Goal: Task Accomplishment & Management: Manage account settings

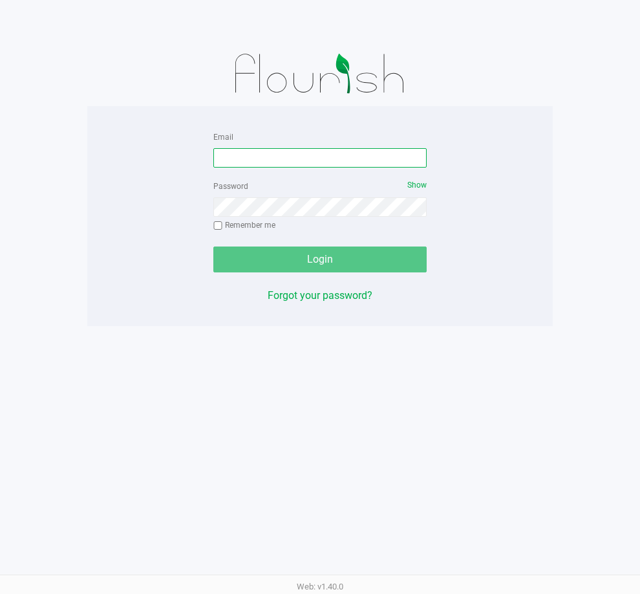
click at [304, 164] on input "Email" at bounding box center [319, 157] width 213 height 19
click at [303, 162] on input "Email" at bounding box center [319, 157] width 213 height 19
type input "[EMAIL_ADDRESS][DOMAIN_NAME]"
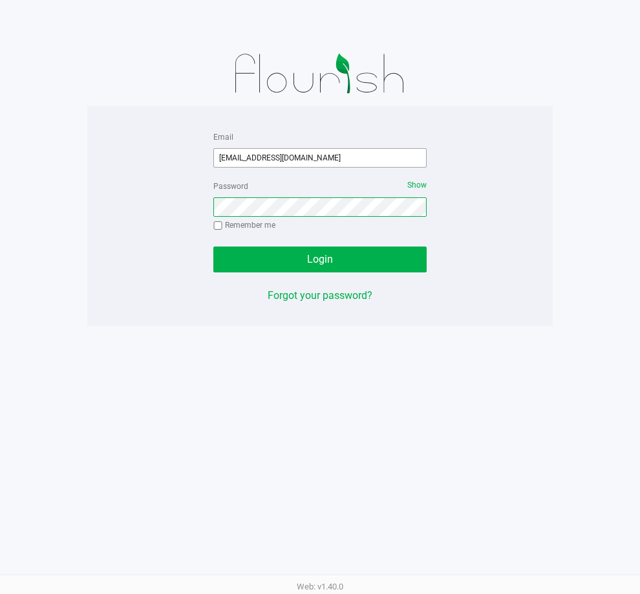
click at [213, 246] on button "Login" at bounding box center [319, 259] width 213 height 26
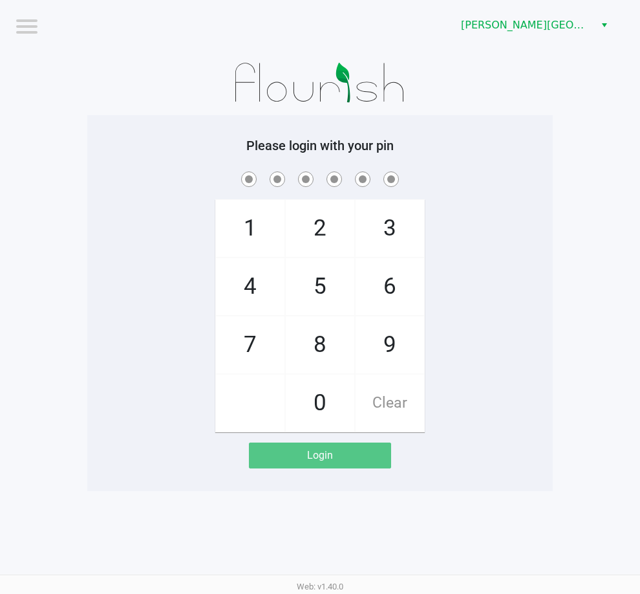
click at [252, 303] on span "4" at bounding box center [250, 286] width 69 height 57
checkbox input "true"
click at [257, 243] on span "1" at bounding box center [250, 228] width 69 height 57
checkbox input "true"
click at [301, 329] on span "8" at bounding box center [320, 344] width 69 height 57
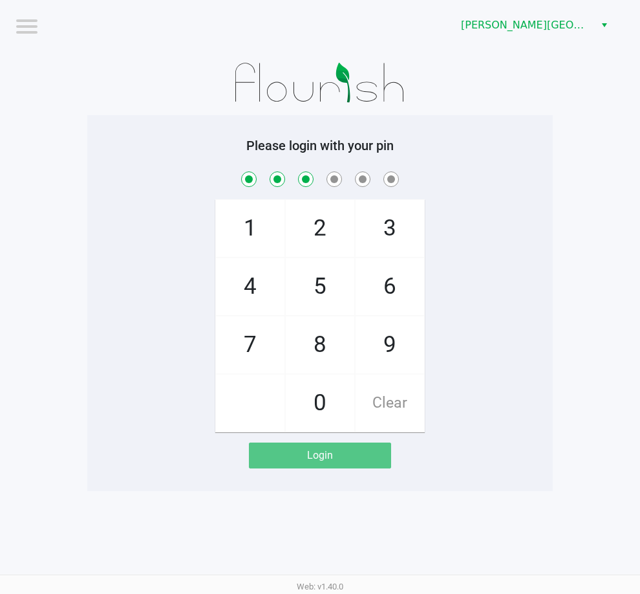
checkbox input "true"
click at [276, 228] on span "1" at bounding box center [250, 228] width 69 height 57
checkbox input "true"
click at [301, 229] on span "2" at bounding box center [320, 228] width 69 height 57
checkbox input "true"
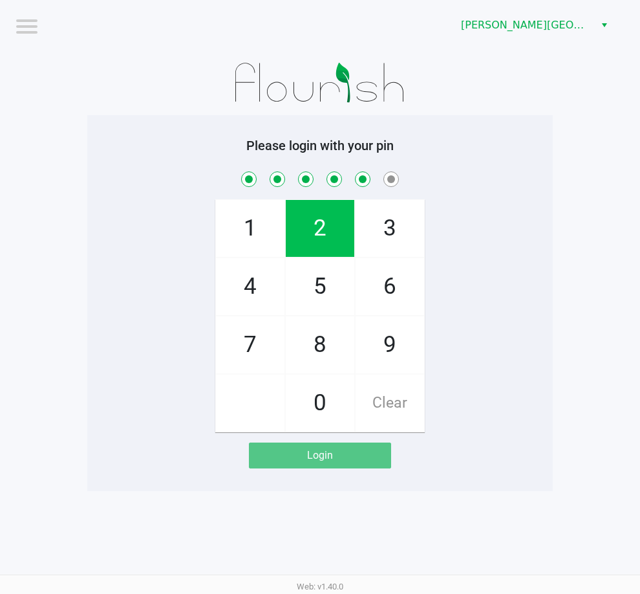
click at [275, 228] on span "1" at bounding box center [250, 228] width 69 height 57
checkbox input "true"
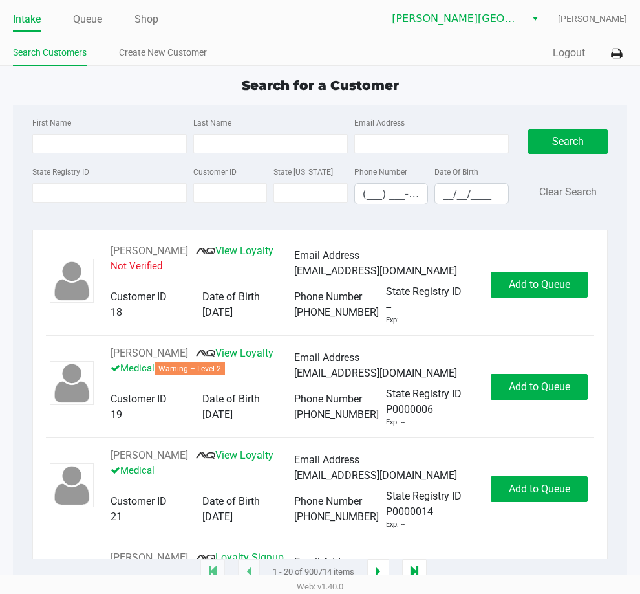
click at [529, 79] on div "Search for a Customer" at bounding box center [320, 85] width 634 height 19
click at [615, 53] on icon at bounding box center [616, 53] width 11 height 9
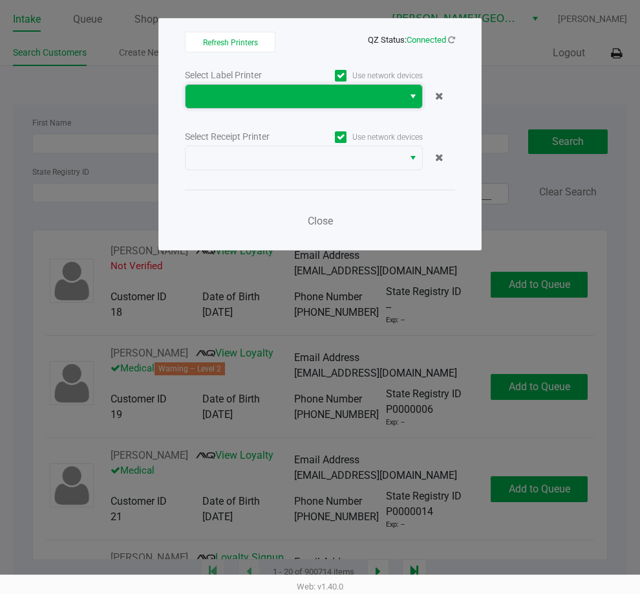
click at [292, 96] on span at bounding box center [294, 97] width 202 height 16
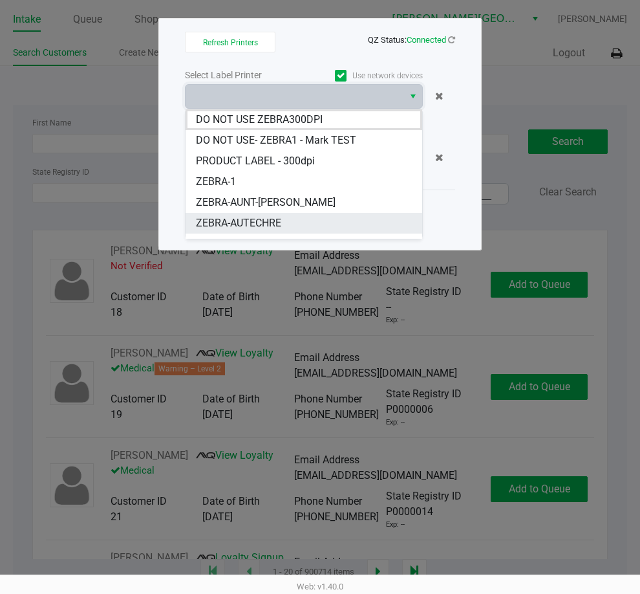
scroll to position [36, 0]
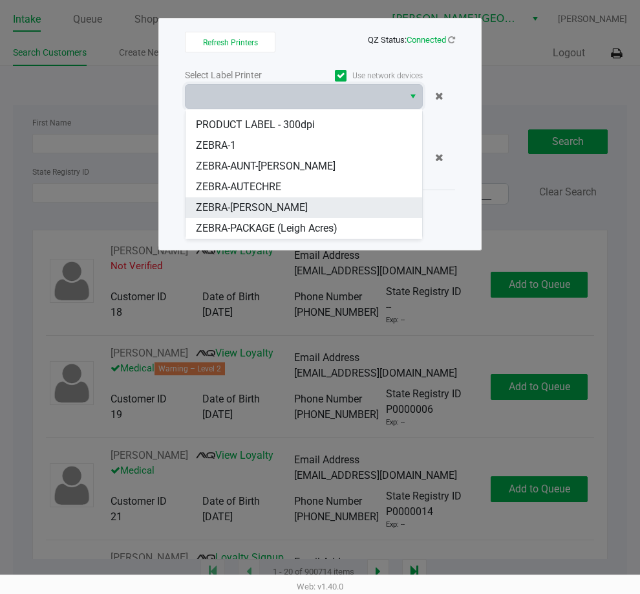
click at [341, 205] on li "ZEBRA-ED-SHEERAN" at bounding box center [304, 207] width 237 height 21
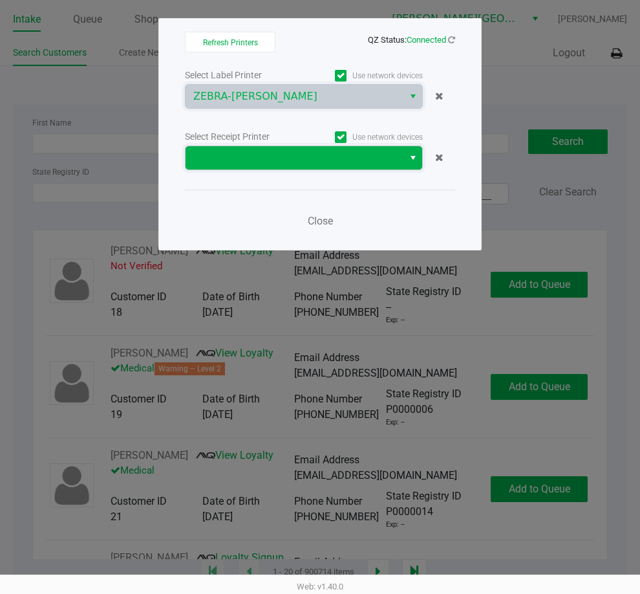
click at [287, 162] on span at bounding box center [294, 158] width 202 height 16
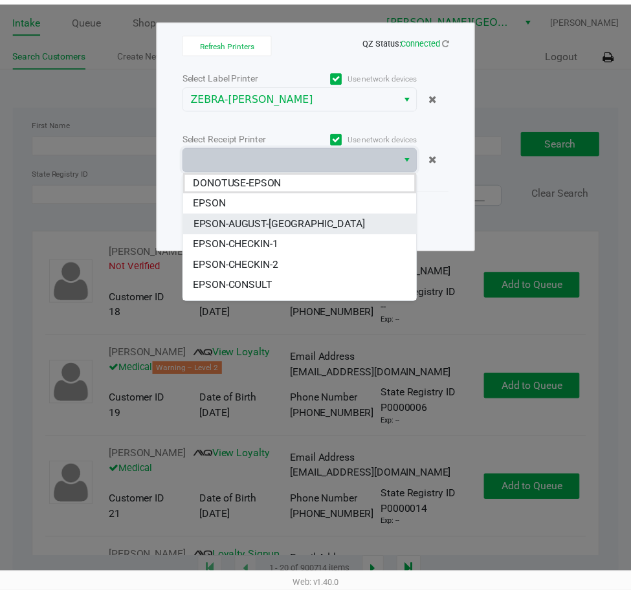
scroll to position [119, 0]
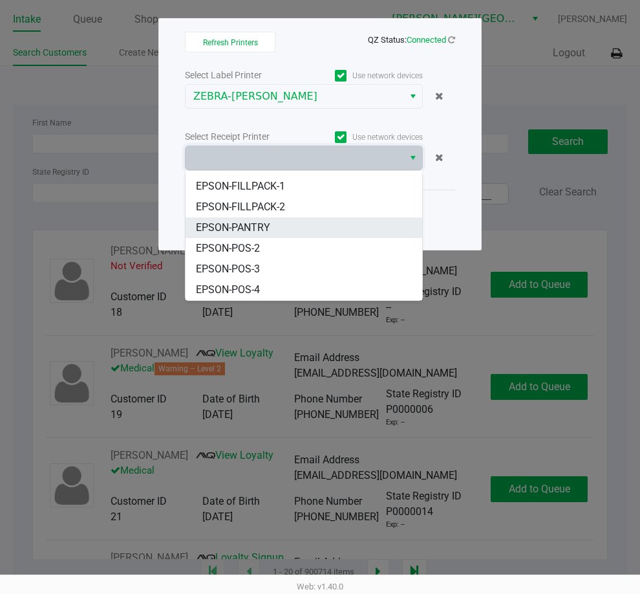
click at [317, 224] on li "EPSON-PANTRY" at bounding box center [304, 227] width 237 height 21
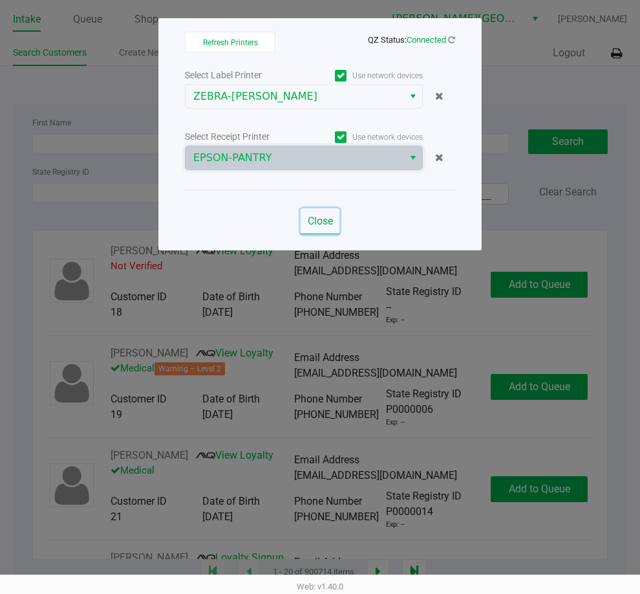
click at [324, 223] on span "Close" at bounding box center [320, 221] width 25 height 12
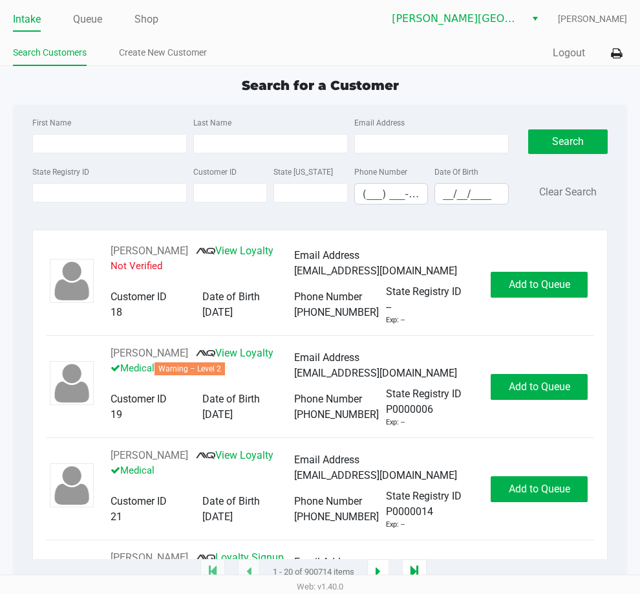
click at [109, 204] on div "State Registry ID" at bounding box center [109, 184] width 161 height 41
click at [109, 197] on input "State Registry ID" at bounding box center [109, 192] width 155 height 19
click at [109, 191] on input "State Registry ID" at bounding box center [109, 192] width 155 height 19
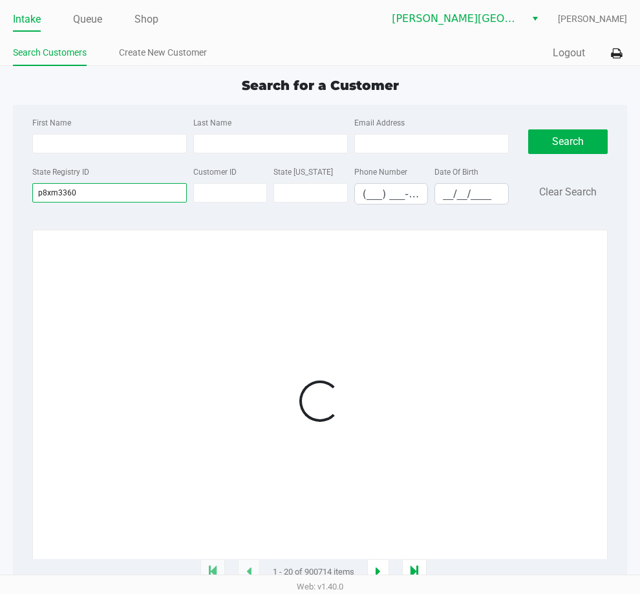
type input "p8xm3360"
click at [147, 207] on div "State Registry ID p8xm3360 Customer ID State ID Phone Number (___) ___-____ Dat…" at bounding box center [270, 189] width 483 height 51
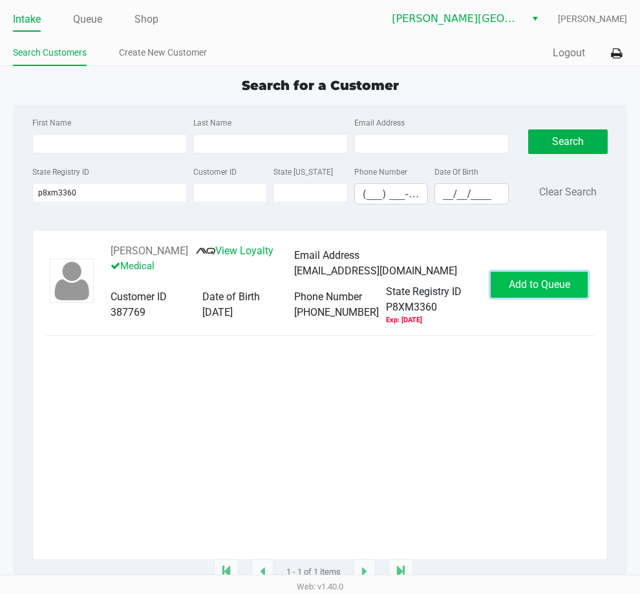
click at [552, 287] on span "Add to Queue" at bounding box center [539, 284] width 61 height 12
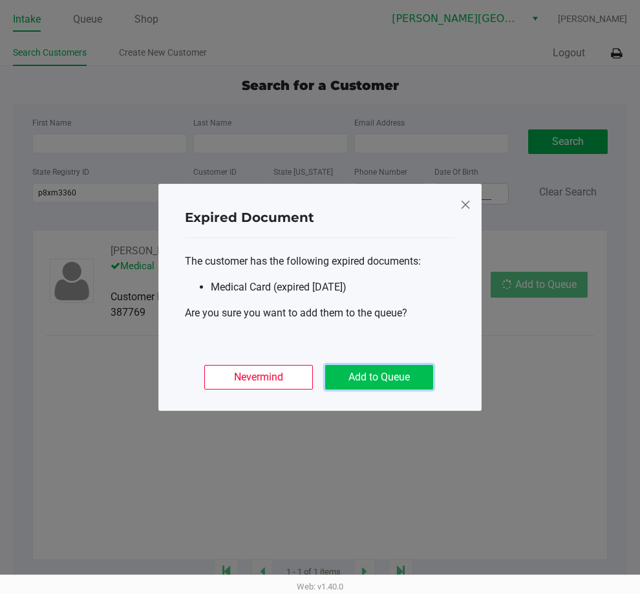
click at [414, 379] on button "Add to Queue" at bounding box center [379, 377] width 108 height 25
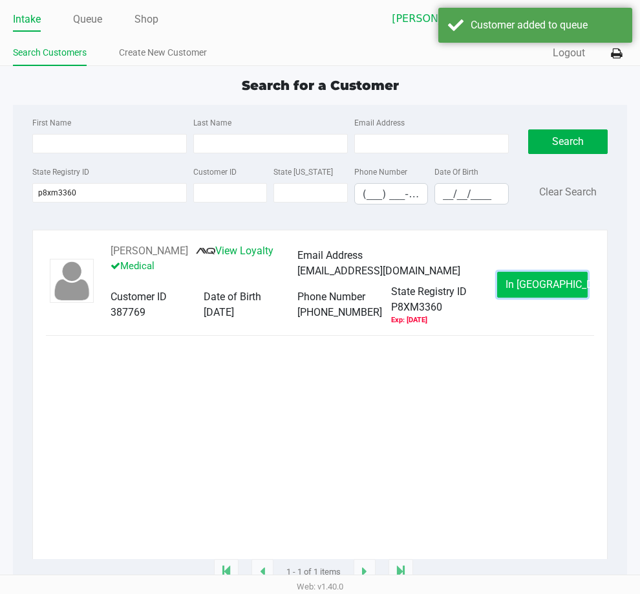
click at [506, 296] on button "In Queue" at bounding box center [542, 285] width 91 height 26
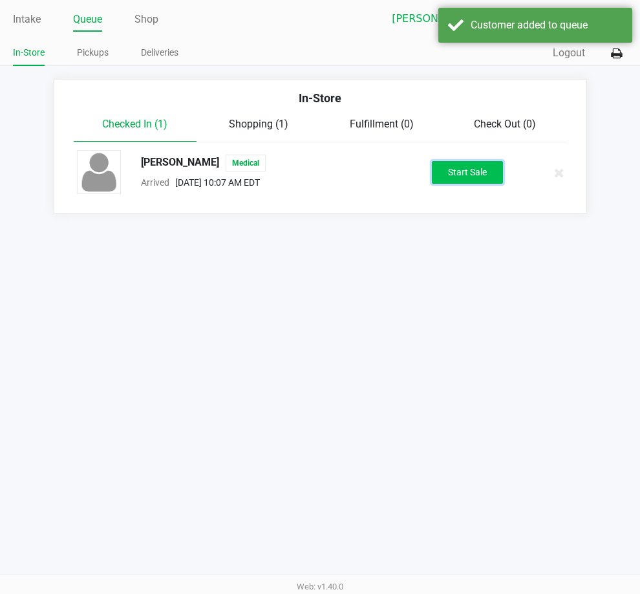
click at [452, 172] on button "Start Sale" at bounding box center [467, 172] width 71 height 23
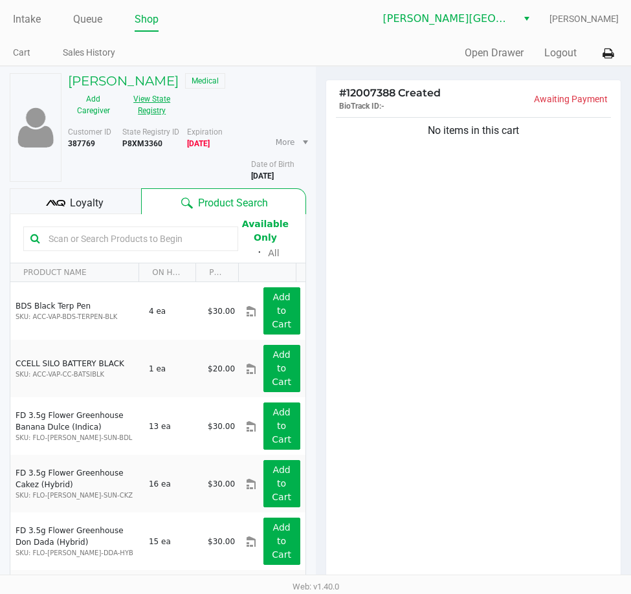
click at [160, 113] on button "View State Registry" at bounding box center [148, 105] width 58 height 32
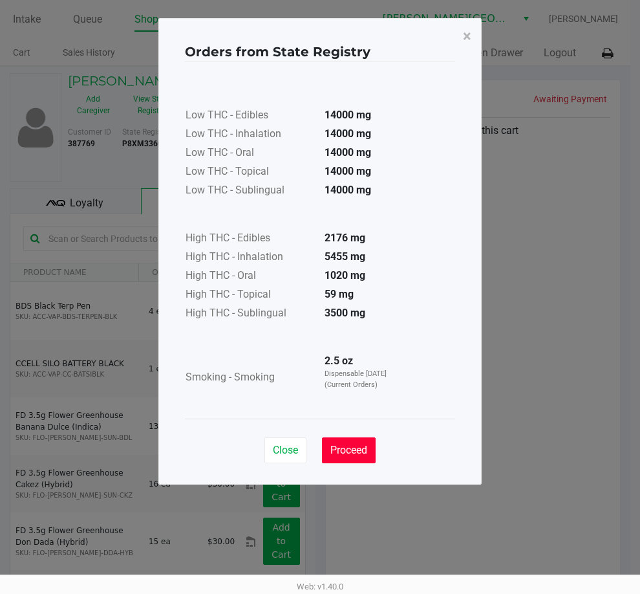
click at [353, 457] on button "Proceed" at bounding box center [349, 450] width 54 height 26
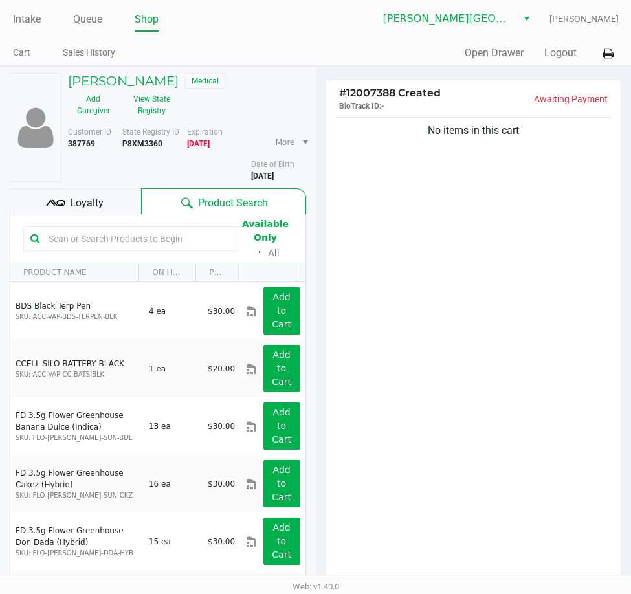
click at [319, 253] on div "# 12007388 Created BioTrack ID: - Awaiting Payment No items in this cart Subtot…" at bounding box center [474, 397] width 316 height 660
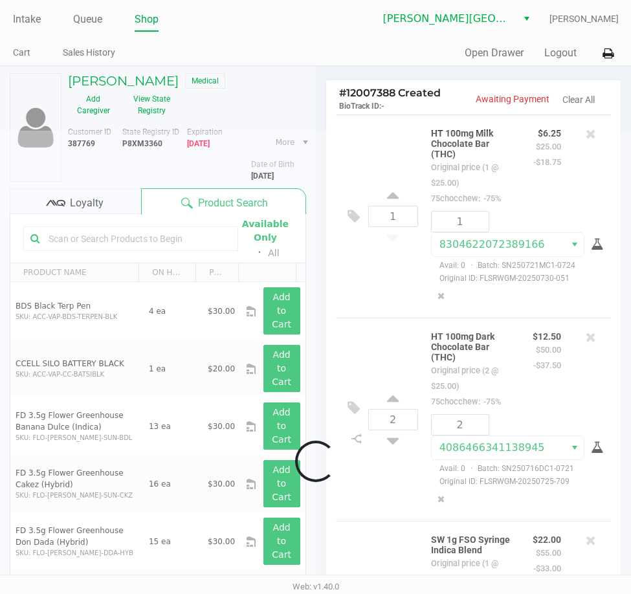
scroll to position [150, 0]
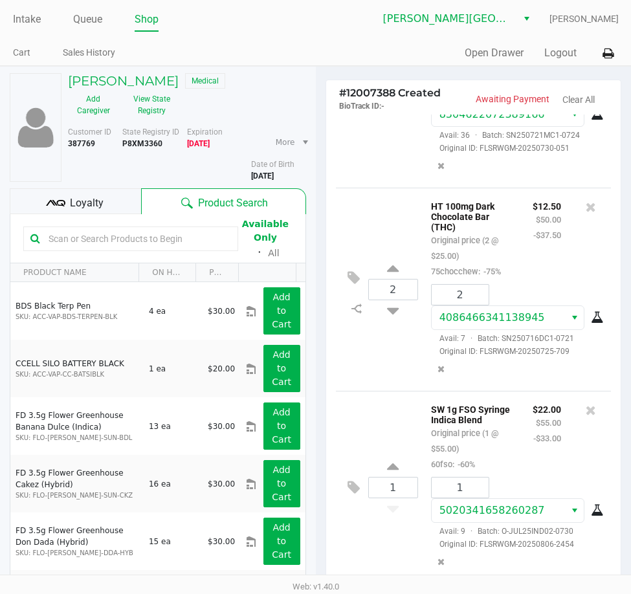
click at [320, 241] on div "# 12007388 Created BioTrack ID: - Awaiting Payment Clear All 1 HT 100mg Milk Ch…" at bounding box center [474, 397] width 316 height 660
click at [112, 209] on div "Loyalty" at bounding box center [75, 201] width 131 height 26
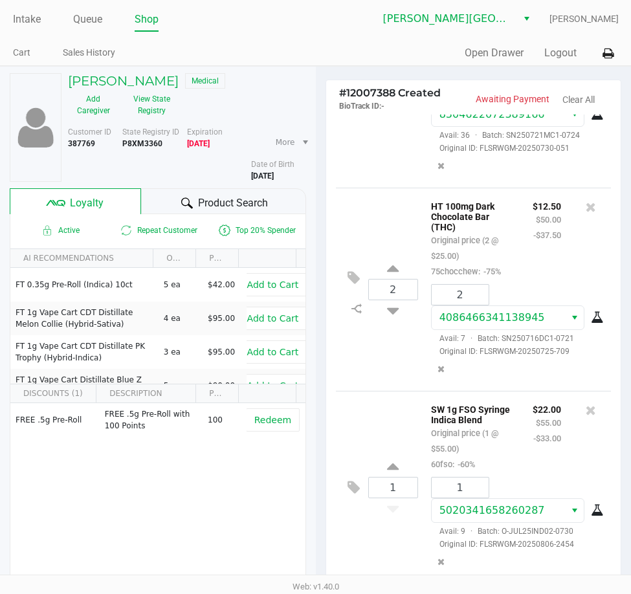
click at [316, 169] on div "# 12007388 Created BioTrack ID: - Awaiting Payment Clear All 1 HT 100mg Milk Ch…" at bounding box center [474, 410] width 316 height 687
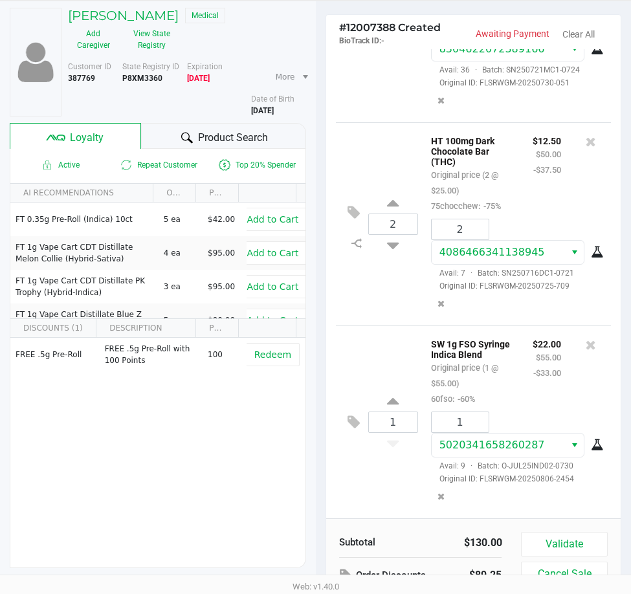
scroll to position [160, 0]
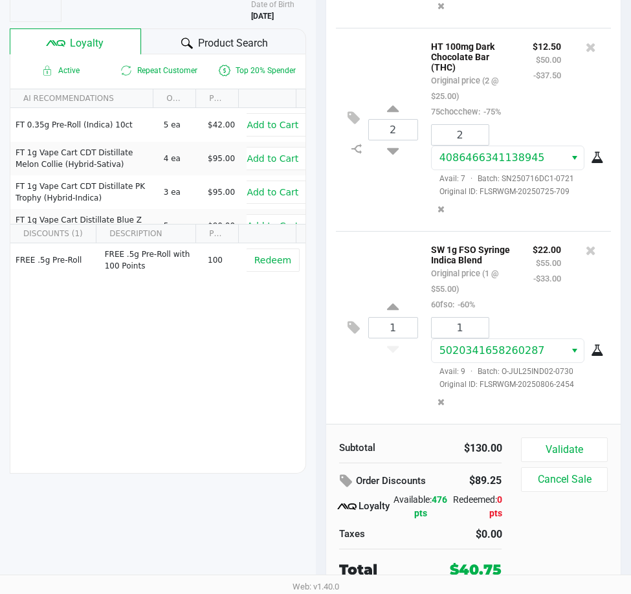
click at [320, 182] on div "# 12007388 Created BioTrack ID: - Awaiting Payment Clear All 1 HT 100mg Milk Ch…" at bounding box center [474, 250] width 316 height 687
click at [439, 440] on div "Subtotal $130.00" at bounding box center [420, 446] width 182 height 19
click at [593, 455] on button "Validate" at bounding box center [564, 449] width 86 height 25
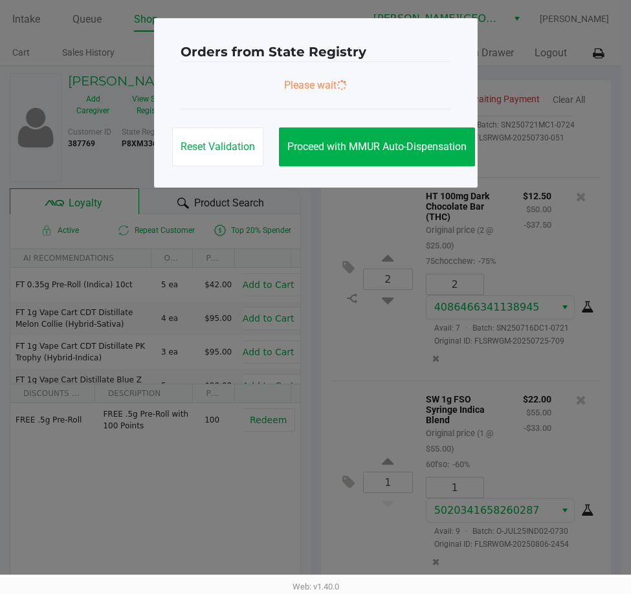
scroll to position [0, 0]
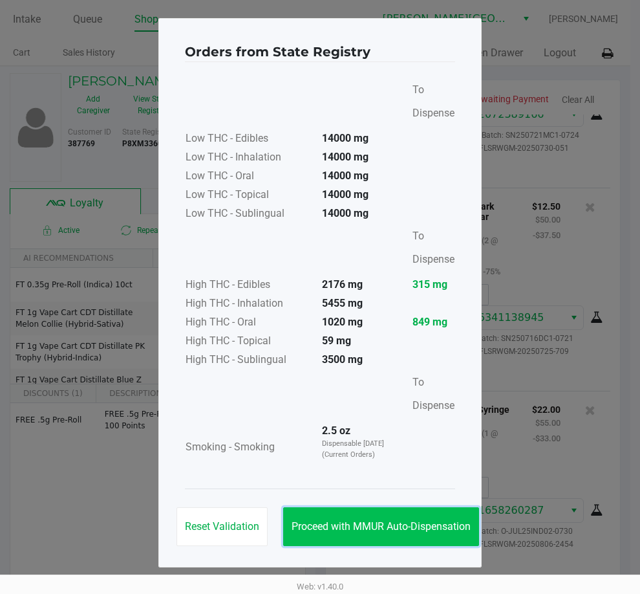
click at [437, 524] on span "Proceed with MMUR Auto-Dispensation" at bounding box center [381, 526] width 179 height 12
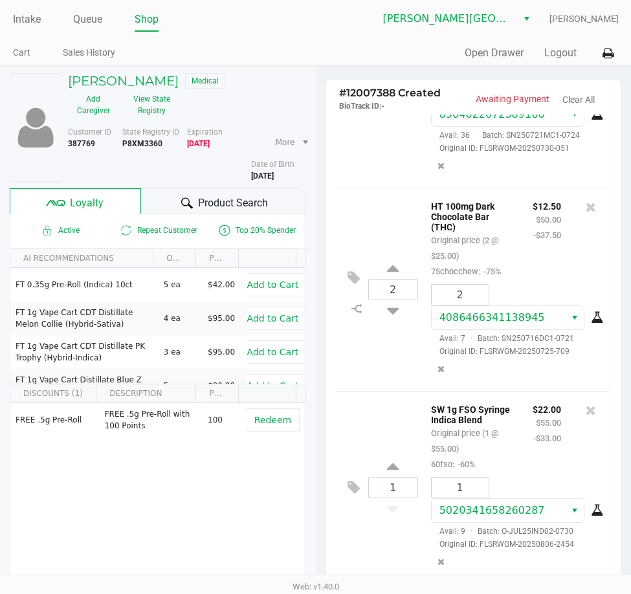
click at [320, 362] on div "# 12007388 Created BioTrack ID: - Awaiting Payment Clear All 1 HT 100mg Milk Ch…" at bounding box center [474, 410] width 316 height 687
click at [325, 361] on div "# 12007388 Created BioTrack ID: - Awaiting Payment Clear All 1 HT 100mg Milk Ch…" at bounding box center [473, 417] width 296 height 674
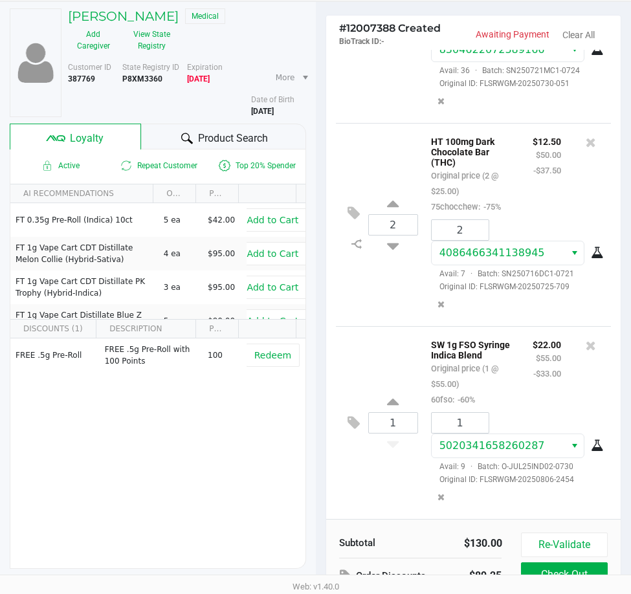
click at [314, 373] on div "LORI POSPIEL Medical Add Caregiver View State Registry Customer ID 387769 State…" at bounding box center [158, 345] width 316 height 687
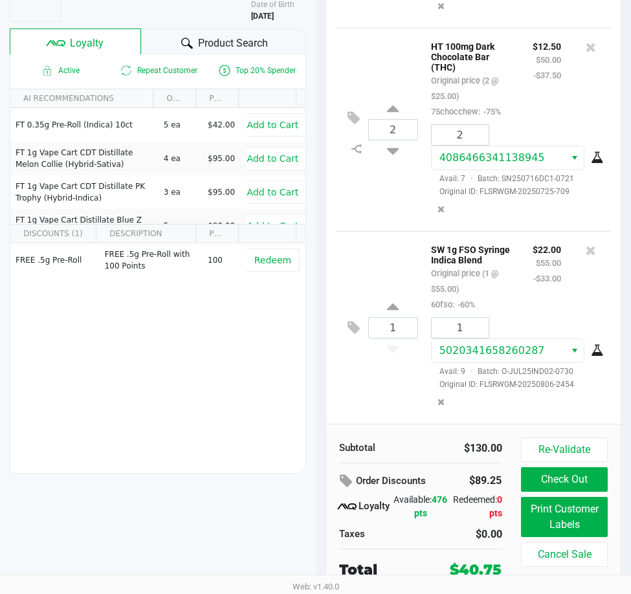
click at [314, 373] on div "LORI POSPIEL Medical Add Caregiver View State Registry Customer ID 387769 State…" at bounding box center [158, 250] width 316 height 687
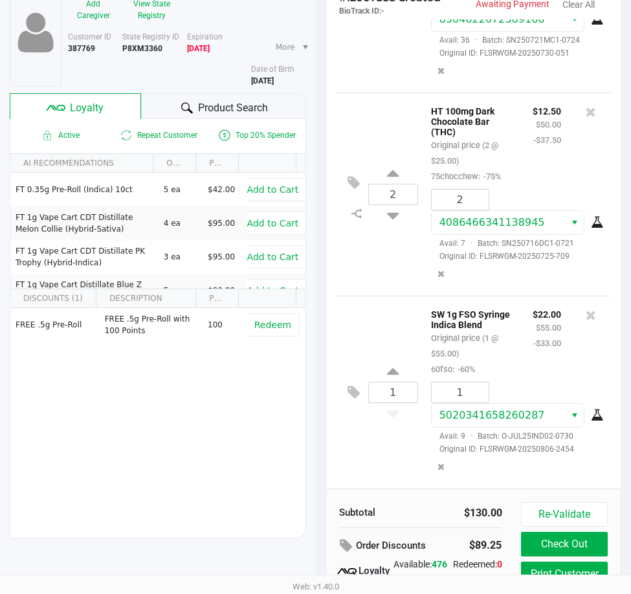
click at [314, 373] on div "LORI POSPIEL Medical Add Caregiver View State Registry Customer ID 387769 State…" at bounding box center [158, 315] width 316 height 687
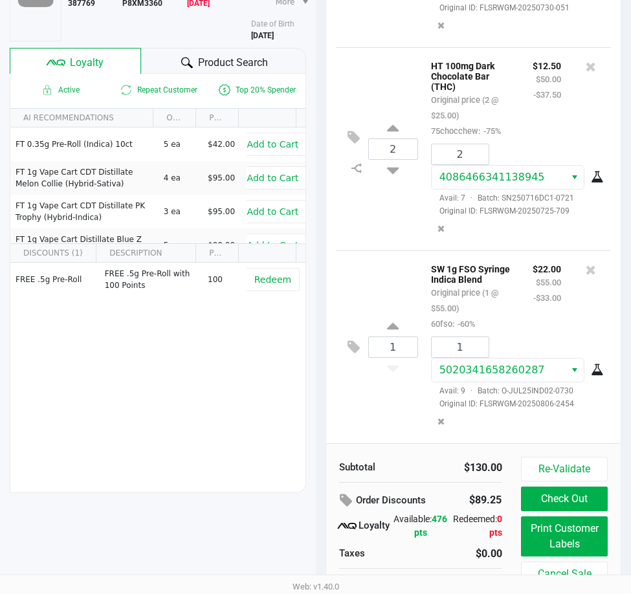
scroll to position [160, 0]
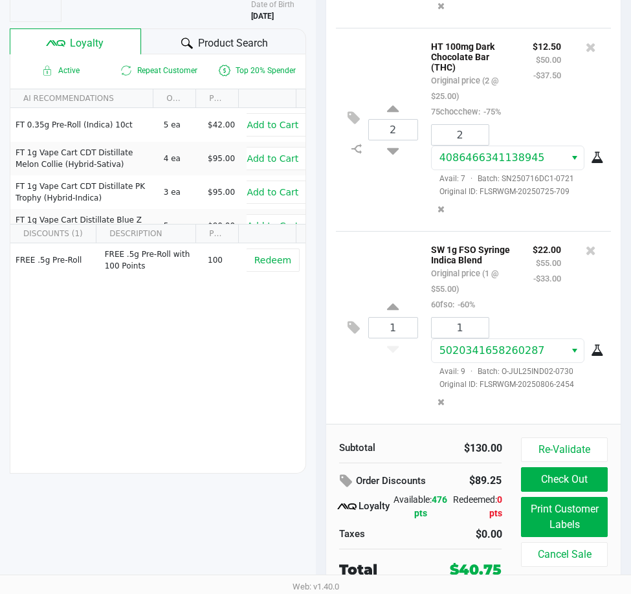
click at [316, 373] on div "# 12007388 Created BioTrack ID: - Awaiting Payment Clear All 1 HT 100mg Milk Ch…" at bounding box center [474, 250] width 316 height 687
click at [605, 446] on button "Re-Validate" at bounding box center [564, 449] width 86 height 25
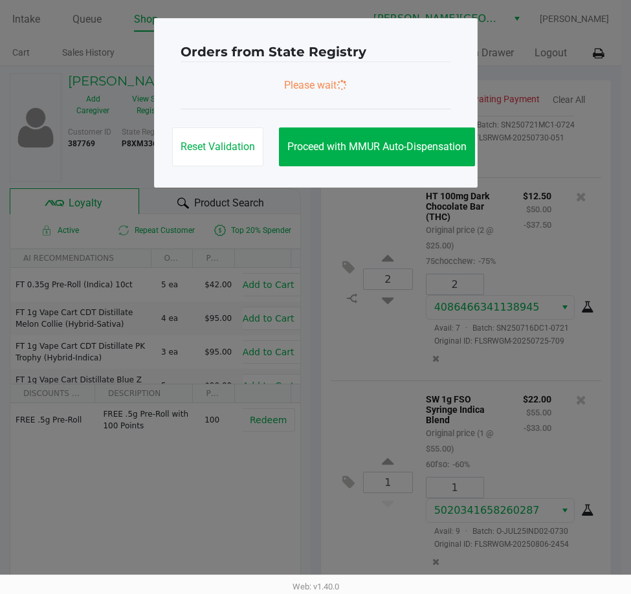
scroll to position [0, 0]
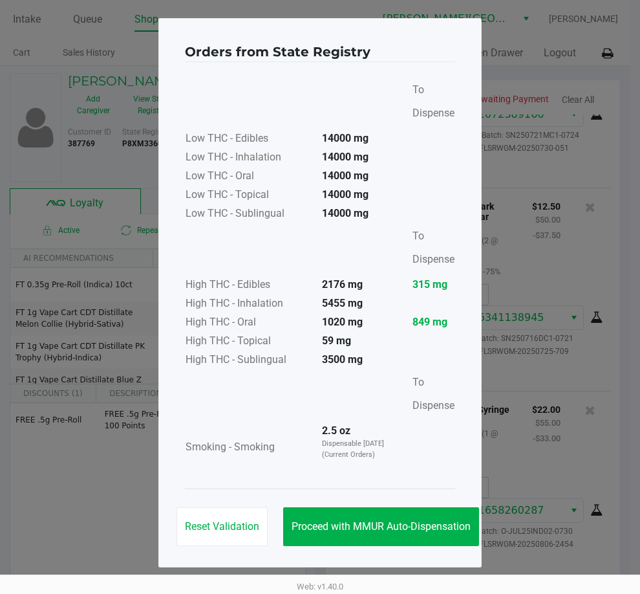
click at [312, 504] on div "Reset Validation Proceed with MMUR Auto-Dispensation" at bounding box center [320, 520] width 270 height 65
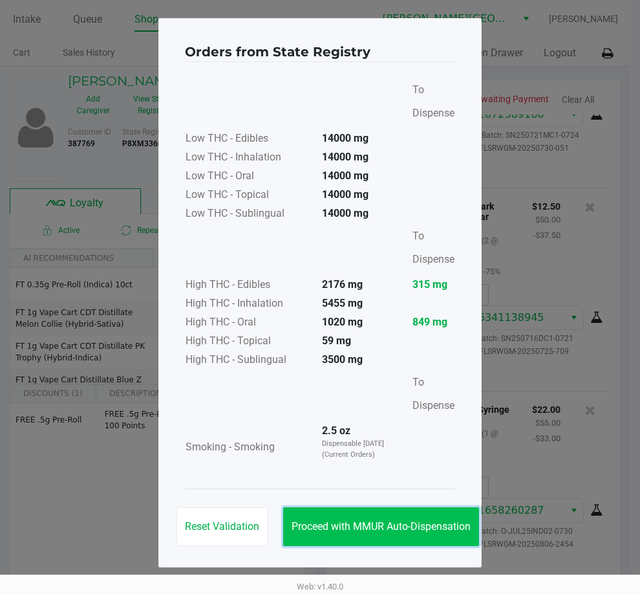
click at [309, 534] on button "Proceed with MMUR Auto-Dispensation" at bounding box center [381, 526] width 196 height 39
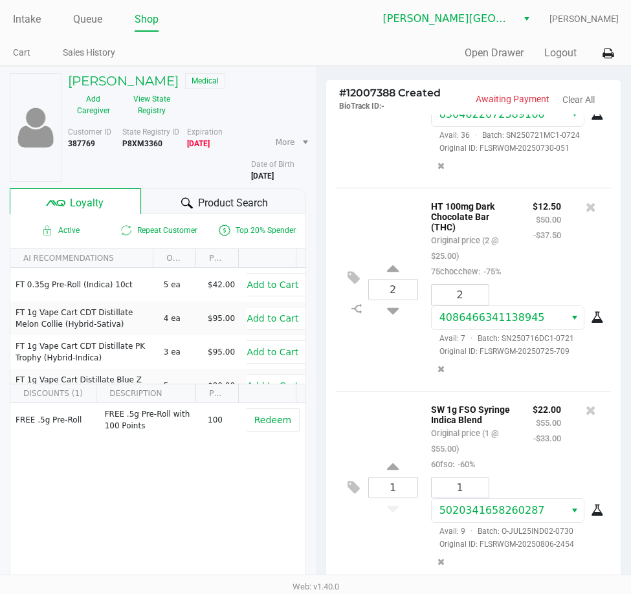
click at [314, 422] on div "LORI POSPIEL Medical Add Caregiver View State Registry Customer ID 387769 State…" at bounding box center [158, 410] width 316 height 687
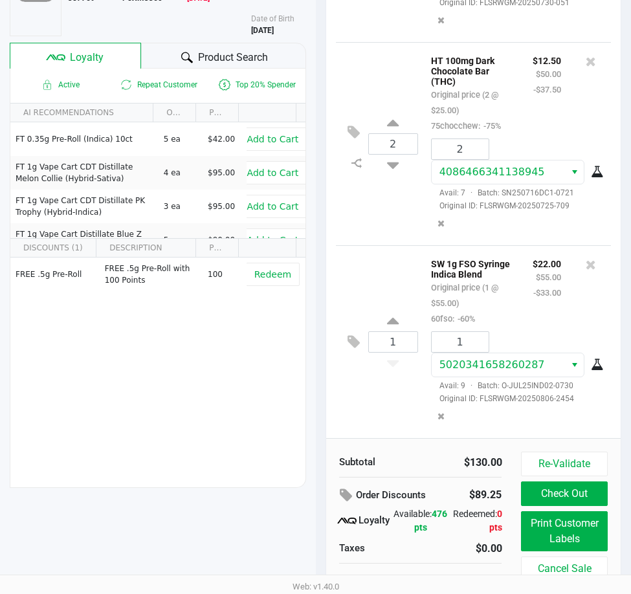
scroll to position [160, 0]
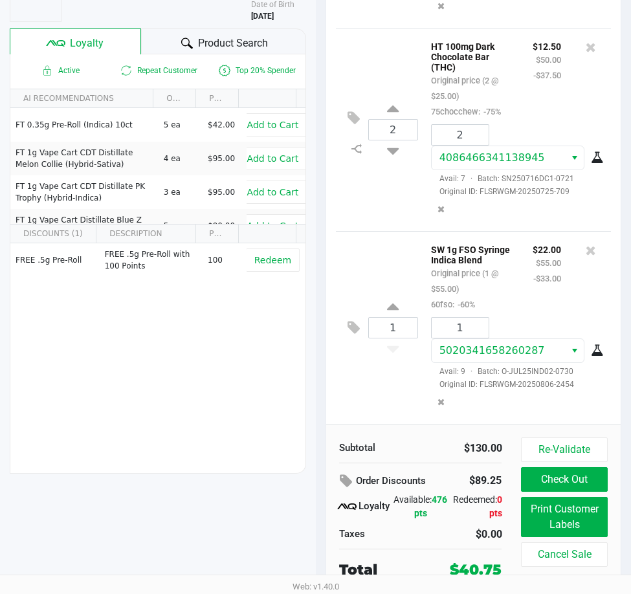
click at [316, 422] on div "# 12007388 Created BioTrack ID: - Awaiting Payment Clear All 1 HT 100mg Milk Ch…" at bounding box center [474, 250] width 316 height 687
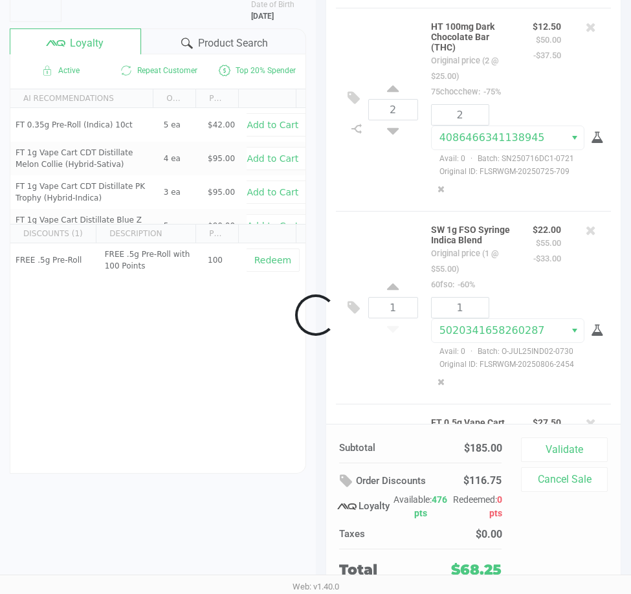
scroll to position [367, 0]
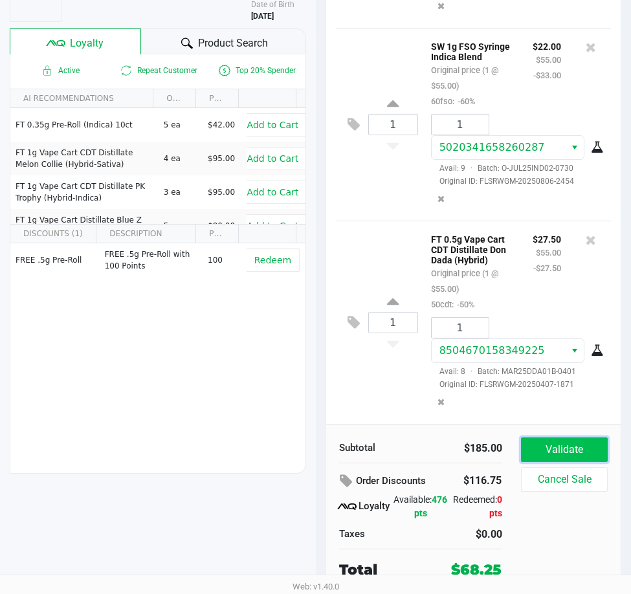
click at [556, 437] on button "Validate" at bounding box center [564, 449] width 86 height 25
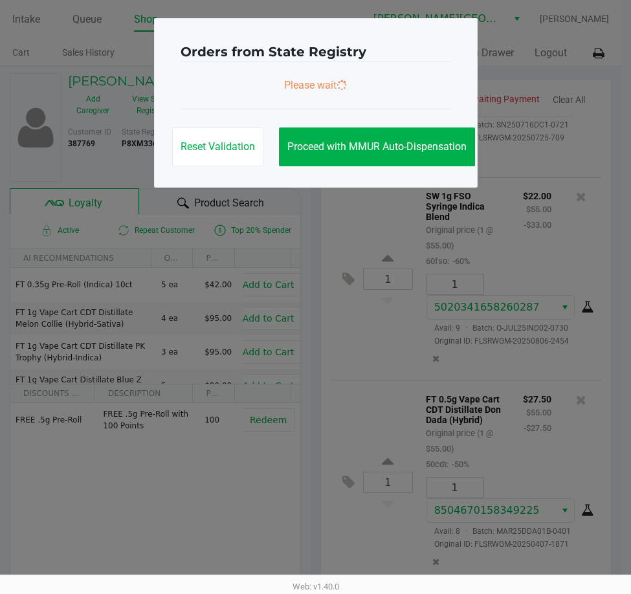
scroll to position [0, 0]
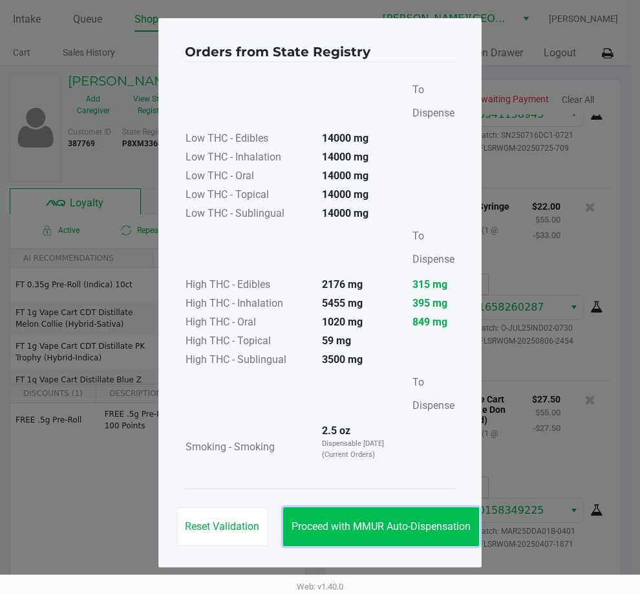
click at [438, 531] on span "Proceed with MMUR Auto-Dispensation" at bounding box center [381, 526] width 179 height 12
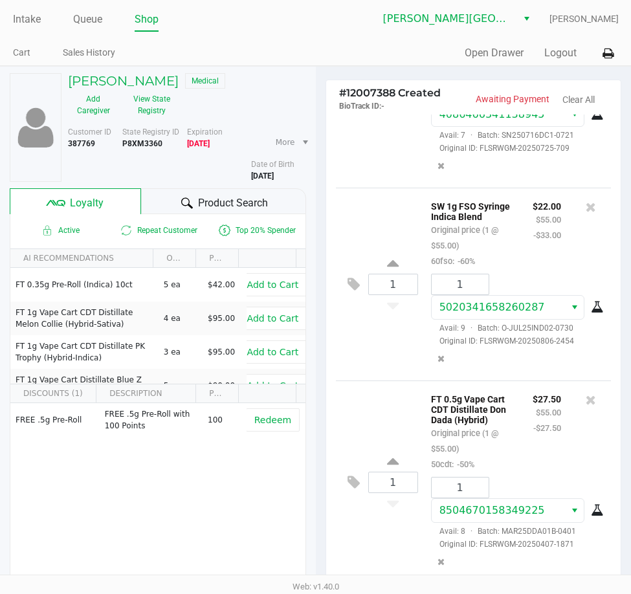
click at [322, 447] on div "# 12007388 Created BioTrack ID: - Awaiting Payment Clear All 1 HT 100mg Milk Ch…" at bounding box center [474, 410] width 316 height 687
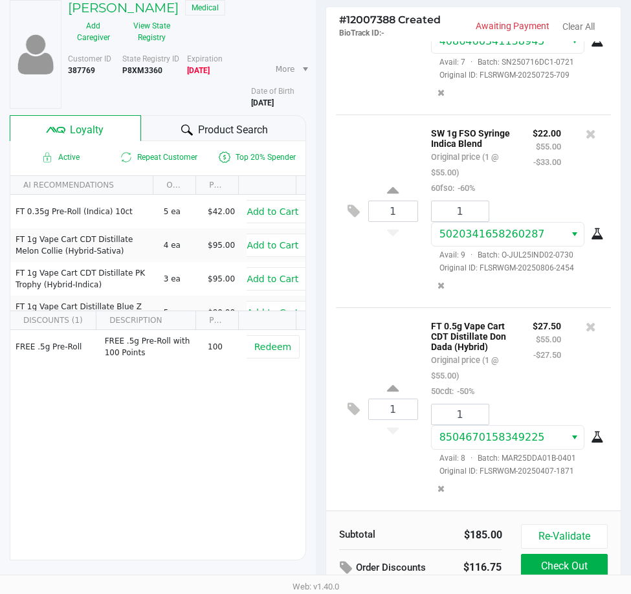
scroll to position [160, 0]
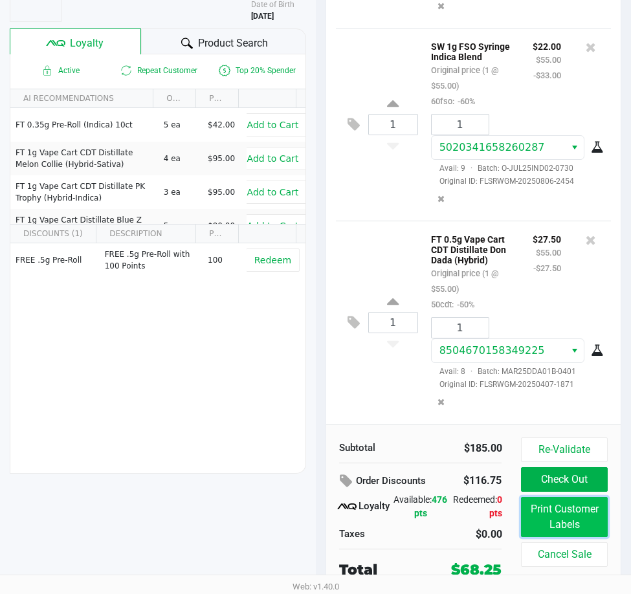
click at [591, 525] on button "Print Customer Labels" at bounding box center [564, 517] width 86 height 40
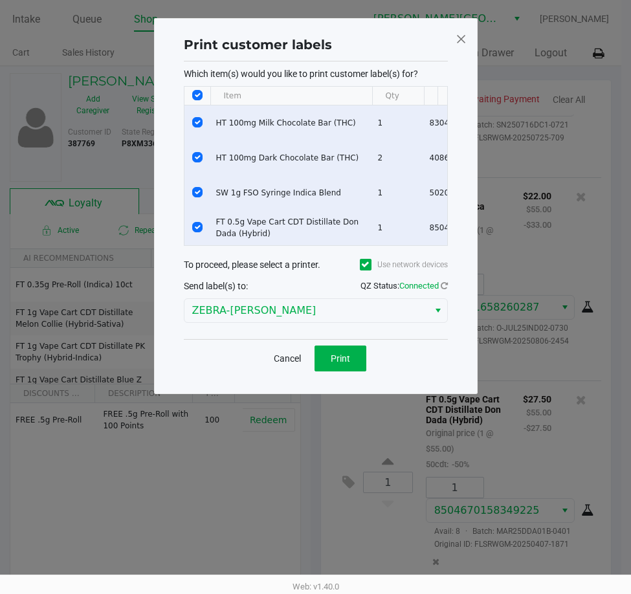
scroll to position [0, 0]
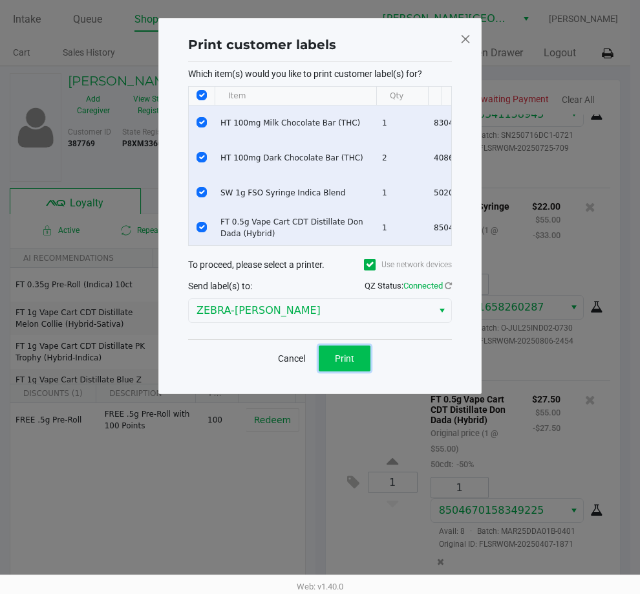
click at [367, 371] on button "Print" at bounding box center [345, 358] width 52 height 26
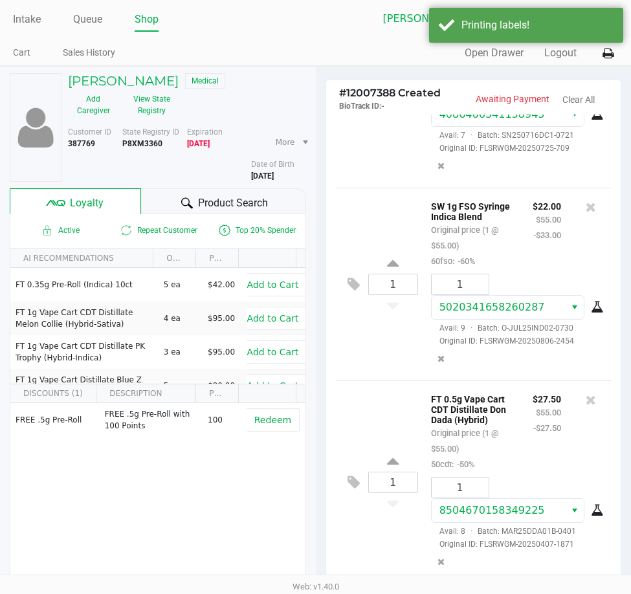
click at [331, 426] on div "1 HT 100mg Milk Chocolate Bar (THC) Original price (1 @ $25.00) 75chocchew: -75…" at bounding box center [473, 349] width 295 height 469
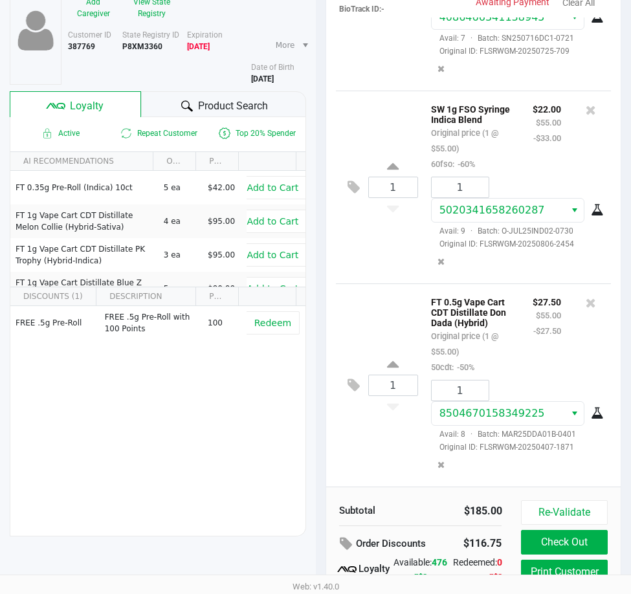
scroll to position [160, 0]
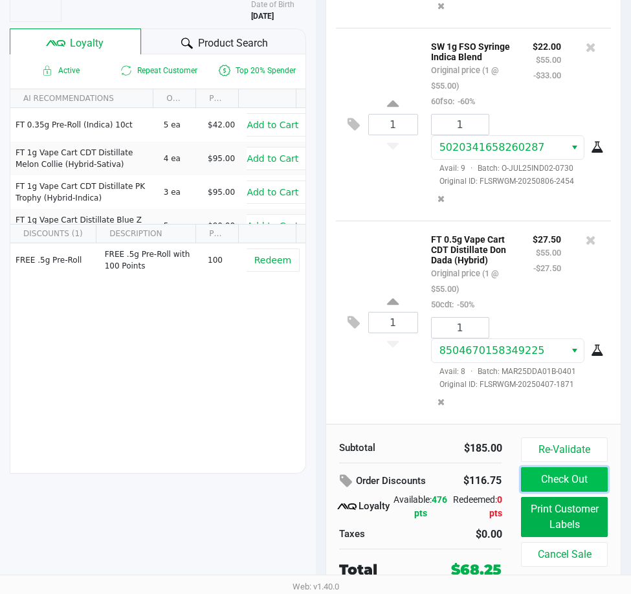
click at [601, 479] on button "Check Out" at bounding box center [564, 479] width 86 height 25
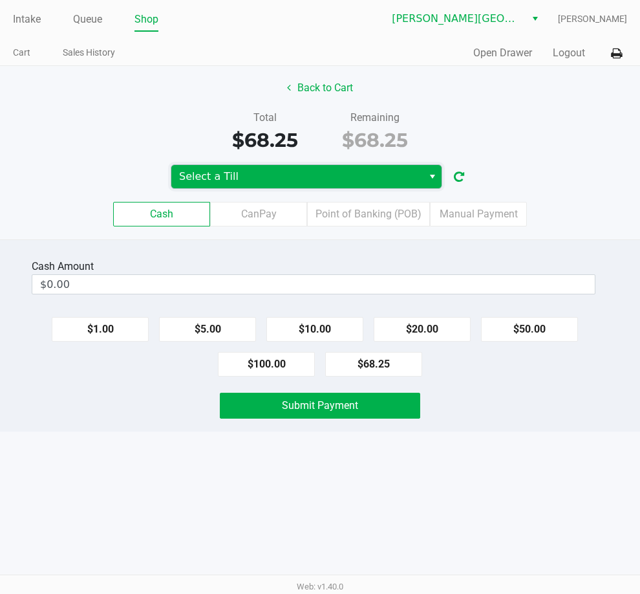
click at [308, 182] on span "Select a Till" at bounding box center [297, 177] width 236 height 16
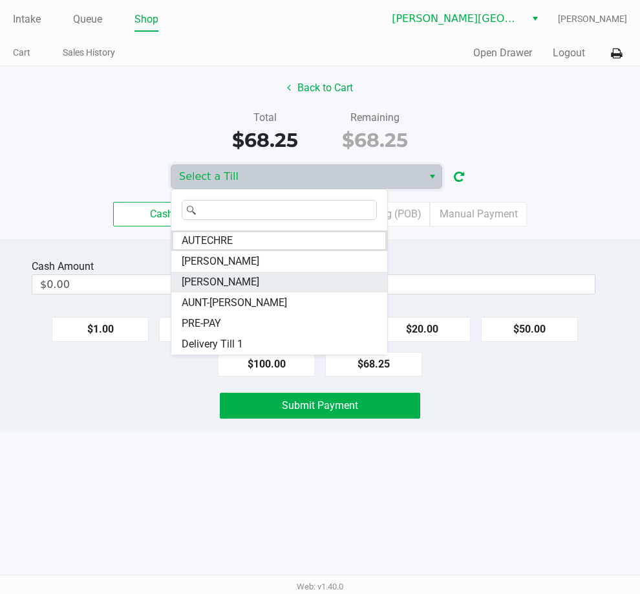
click at [305, 290] on li "[PERSON_NAME]" at bounding box center [279, 282] width 216 height 21
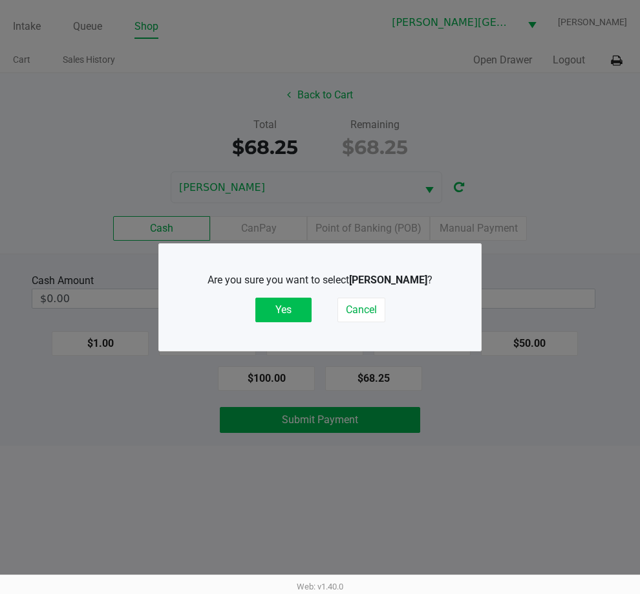
click at [291, 306] on button "Yes" at bounding box center [284, 310] width 56 height 25
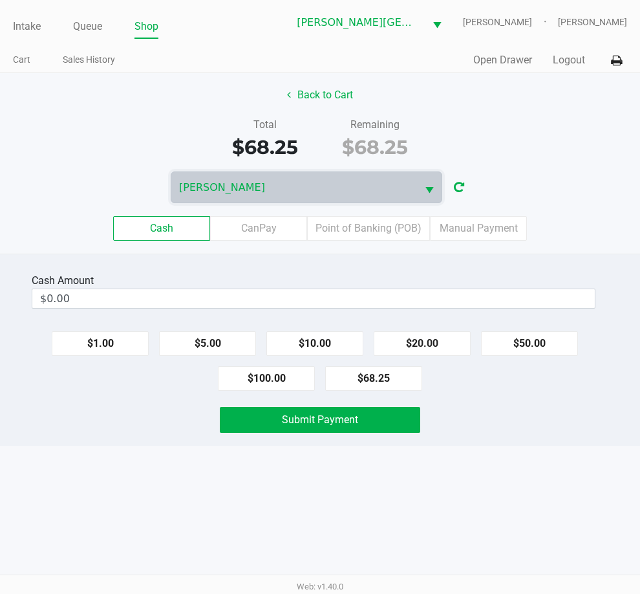
click at [283, 262] on div "Cash Amount $0.00 $1.00 $5.00 $10.00 $20.00 $50.00 $100.00 $68.25 Submit Payment" at bounding box center [320, 350] width 640 height 192
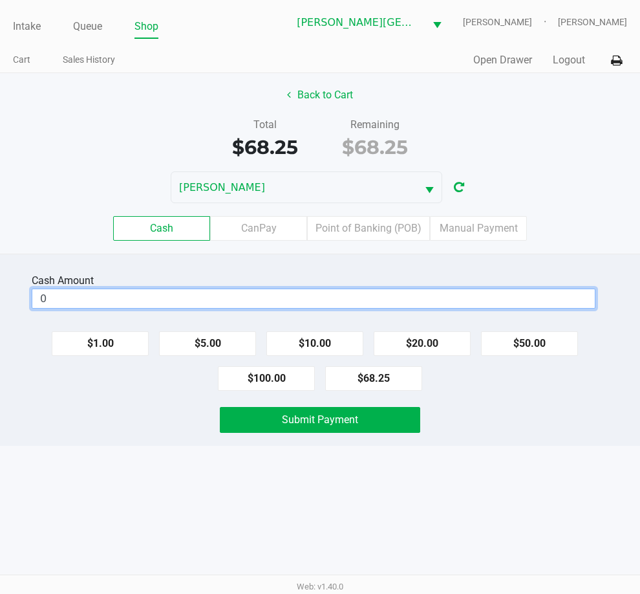
click at [273, 302] on input "0" at bounding box center [313, 298] width 563 height 19
type input "$70.25"
click at [311, 262] on div "Cash Amount $70.25 Clear $1.00 $5.00 $10.00 $20.00 $50.00 $100.00 $68.25 Submit…" at bounding box center [320, 350] width 640 height 192
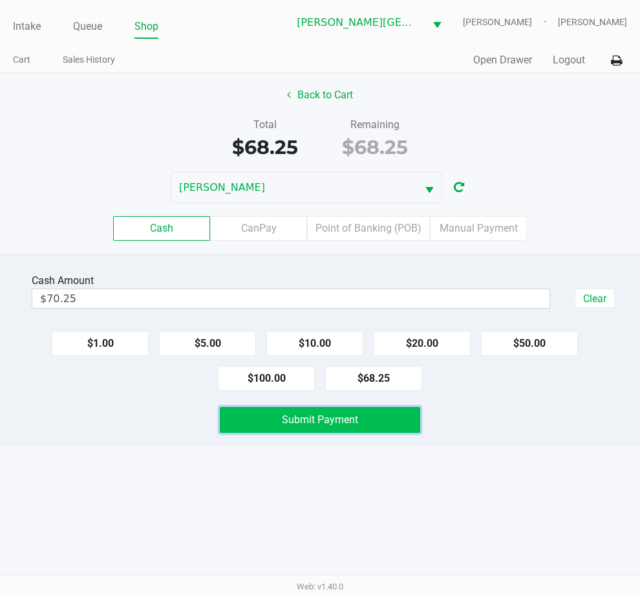
click at [292, 415] on span "Submit Payment" at bounding box center [320, 419] width 76 height 12
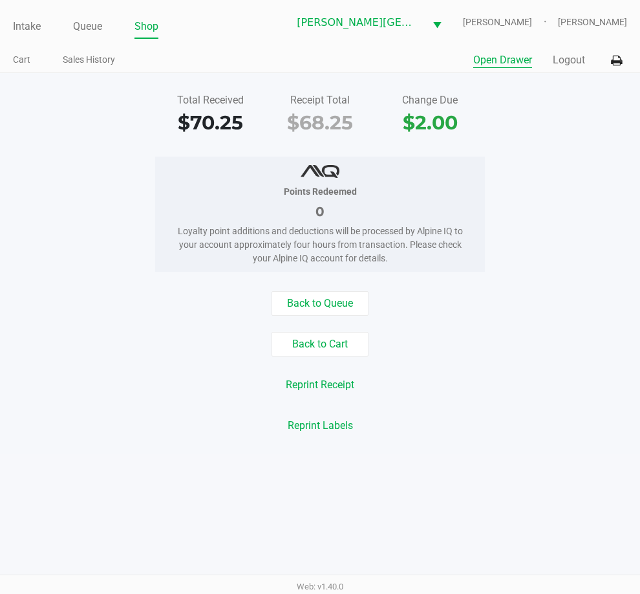
click at [492, 63] on button "Open Drawer" at bounding box center [503, 60] width 59 height 16
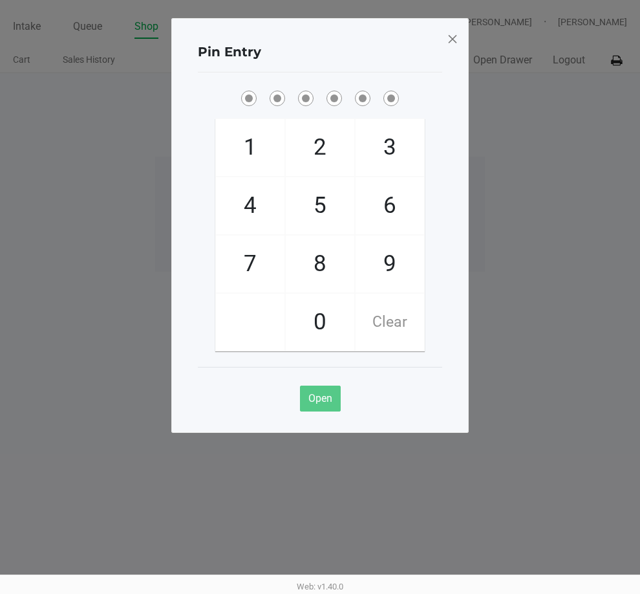
click at [271, 209] on span "4" at bounding box center [250, 205] width 69 height 57
checkbox input "true"
click at [267, 164] on span "1" at bounding box center [250, 147] width 69 height 57
checkbox input "true"
click at [307, 255] on span "8" at bounding box center [320, 263] width 69 height 57
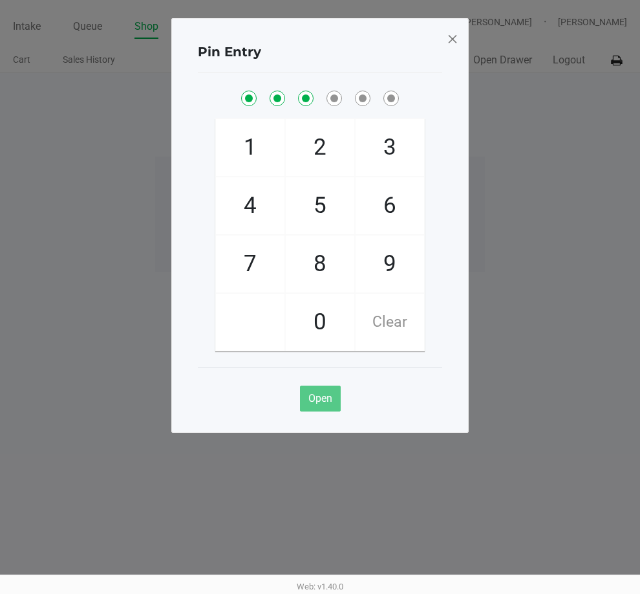
checkbox input "true"
drag, startPoint x: 276, startPoint y: 156, endPoint x: 303, endPoint y: 151, distance: 27.5
click at [290, 155] on div "1 4 7 2 5 8 0 3 6 9 Clear" at bounding box center [320, 234] width 210 height 233
drag, startPoint x: 305, startPoint y: 150, endPoint x: 273, endPoint y: 149, distance: 32.4
click at [305, 149] on span "2" at bounding box center [320, 147] width 69 height 57
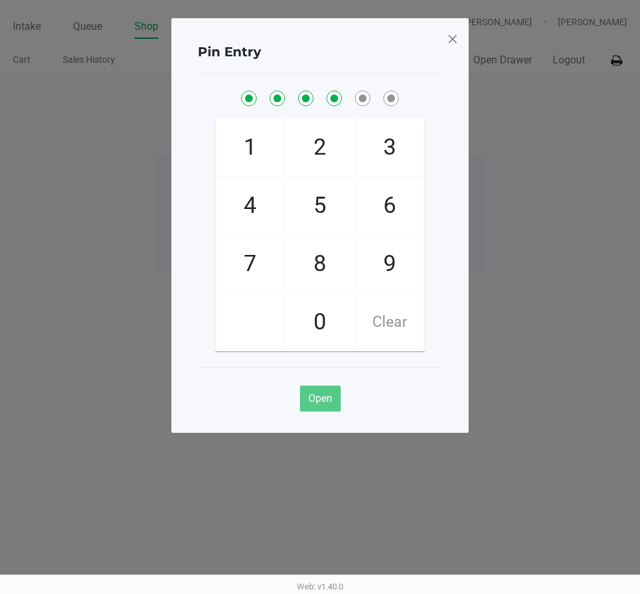
checkbox input "true"
click at [269, 149] on span "1" at bounding box center [250, 147] width 69 height 57
checkbox input "true"
click at [268, 149] on span "1" at bounding box center [250, 147] width 69 height 57
checkbox input "true"
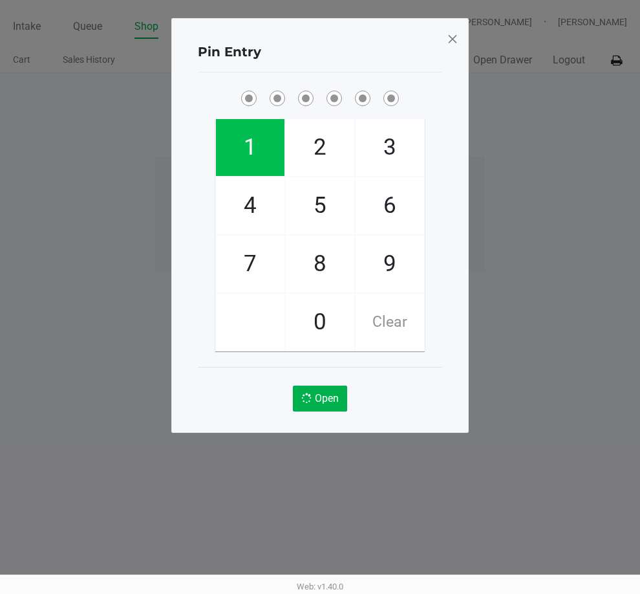
checkbox input "false"
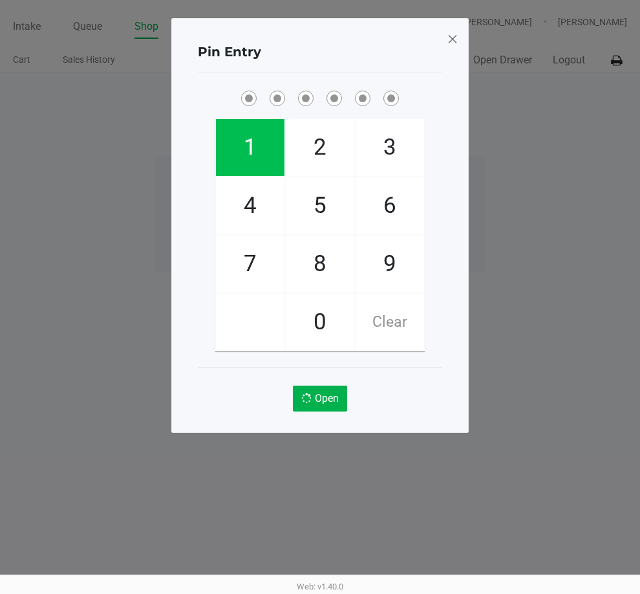
checkbox input "false"
click at [268, 149] on span "1" at bounding box center [250, 147] width 69 height 57
checkbox input "true"
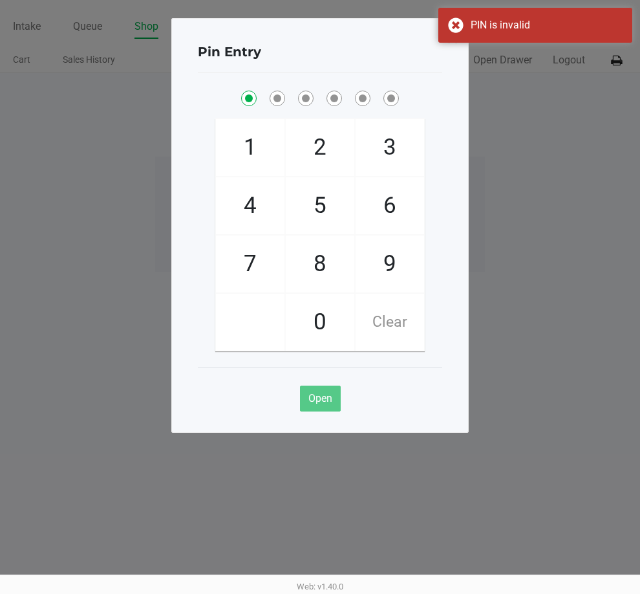
click at [261, 210] on span "4" at bounding box center [250, 205] width 69 height 57
checkbox input "true"
click at [259, 153] on span "1" at bounding box center [250, 147] width 69 height 57
checkbox input "true"
click at [371, 331] on span "Clear" at bounding box center [390, 322] width 69 height 57
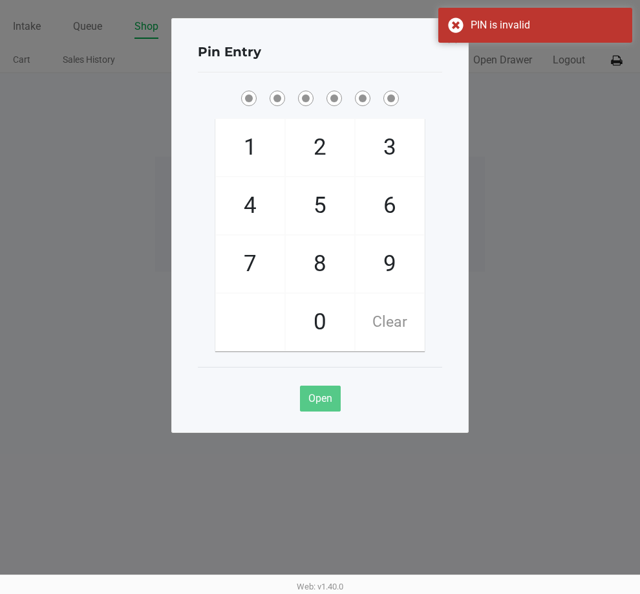
checkbox input "false"
click at [268, 212] on span "4" at bounding box center [250, 205] width 69 height 57
checkbox input "true"
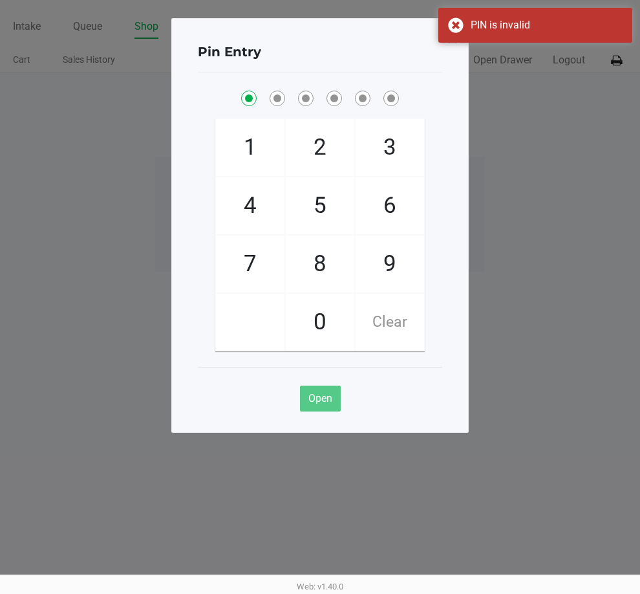
click at [257, 129] on span "1" at bounding box center [250, 147] width 69 height 57
checkbox input "true"
click at [318, 265] on span "8" at bounding box center [320, 263] width 69 height 57
checkbox input "true"
drag, startPoint x: 255, startPoint y: 155, endPoint x: 271, endPoint y: 154, distance: 16.2
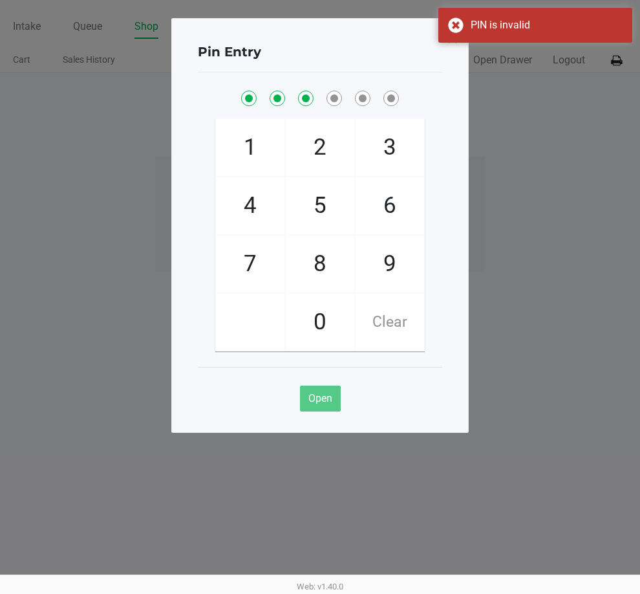
click at [263, 154] on span "1" at bounding box center [250, 147] width 69 height 57
checkbox input "true"
click at [296, 154] on span "2" at bounding box center [320, 147] width 69 height 57
checkbox input "true"
click at [263, 154] on span "1" at bounding box center [250, 147] width 69 height 57
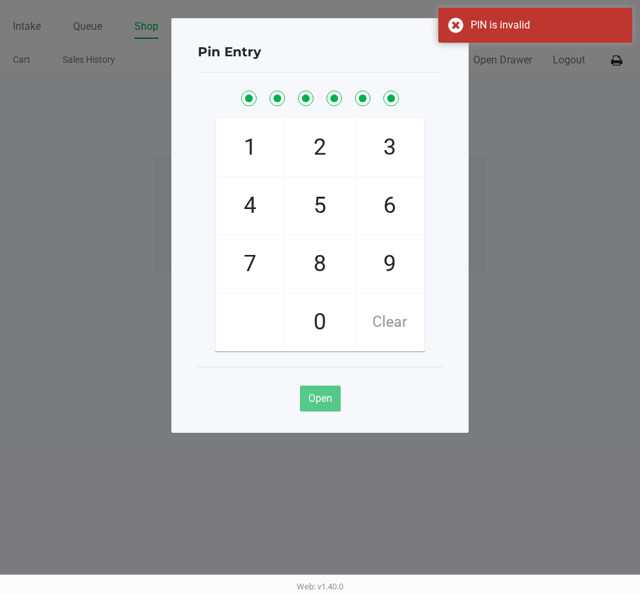
checkbox input "true"
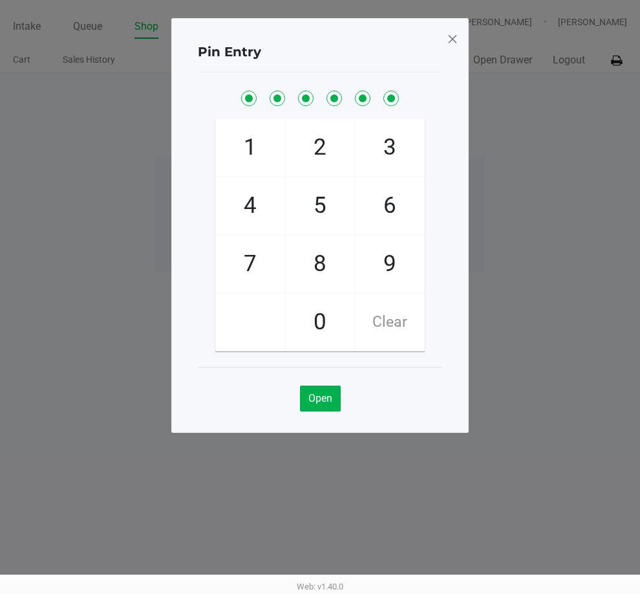
click at [453, 38] on span at bounding box center [453, 38] width 12 height 21
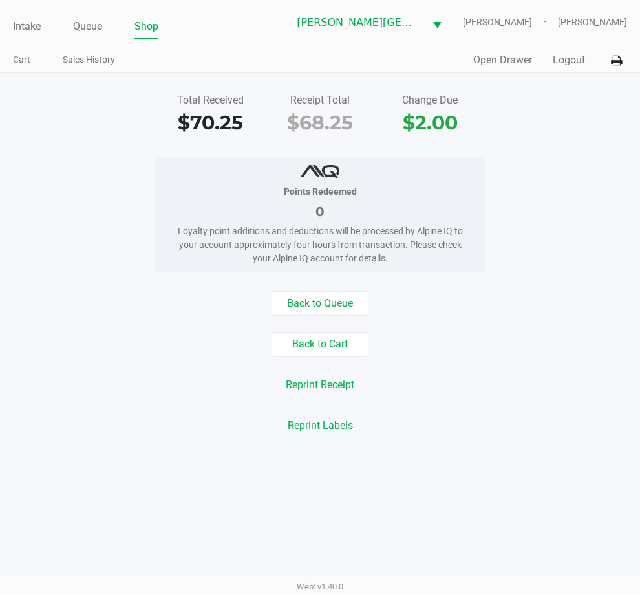
click at [534, 162] on div "Points Redeemed 0 Loyalty point additions and deductions will be processed by A…" at bounding box center [320, 214] width 660 height 115
click at [37, 26] on link "Intake" at bounding box center [27, 26] width 28 height 18
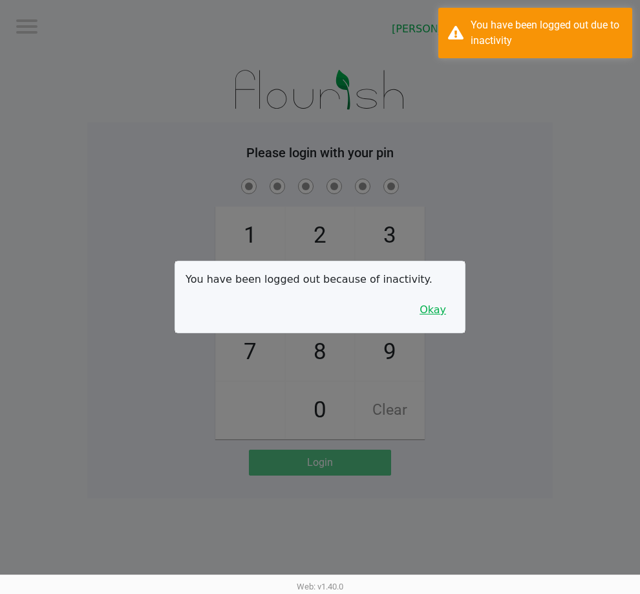
click at [421, 319] on button "Okay" at bounding box center [432, 310] width 43 height 25
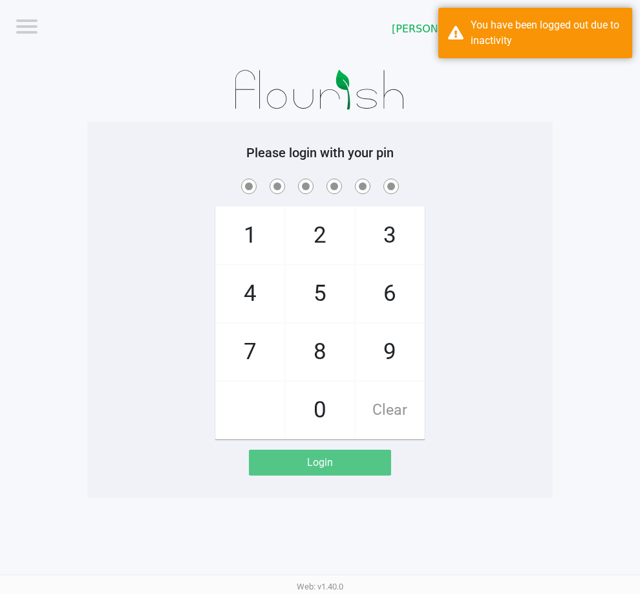
click at [244, 285] on span "4" at bounding box center [250, 293] width 69 height 57
checkbox input "true"
click at [248, 248] on span "1" at bounding box center [250, 235] width 69 height 57
checkbox input "true"
drag, startPoint x: 305, startPoint y: 358, endPoint x: 265, endPoint y: 251, distance: 114.6
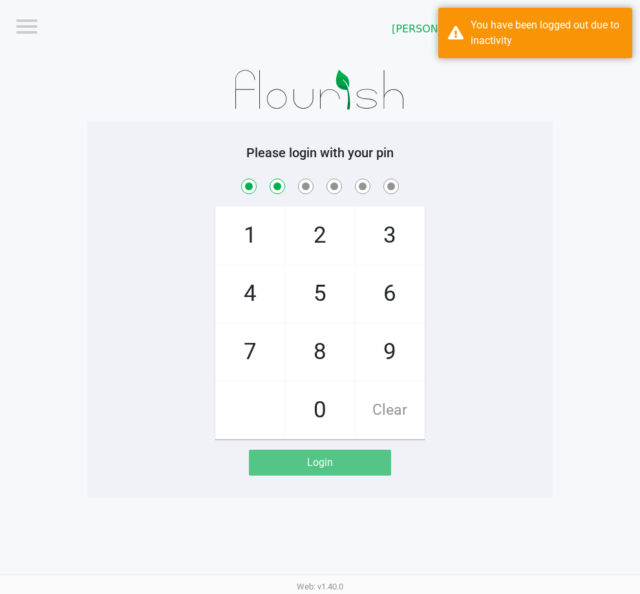
click at [305, 358] on span "8" at bounding box center [320, 351] width 69 height 57
checkbox input "true"
click at [259, 245] on span "1" at bounding box center [250, 235] width 69 height 57
checkbox input "true"
click at [290, 239] on span "2" at bounding box center [320, 235] width 69 height 57
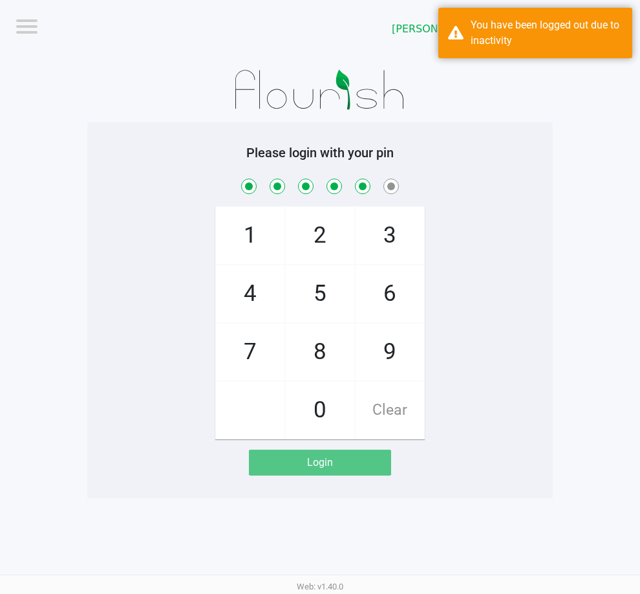
checkbox input "true"
click at [252, 226] on span "1" at bounding box center [250, 235] width 69 height 57
checkbox input "true"
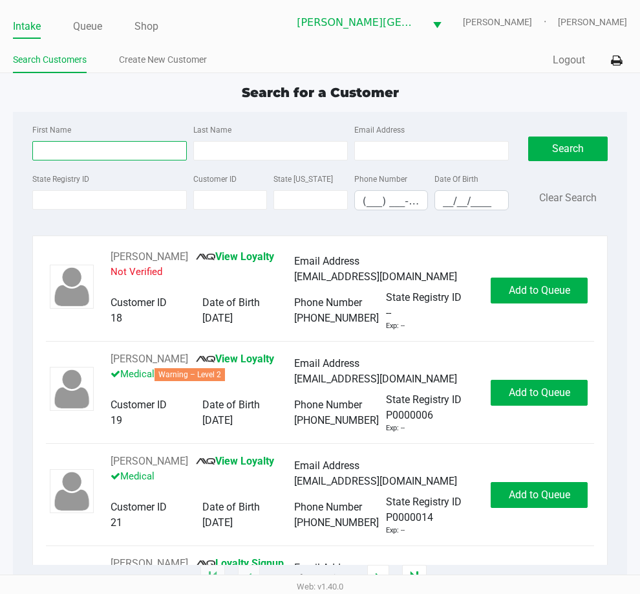
click at [110, 158] on input "First Name" at bounding box center [109, 150] width 155 height 19
type input "jennifer"
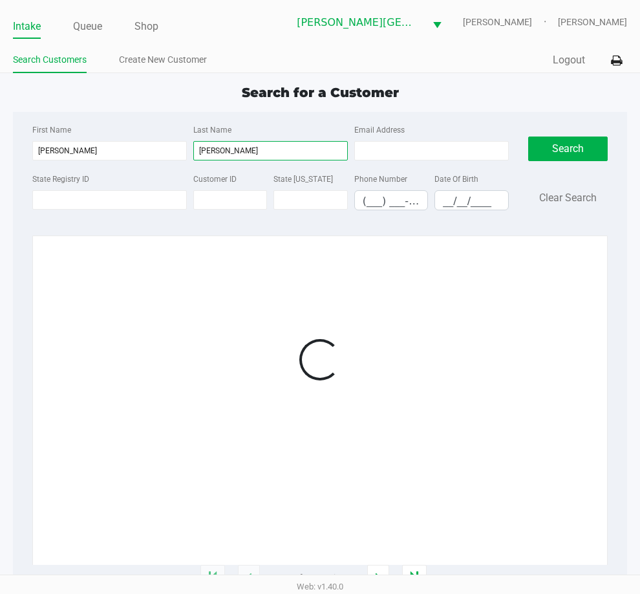
type input "lauster"
click at [106, 128] on div "First Name jennifer" at bounding box center [109, 141] width 161 height 39
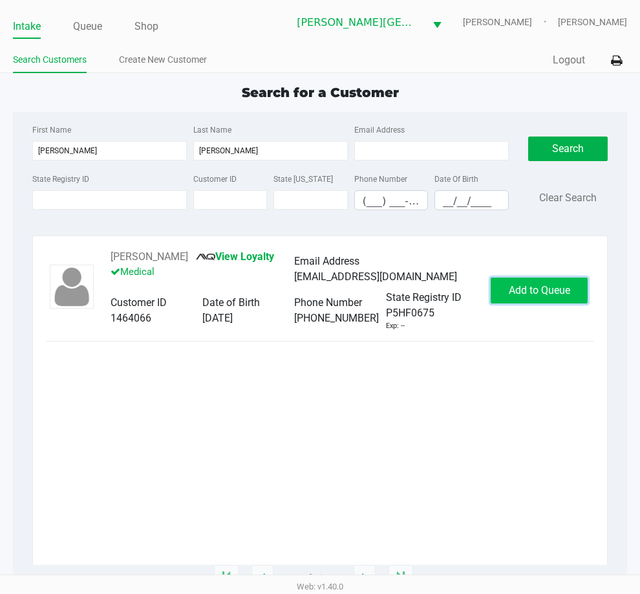
click at [508, 287] on button "Add to Queue" at bounding box center [539, 291] width 97 height 26
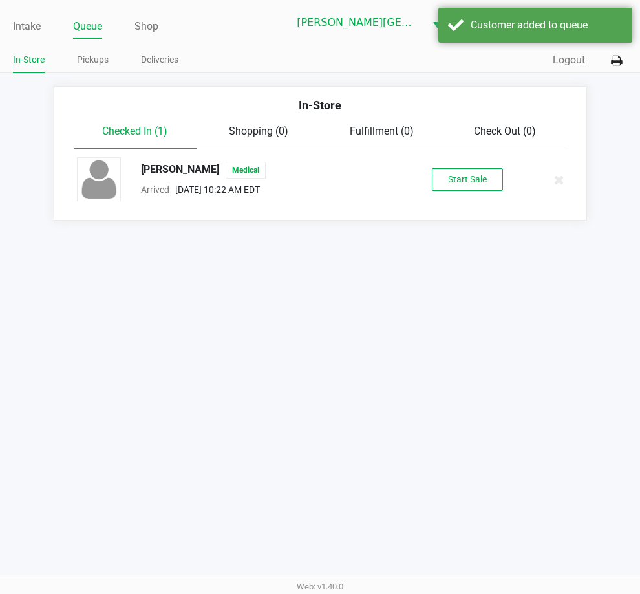
click at [446, 164] on div "JENNIFER LAUSTER Medical Arrived Sep 26, 2025 10:22 AM EDT Start Sale" at bounding box center [320, 179] width 507 height 45
click at [446, 166] on div "JENNIFER LAUSTER Medical Arrived Sep 26, 2025 10:22 AM EDT Start Sale" at bounding box center [320, 179] width 507 height 45
click at [445, 170] on button "Start Sale" at bounding box center [467, 179] width 71 height 23
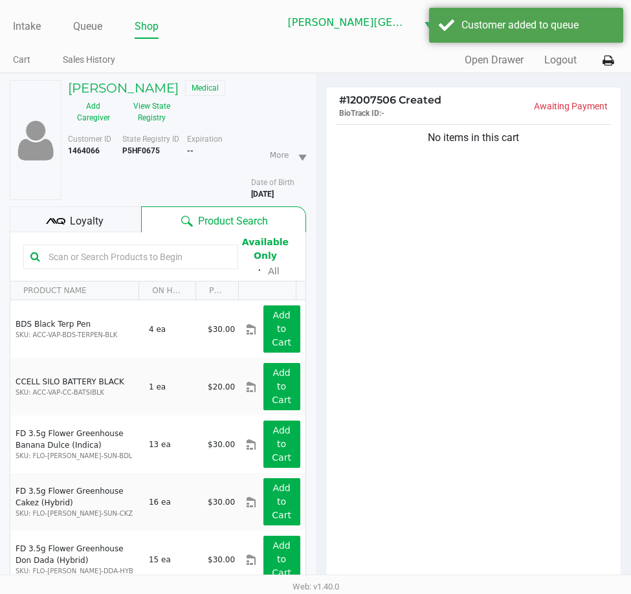
click at [275, 116] on div "JENNIFER LAUSTER Medical Add Caregiver View State Registry" at bounding box center [186, 104] width 257 height 48
click at [148, 118] on button "View State Registry" at bounding box center [148, 112] width 58 height 32
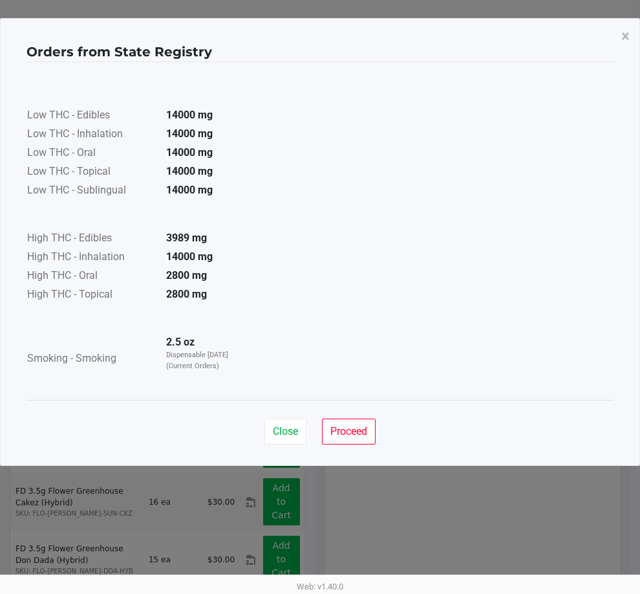
click at [294, 157] on div "Low THC - Edibles 14000 mg Low THC - Inhalation 14000 mg Low THC - Oral 14000 m…" at bounding box center [320, 231] width 587 height 307
click at [353, 435] on span "Proceed" at bounding box center [349, 431] width 37 height 12
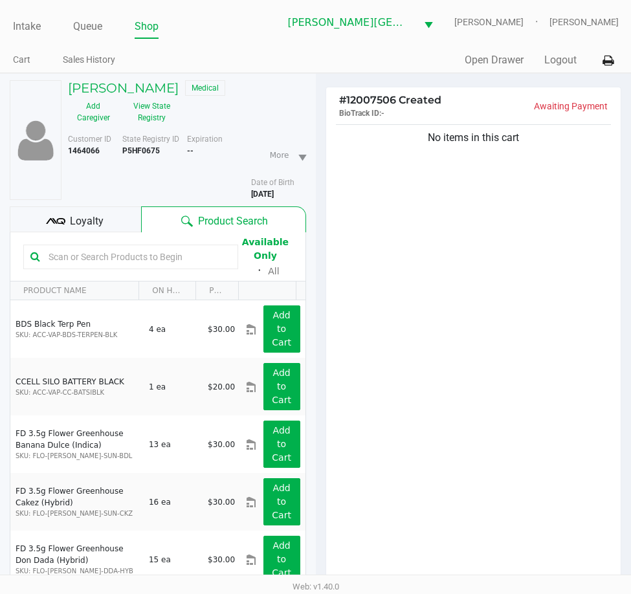
click at [299, 118] on div "JENNIFER LAUSTER Medical Add Caregiver View State Registry" at bounding box center [186, 104] width 257 height 48
click at [295, 108] on div "JENNIFER LAUSTER Medical Add Caregiver View State Registry" at bounding box center [186, 104] width 257 height 48
click at [95, 27] on link "Queue" at bounding box center [87, 26] width 29 height 18
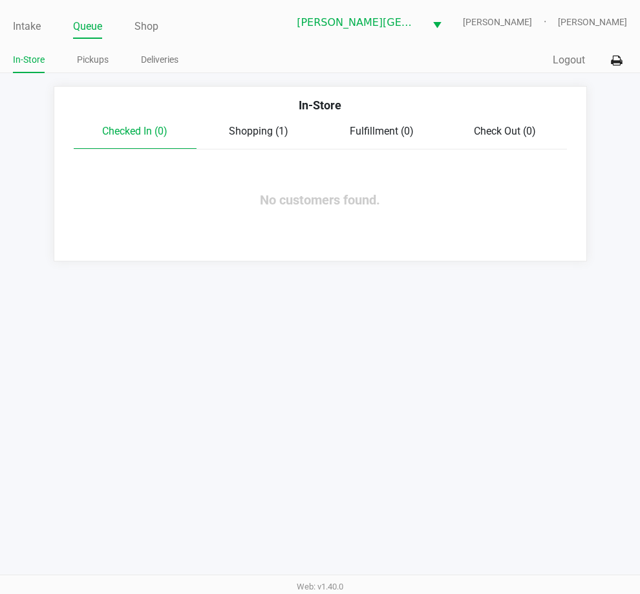
click at [251, 127] on span "Shopping (1)" at bounding box center [259, 131] width 60 height 12
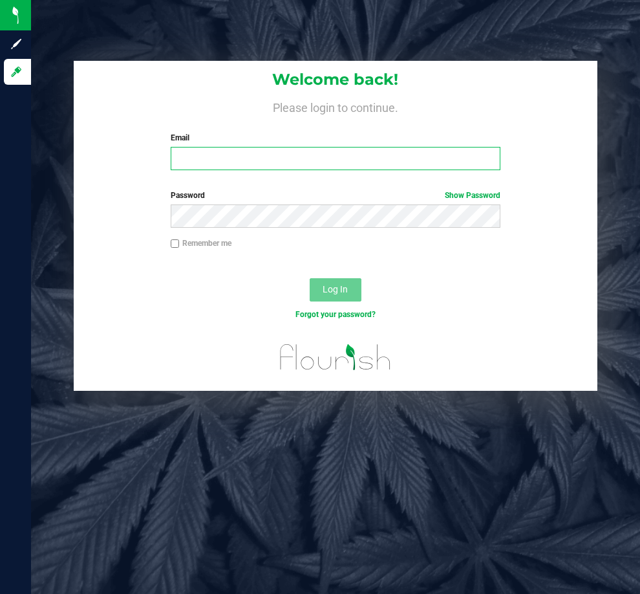
click at [246, 160] on input "Email" at bounding box center [336, 158] width 330 height 23
type input "[EMAIL_ADDRESS][DOMAIN_NAME]"
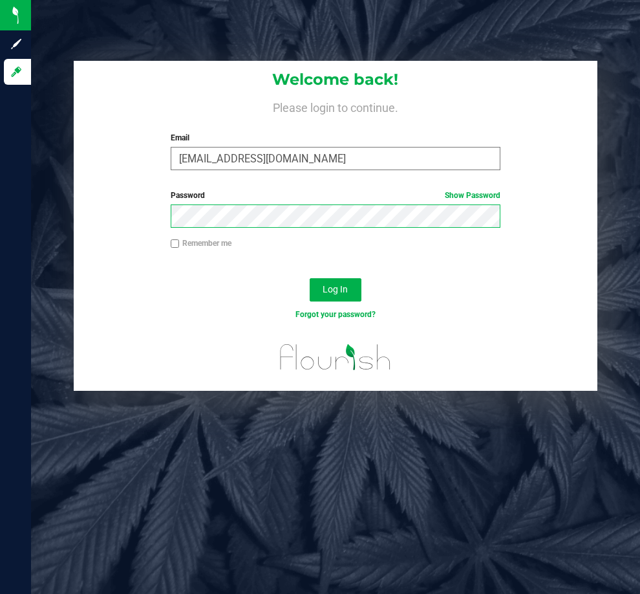
click at [310, 278] on button "Log In" at bounding box center [336, 289] width 52 height 23
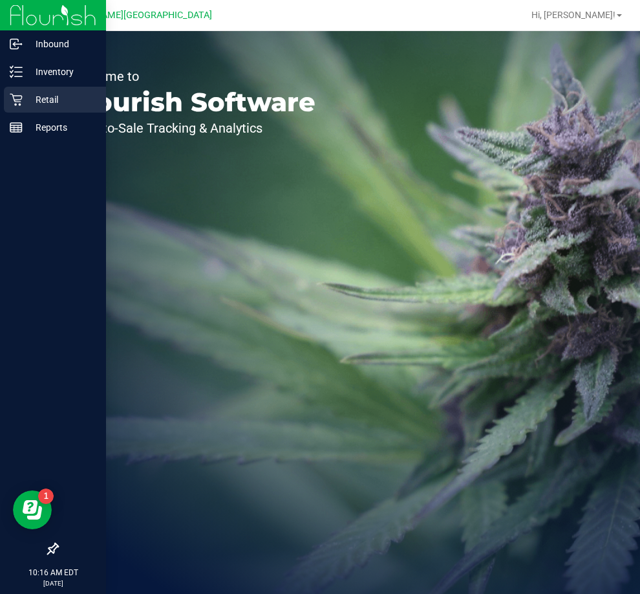
click at [50, 98] on p "Retail" at bounding box center [62, 100] width 78 height 16
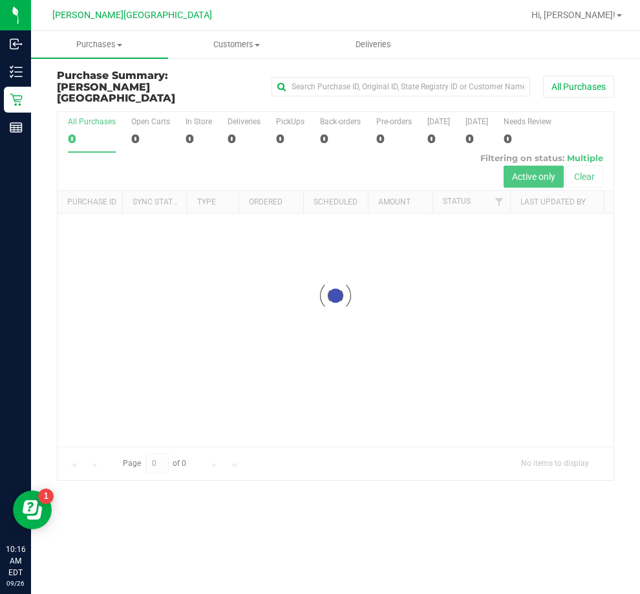
click at [224, 72] on h3 "Purchase Summary: [PERSON_NAME][GEOGRAPHIC_DATA]" at bounding box center [150, 87] width 186 height 34
click at [234, 124] on div at bounding box center [336, 296] width 556 height 368
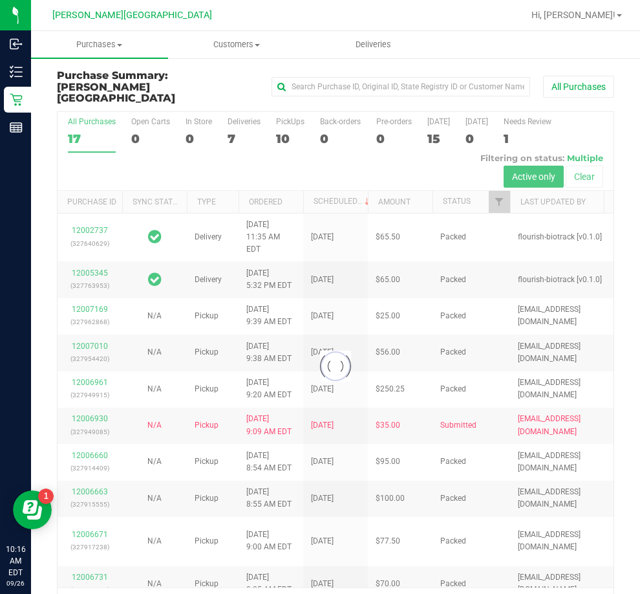
click at [234, 124] on div at bounding box center [336, 366] width 556 height 509
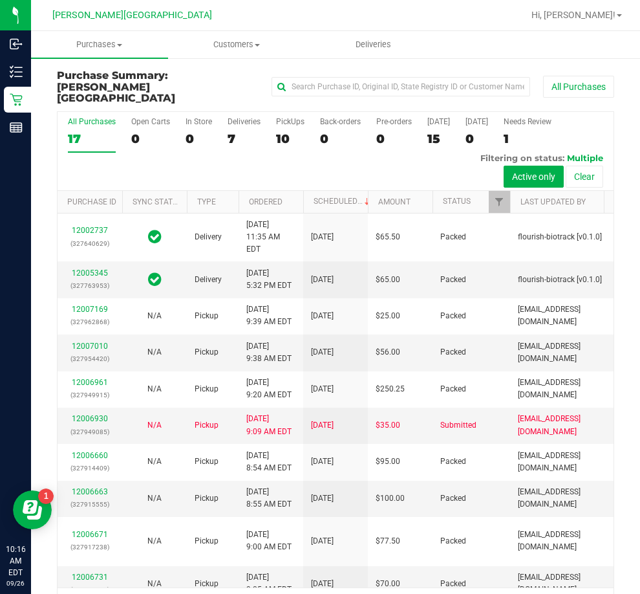
click at [234, 131] on div "7" at bounding box center [244, 138] width 33 height 15
click at [0, 0] on input "Deliveries 7" at bounding box center [0, 0] width 0 height 0
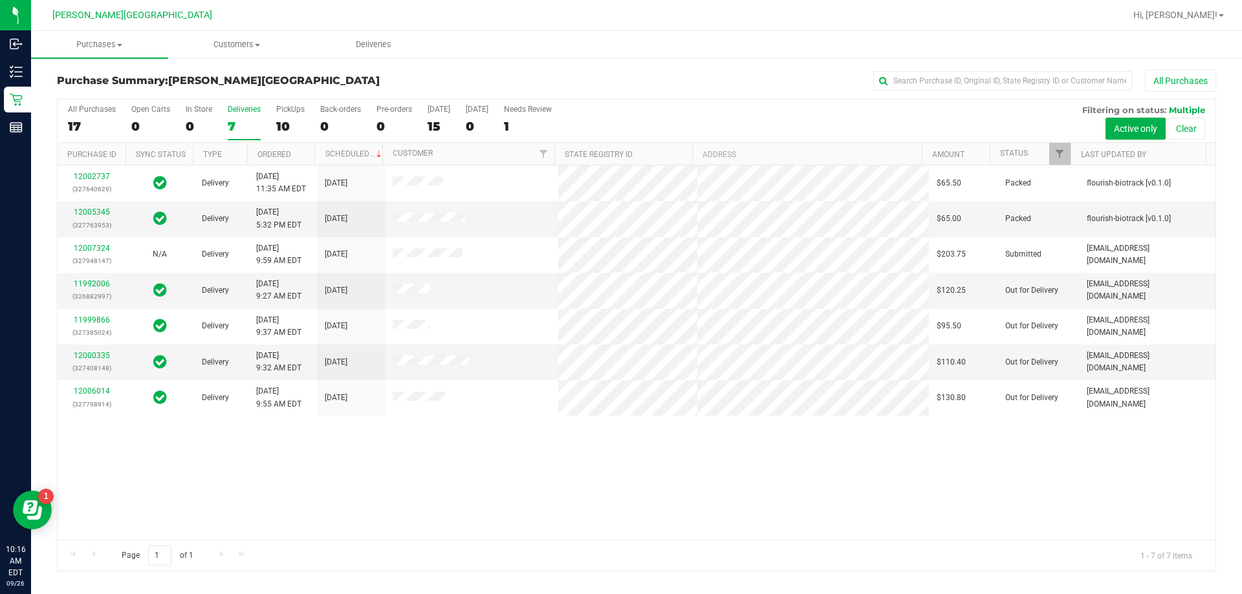
click at [611, 461] on div "12002737 (327640629) Delivery 9/25/2025 11:35 AM EDT 9/29/2025 $65.50 Packed fl…" at bounding box center [637, 353] width 1158 height 375
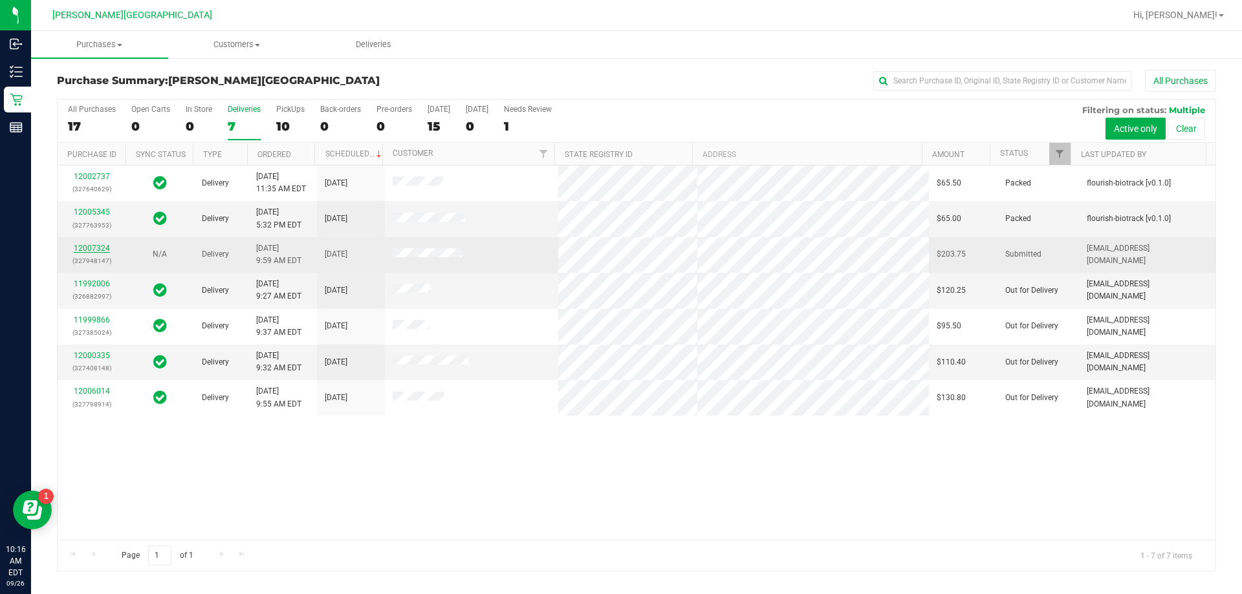
click at [96, 251] on link "12007324" at bounding box center [92, 248] width 36 height 9
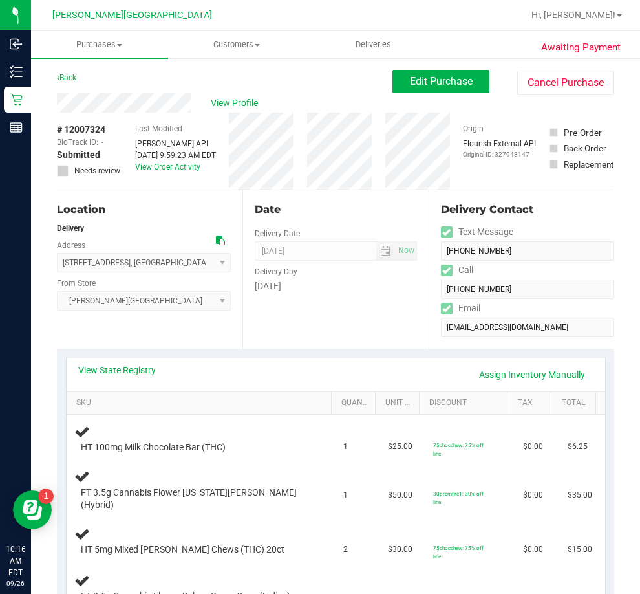
click at [335, 295] on div "Date Delivery Date 09/26/2025 Now 09/26/2025 02:00 PM Now Delivery Day Friday" at bounding box center [336, 269] width 186 height 158
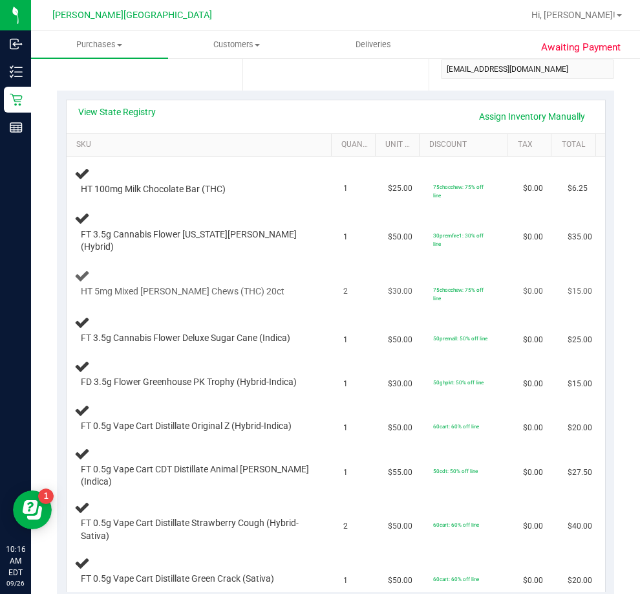
scroll to position [259, 0]
click at [362, 283] on td "2" at bounding box center [358, 283] width 45 height 49
click at [140, 114] on link "View State Registry" at bounding box center [117, 111] width 78 height 13
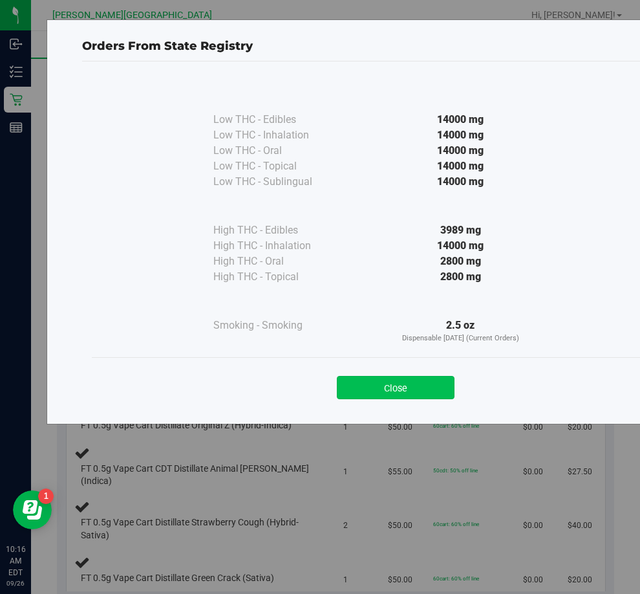
click at [445, 395] on button "Close" at bounding box center [396, 387] width 118 height 23
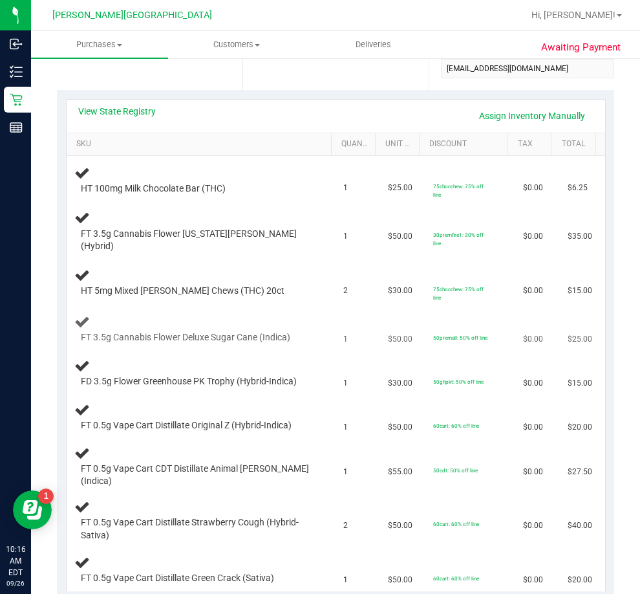
click at [354, 320] on td "1" at bounding box center [358, 329] width 45 height 44
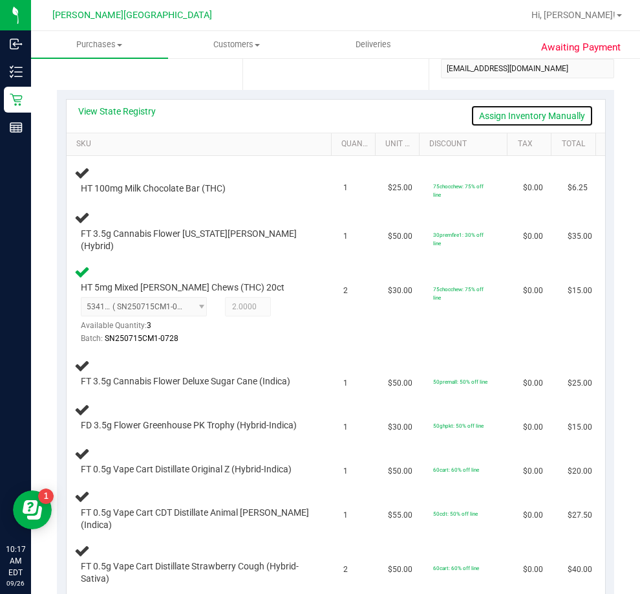
click at [505, 110] on link "Assign Inventory Manually" at bounding box center [532, 116] width 123 height 22
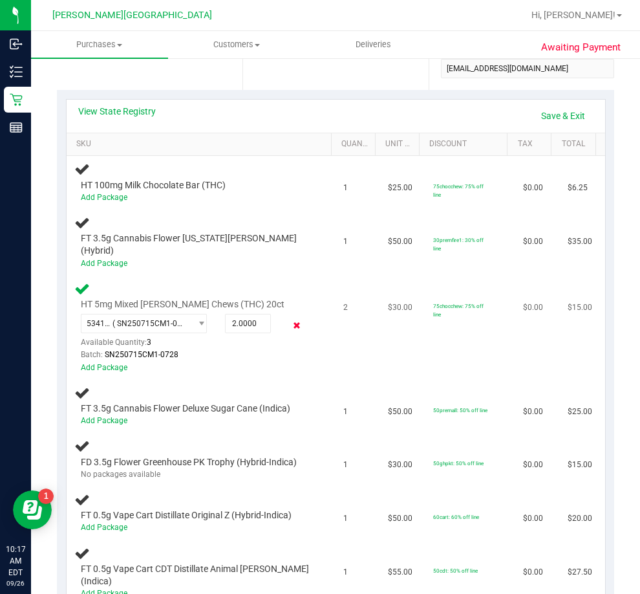
click at [292, 318] on icon at bounding box center [297, 325] width 14 height 15
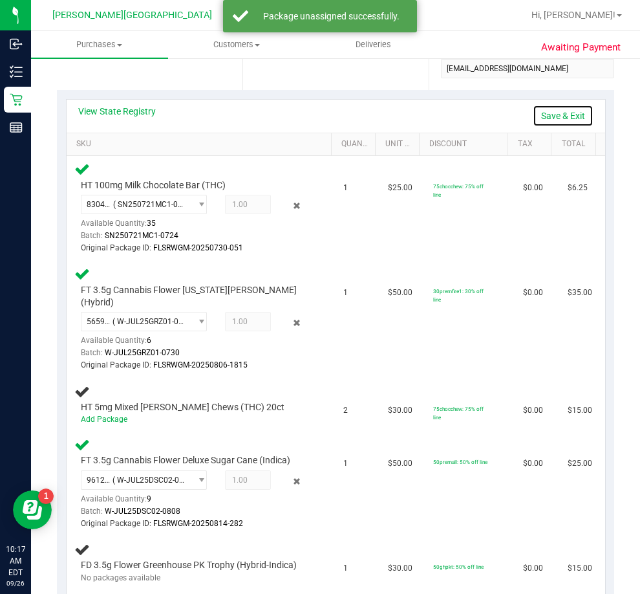
click at [550, 115] on link "Save & Exit" at bounding box center [563, 116] width 61 height 22
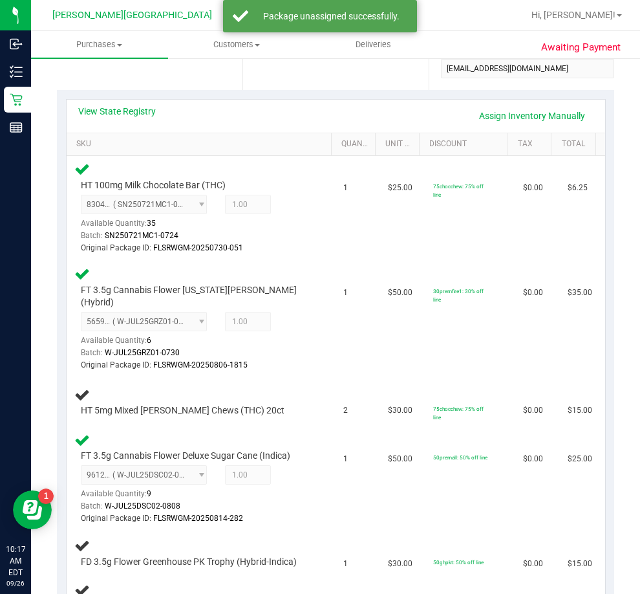
click at [375, 112] on div "View State Registry Assign Inventory Manually" at bounding box center [336, 116] width 516 height 22
click at [440, 261] on td "30premfire1: 30% off line" at bounding box center [471, 319] width 90 height 117
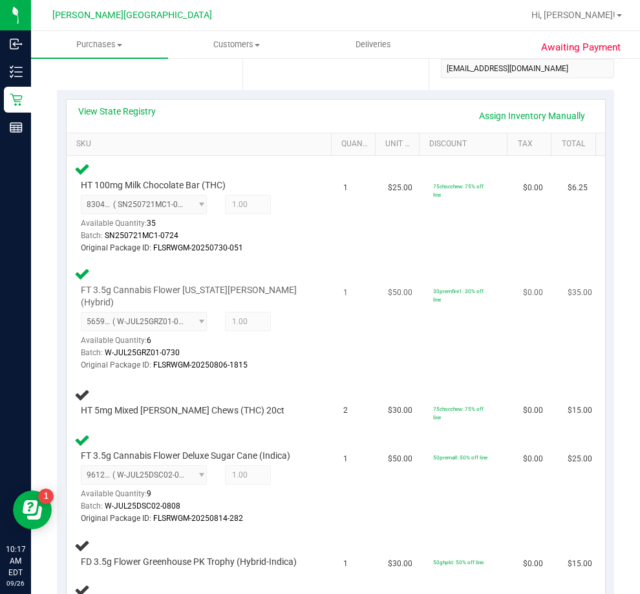
click at [404, 331] on td "$50.00" at bounding box center [402, 319] width 45 height 117
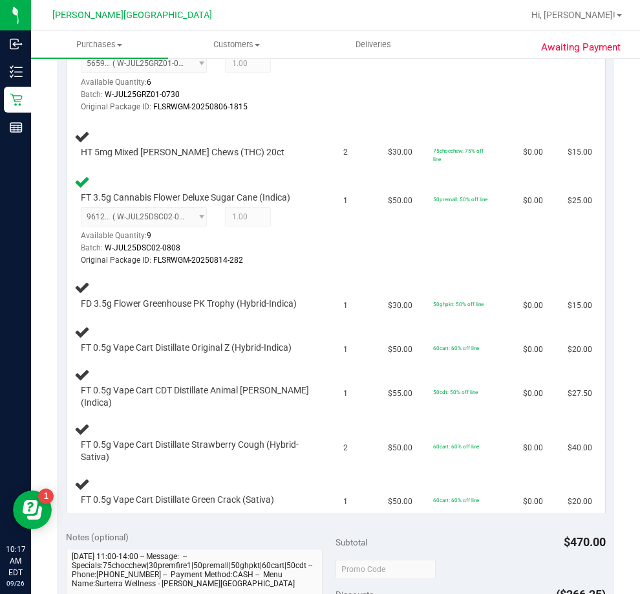
scroll to position [518, 0]
click at [411, 361] on td "$55.00" at bounding box center [402, 388] width 45 height 54
click at [426, 361] on td "50cdt: 50% off line" at bounding box center [471, 388] width 90 height 54
click at [406, 103] on td "$50.00" at bounding box center [402, 60] width 45 height 117
click at [340, 100] on td "1" at bounding box center [358, 60] width 45 height 117
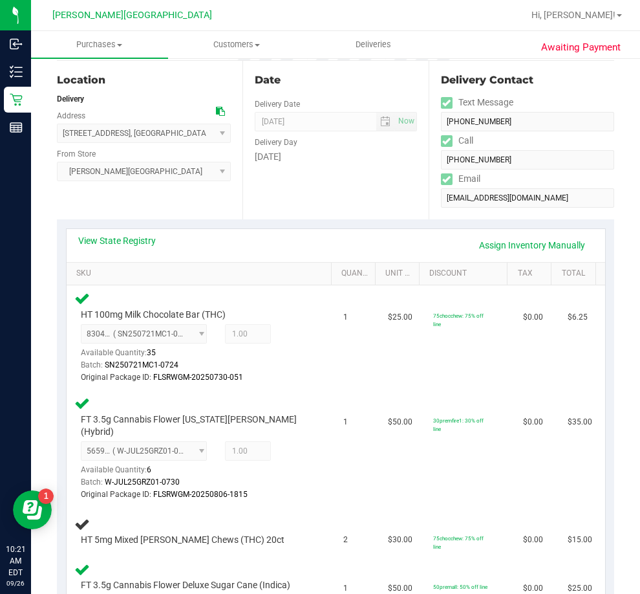
scroll to position [0, 0]
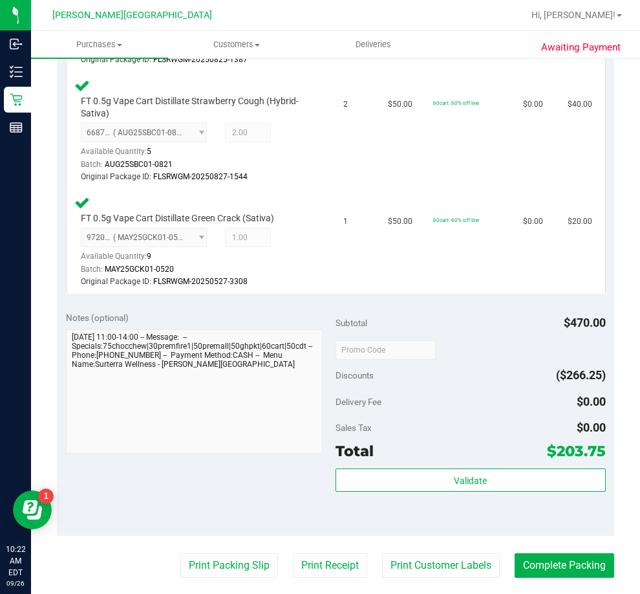
scroll to position [1164, 0]
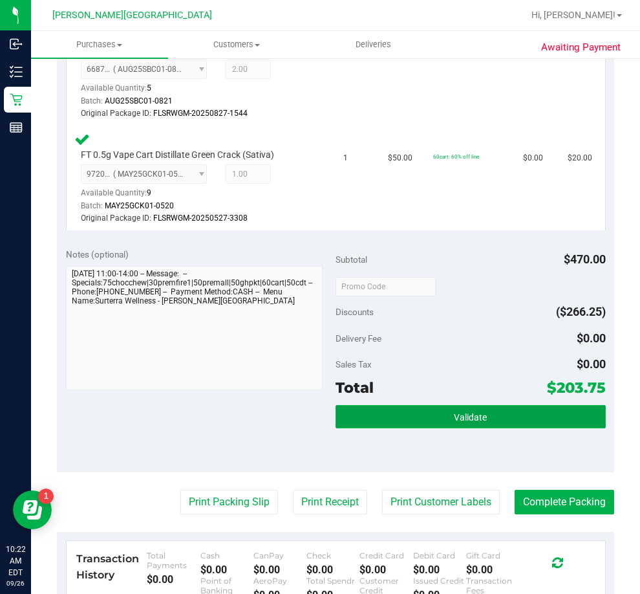
click at [453, 405] on button "Validate" at bounding box center [471, 416] width 270 height 23
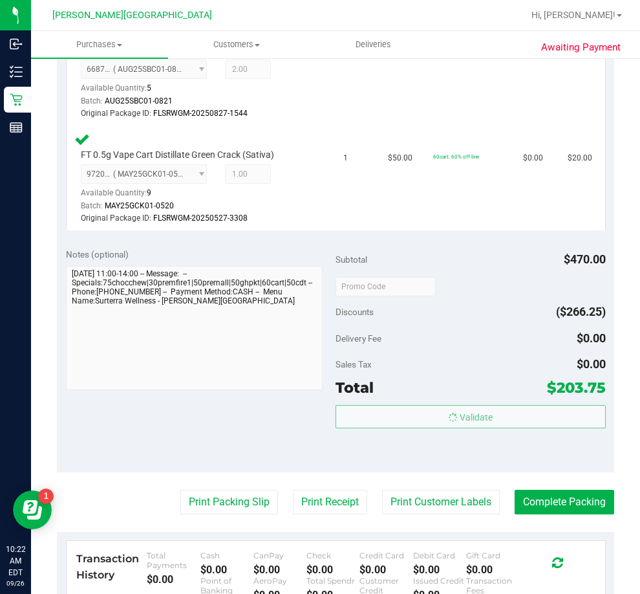
click at [464, 353] on div "Sales Tax $0.00" at bounding box center [471, 364] width 270 height 23
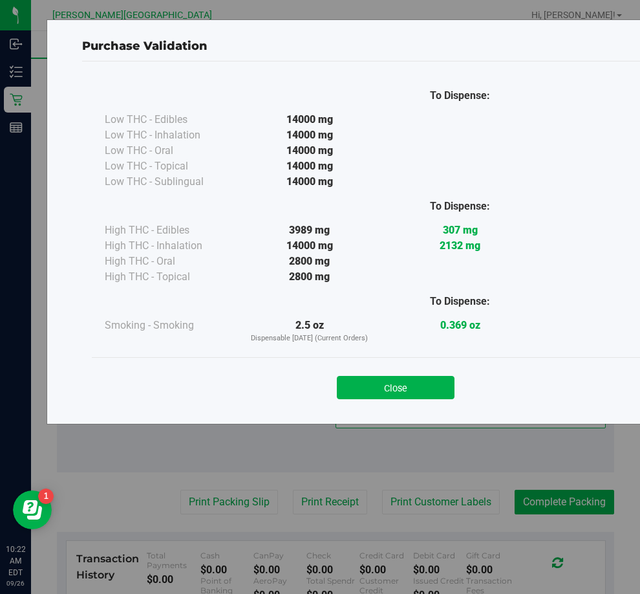
click at [442, 377] on button "Close" at bounding box center [396, 387] width 118 height 23
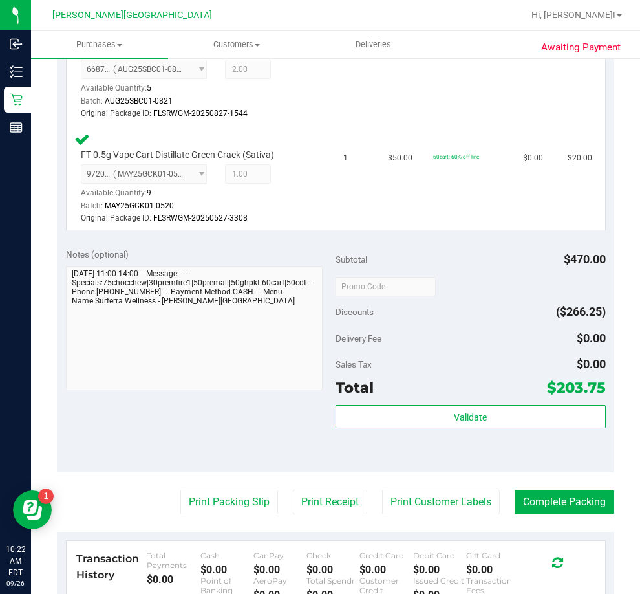
click at [505, 436] on div "Validate" at bounding box center [471, 434] width 270 height 58
click at [537, 490] on button "Complete Packing" at bounding box center [565, 502] width 100 height 25
click at [543, 426] on div "Validate" at bounding box center [471, 434] width 270 height 58
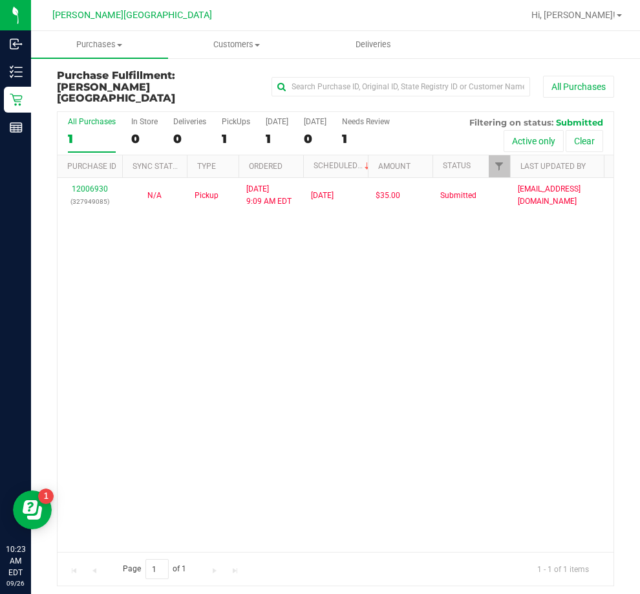
click at [514, 322] on div "12006930 (327949085) N/A Pickup [DATE] 9:09 AM EDT 9/26/2025 $35.00 Submitted […" at bounding box center [336, 365] width 556 height 374
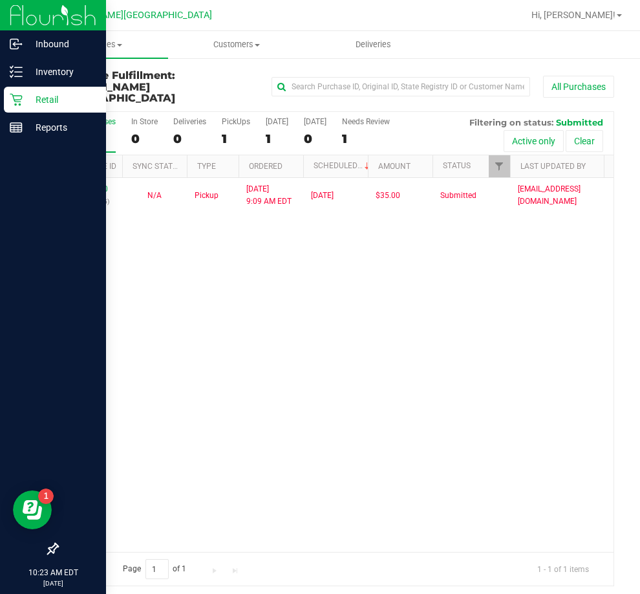
click at [25, 102] on p "Retail" at bounding box center [62, 100] width 78 height 16
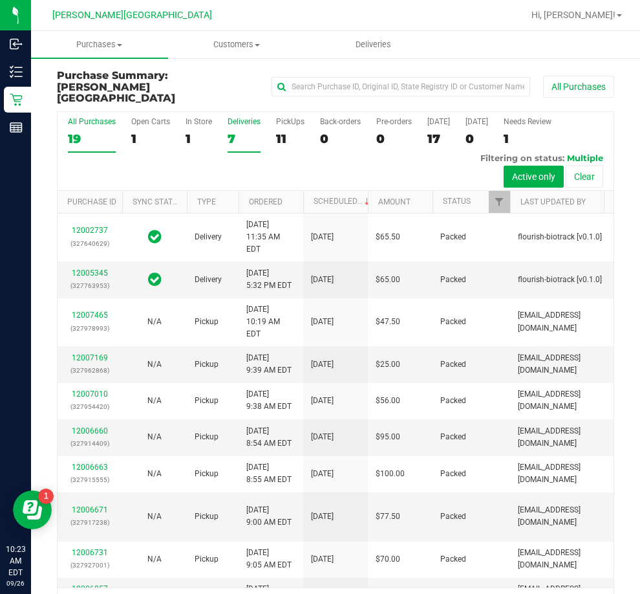
click at [239, 117] on div "Deliveries" at bounding box center [244, 121] width 33 height 9
click at [0, 0] on input "Deliveries 7" at bounding box center [0, 0] width 0 height 0
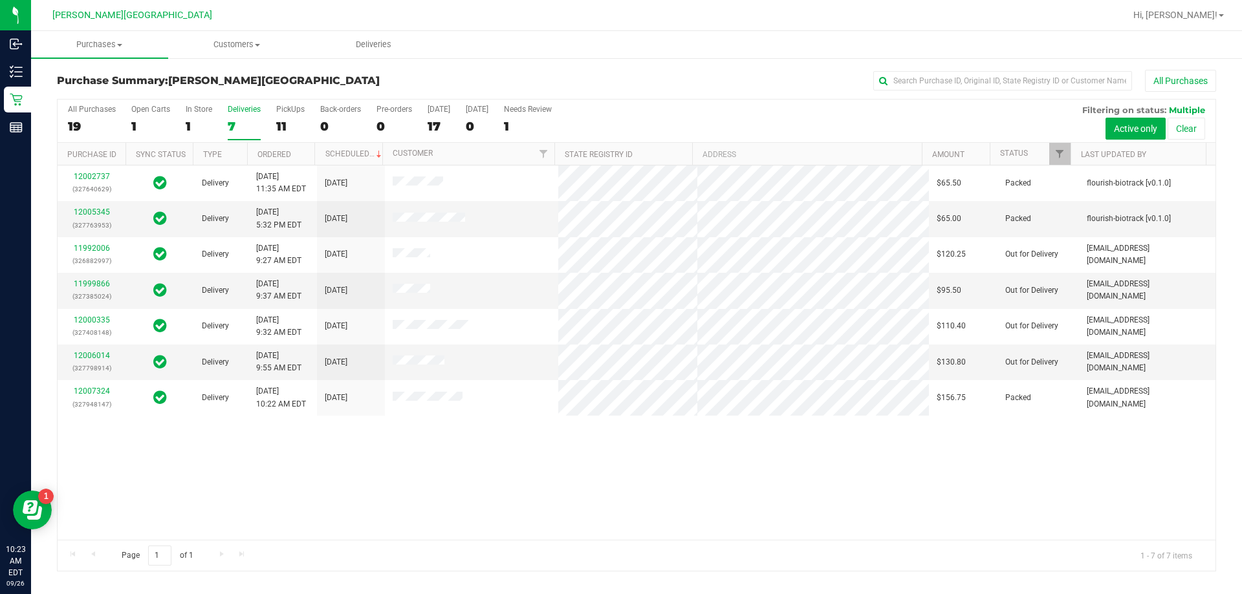
drag, startPoint x: 408, startPoint y: 481, endPoint x: 209, endPoint y: 449, distance: 201.9
click at [406, 481] on div "12002737 (327640629) Delivery [DATE] 11:35 AM EDT 9/29/2025 $65.50 Packed flour…" at bounding box center [637, 353] width 1158 height 375
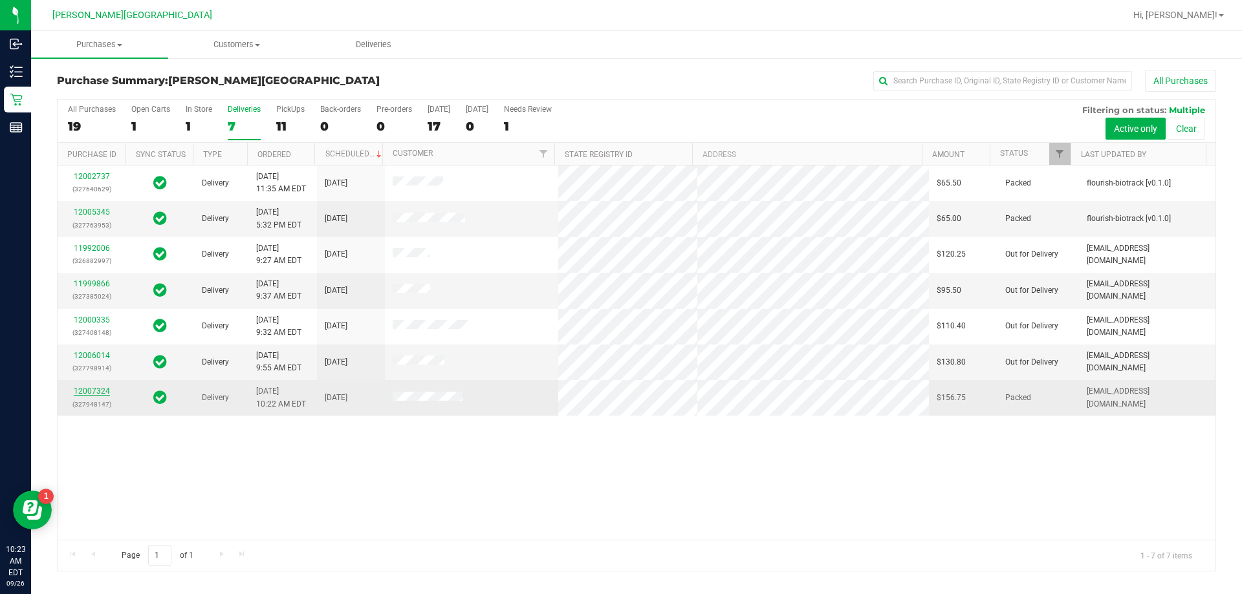
click at [101, 391] on link "12007324" at bounding box center [92, 391] width 36 height 9
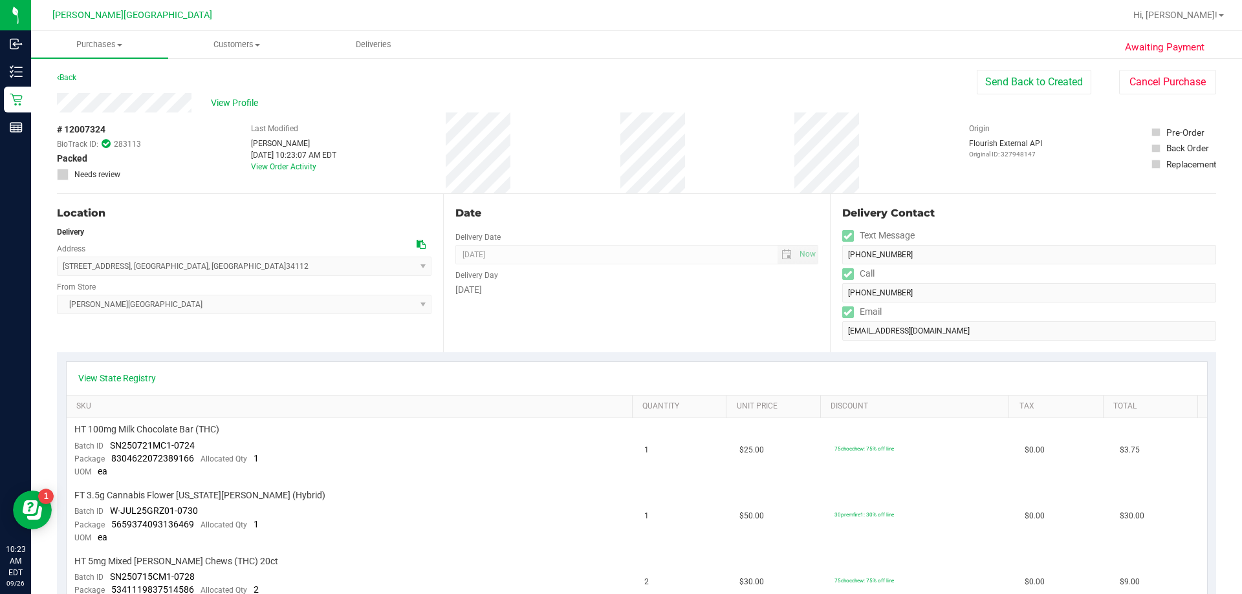
click at [640, 347] on div "Date Delivery Date [DATE] Now [DATE] 08:00 AM Now Delivery Day [DATE]" at bounding box center [636, 273] width 386 height 158
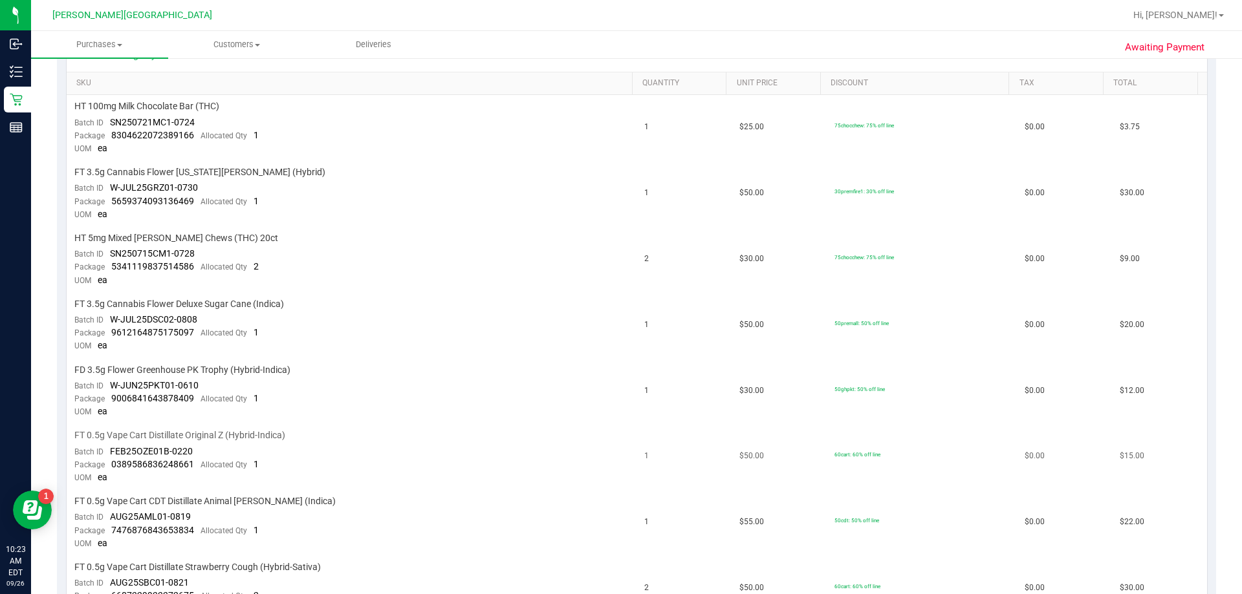
drag, startPoint x: 656, startPoint y: 370, endPoint x: 935, endPoint y: 435, distance: 287.0
click at [640, 435] on td "60cart: 60% off line" at bounding box center [922, 457] width 190 height 66
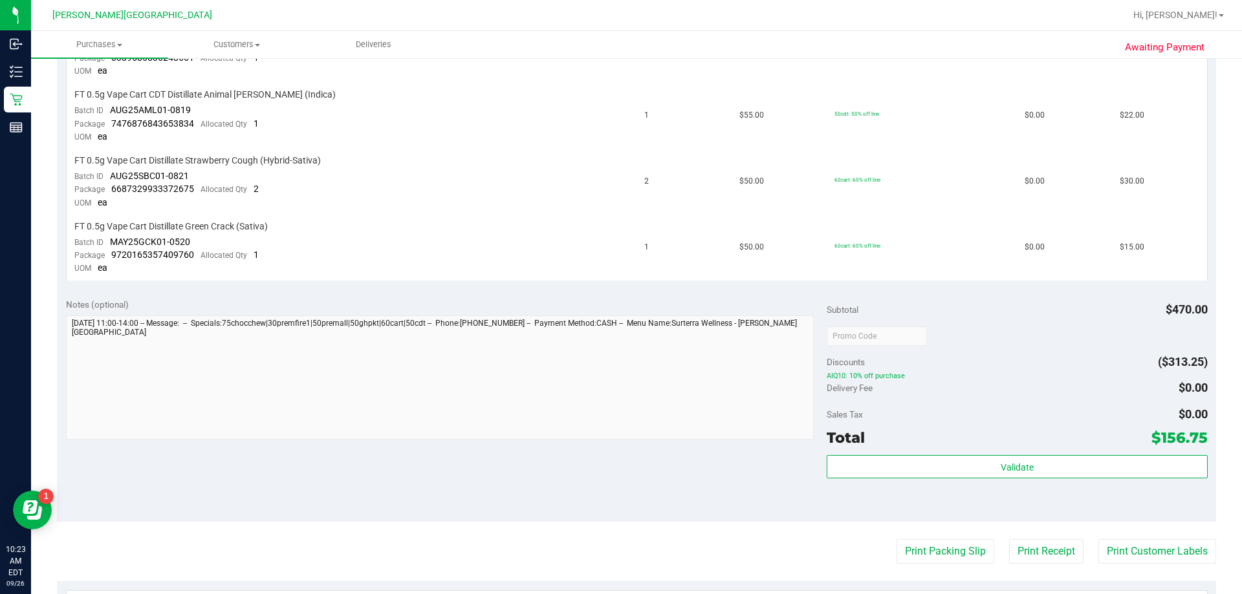
scroll to position [841, 0]
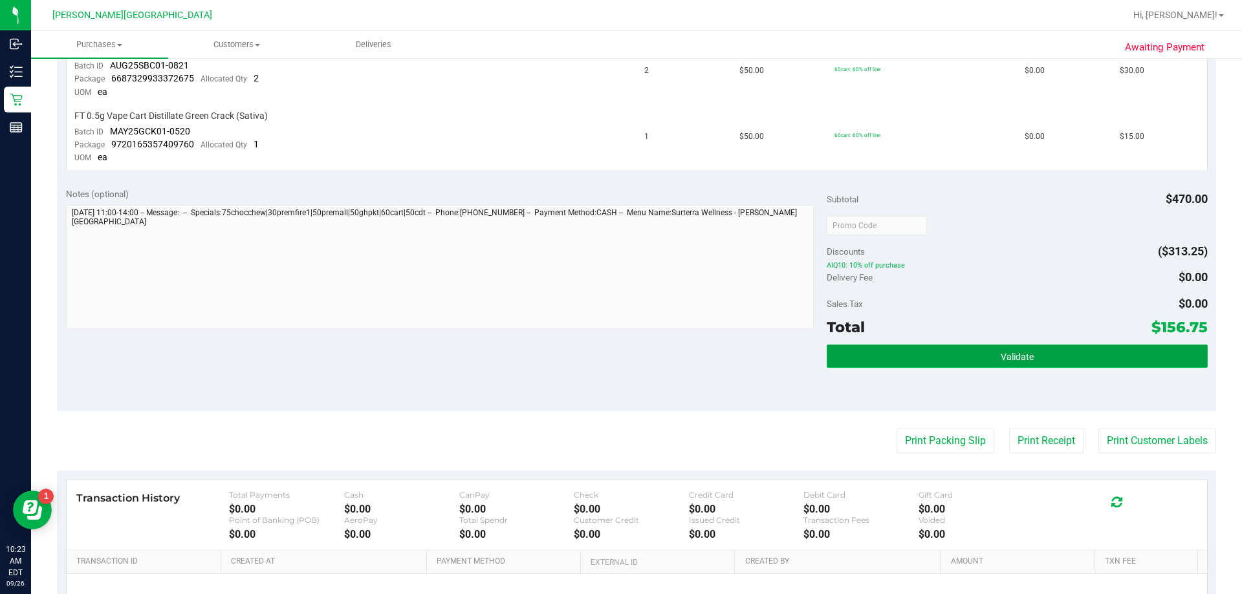
click at [640, 353] on button "Validate" at bounding box center [1017, 356] width 380 height 23
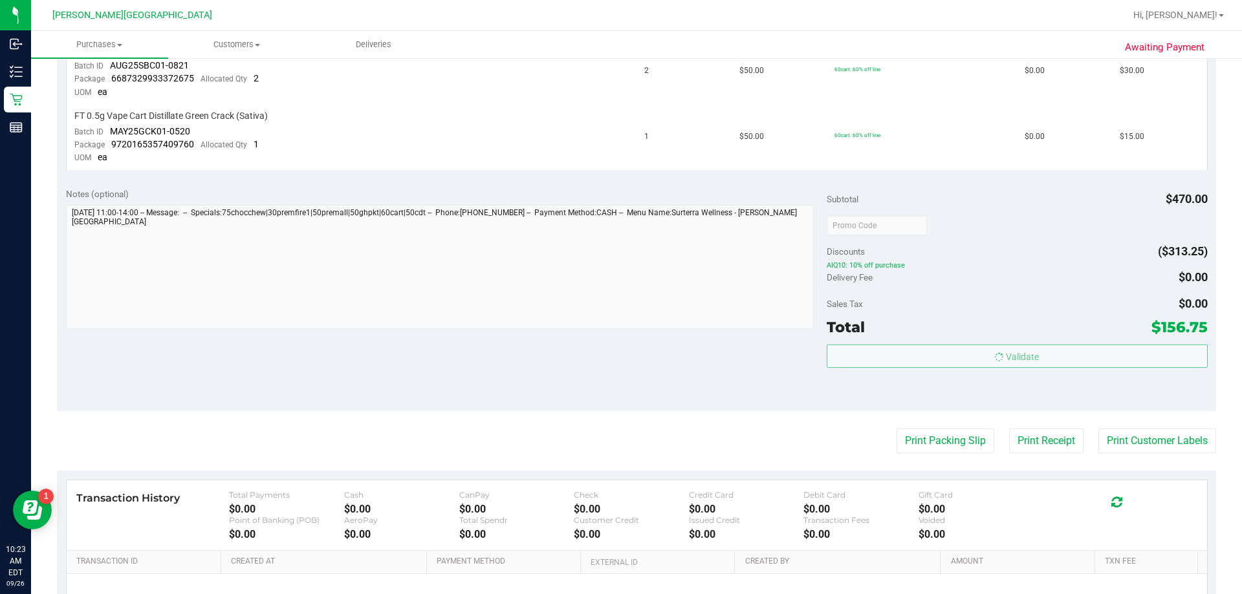
click at [640, 326] on div "Total $156.75" at bounding box center [1017, 327] width 380 height 23
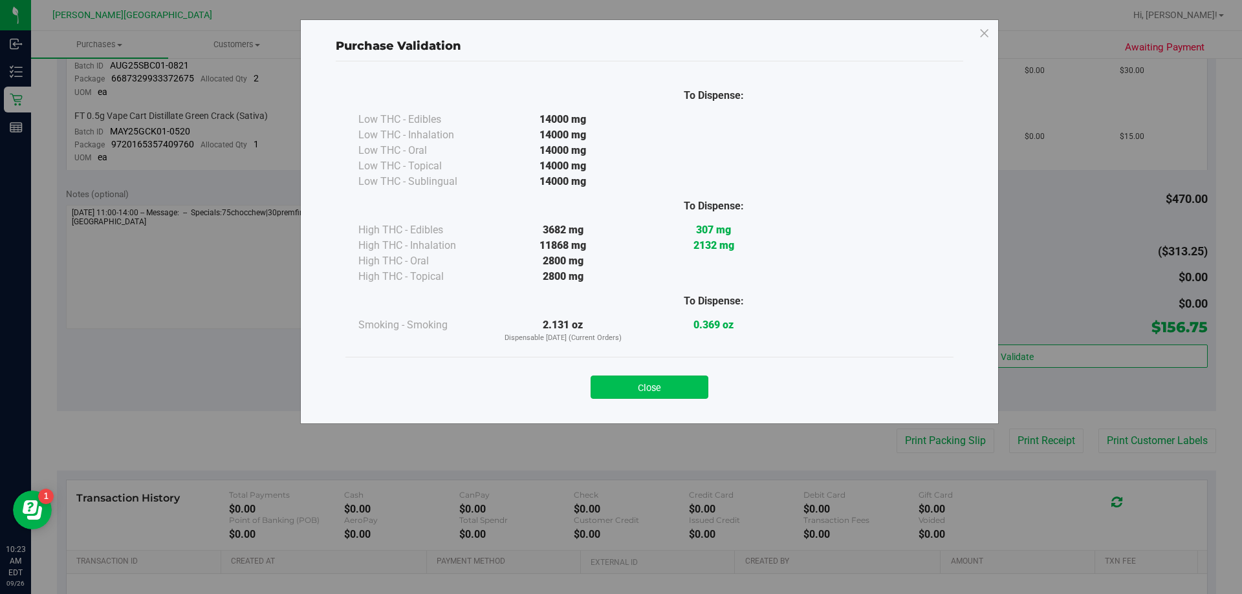
click at [640, 397] on button "Close" at bounding box center [650, 387] width 118 height 23
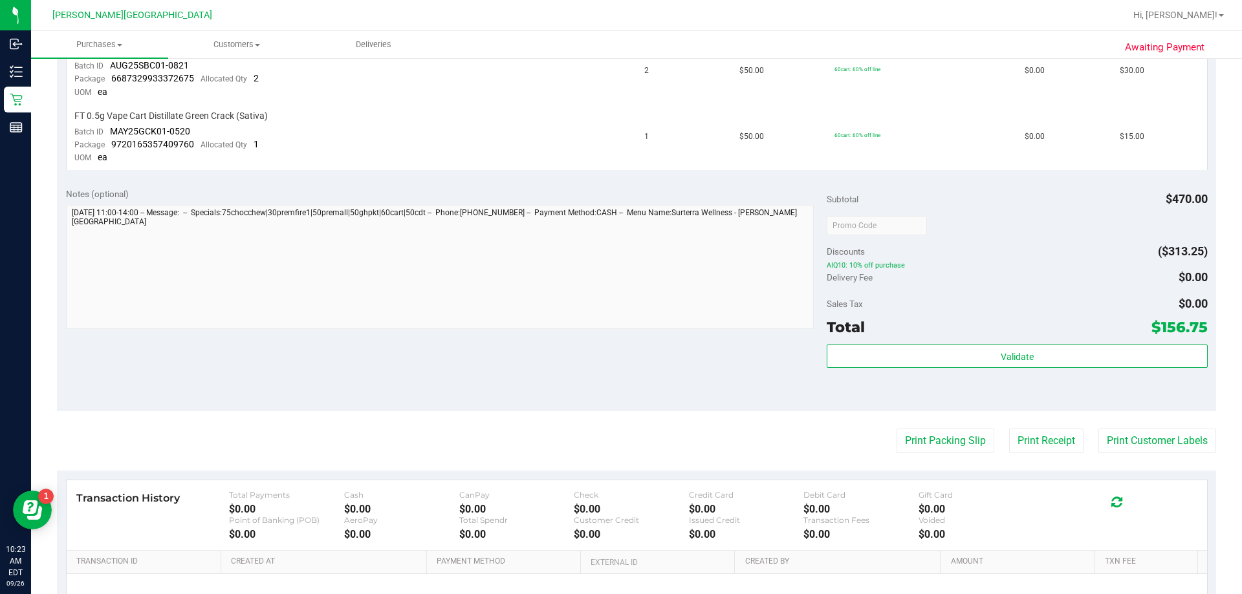
click at [640, 401] on div "Validate" at bounding box center [1017, 374] width 380 height 58
click at [640, 445] on button "Print Receipt" at bounding box center [1046, 441] width 74 height 25
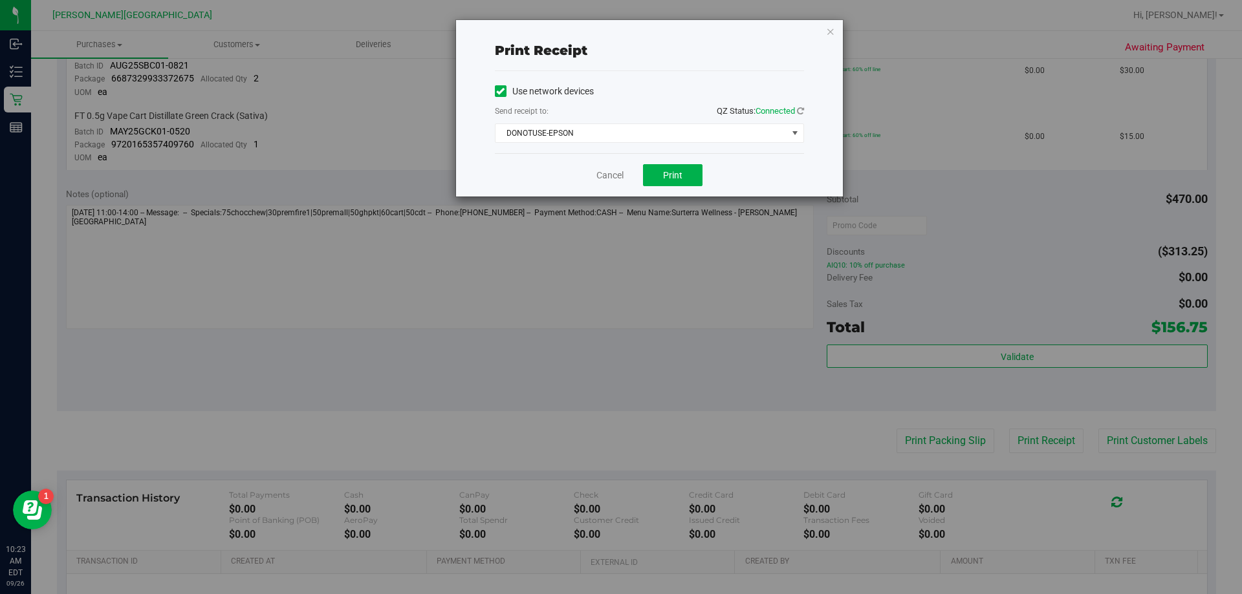
click at [640, 118] on div "Send receipt to: QZ Status: Connected" at bounding box center [649, 112] width 309 height 16
click at [640, 125] on span "DONOTUSE-EPSON" at bounding box center [642, 133] width 292 height 18
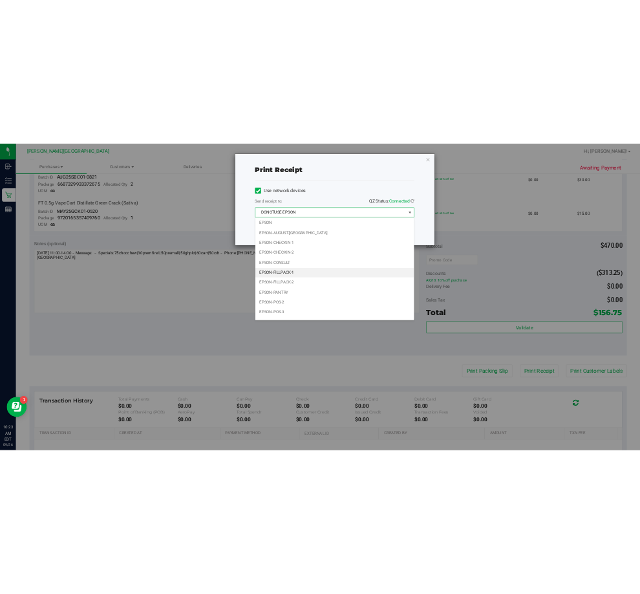
scroll to position [37, 0]
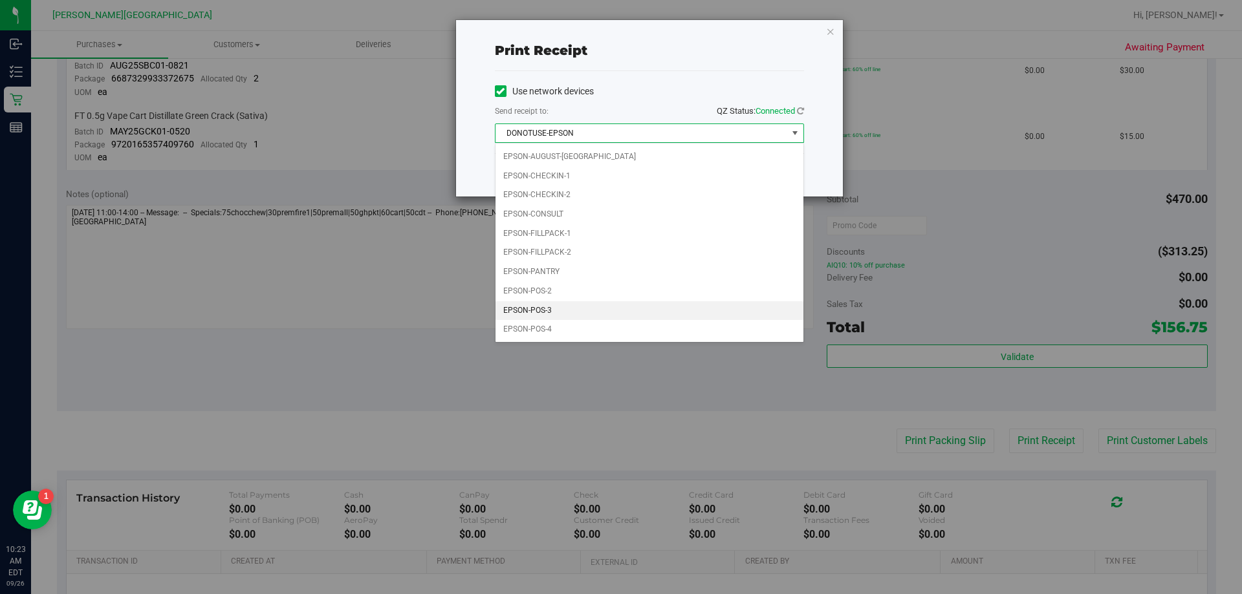
click at [637, 304] on li "EPSON-POS-3" at bounding box center [650, 310] width 308 height 19
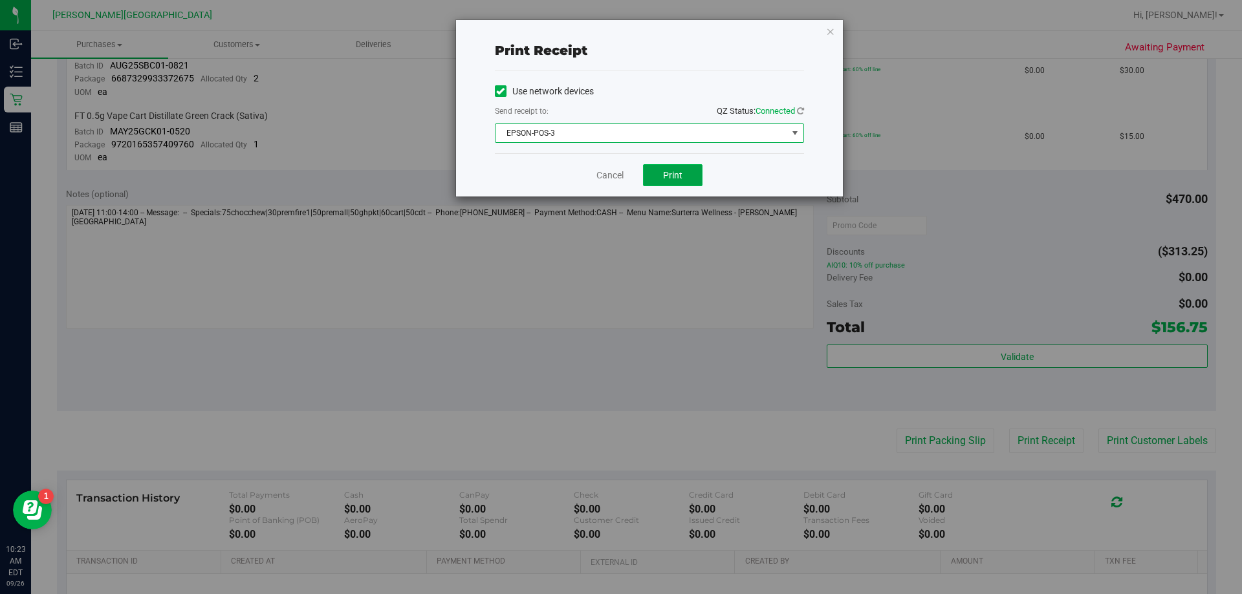
click at [640, 186] on button "Print" at bounding box center [673, 175] width 60 height 22
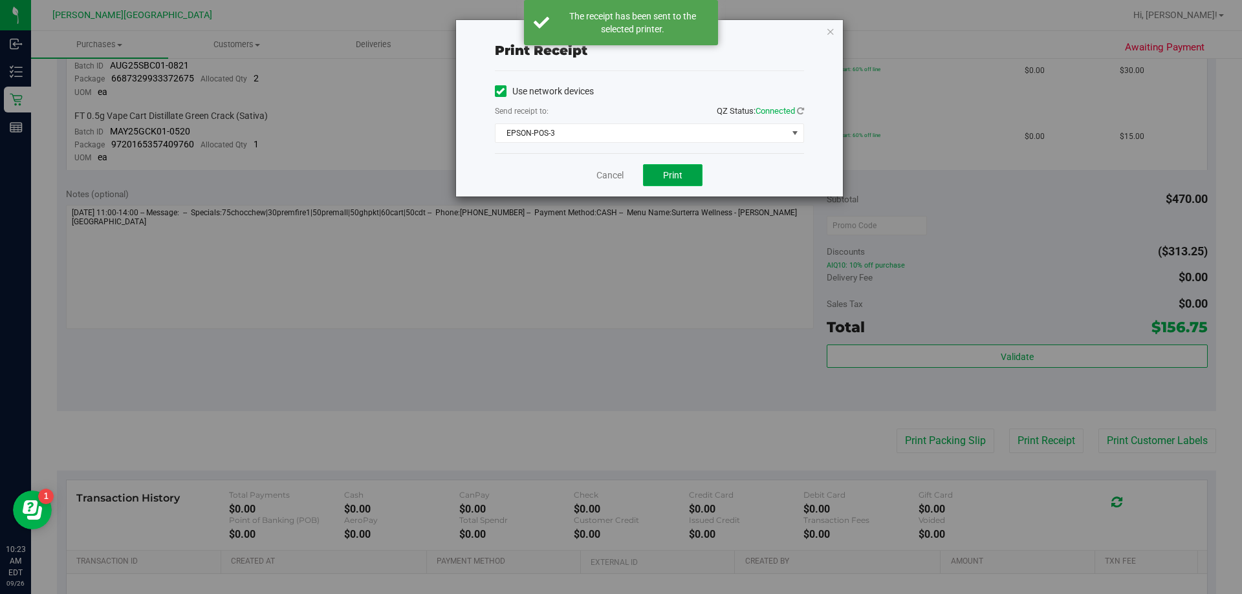
click at [640, 173] on span "Print" at bounding box center [672, 175] width 19 height 10
click at [640, 177] on div "Cancel Print" at bounding box center [649, 174] width 309 height 43
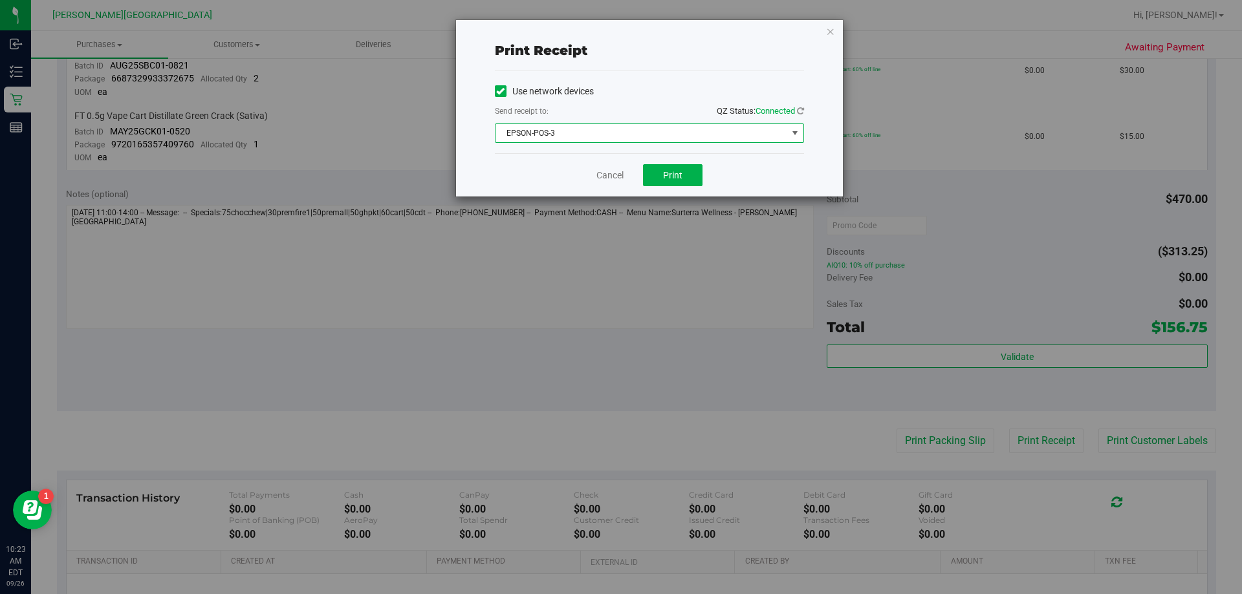
click at [640, 128] on span "EPSON-POS-3" at bounding box center [642, 133] width 292 height 18
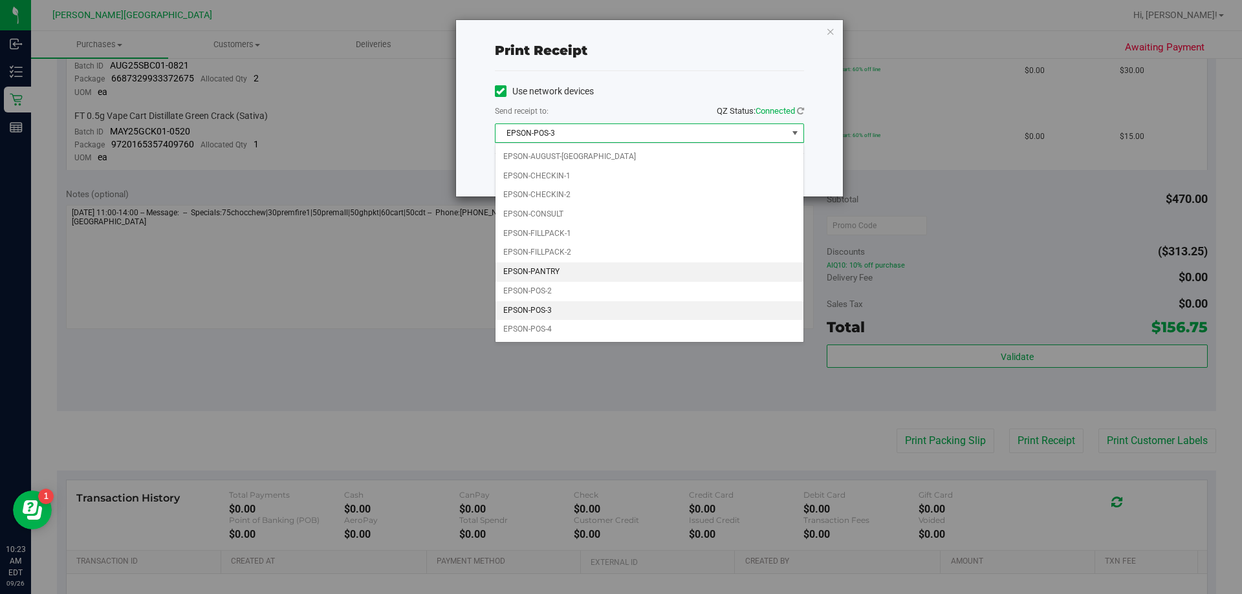
click at [640, 266] on li "EPSON-PANTRY" at bounding box center [650, 272] width 308 height 19
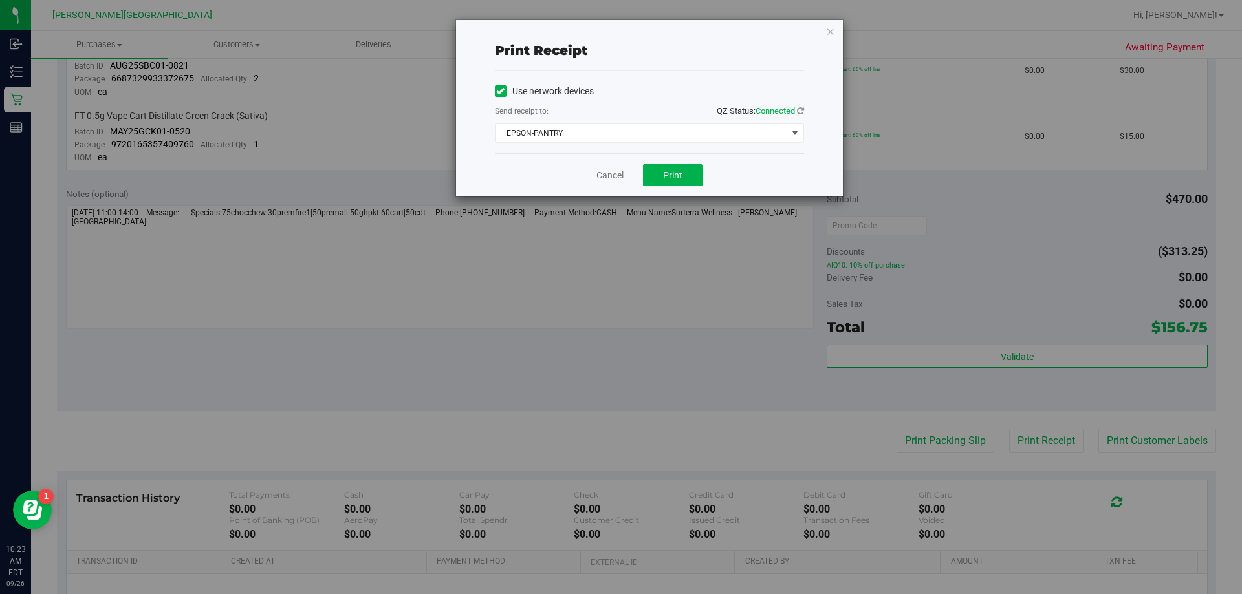
click at [527, 166] on div "Cancel Print" at bounding box center [649, 174] width 309 height 43
click at [612, 176] on link "Cancel" at bounding box center [609, 176] width 27 height 14
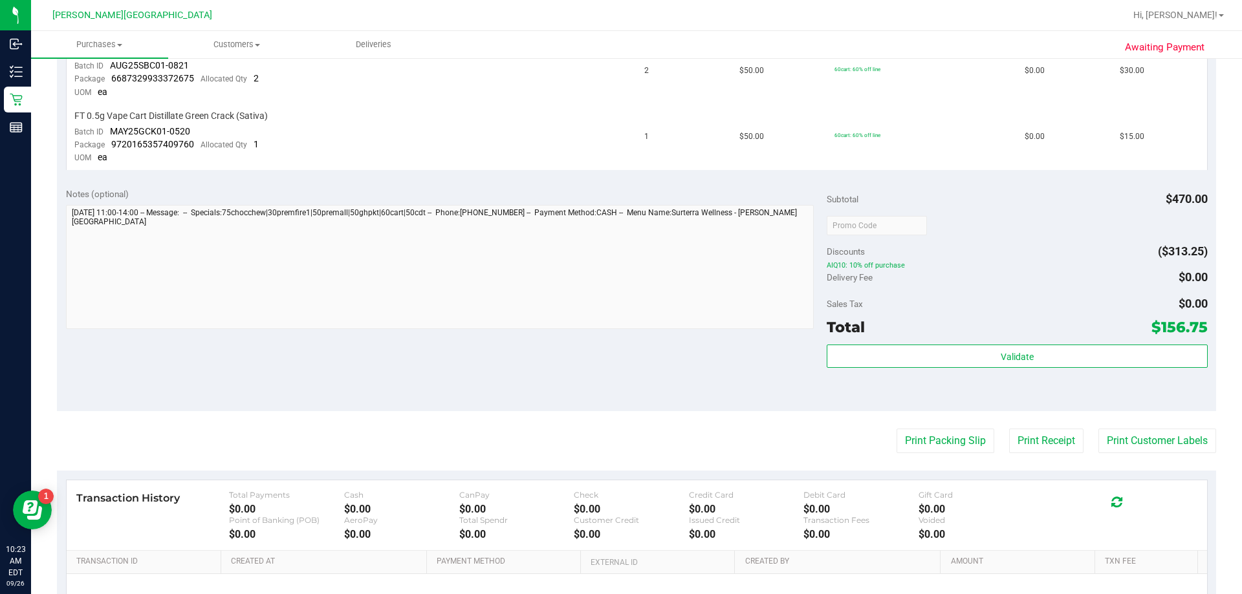
click at [640, 243] on div "Discounts ($313.25)" at bounding box center [1017, 251] width 380 height 23
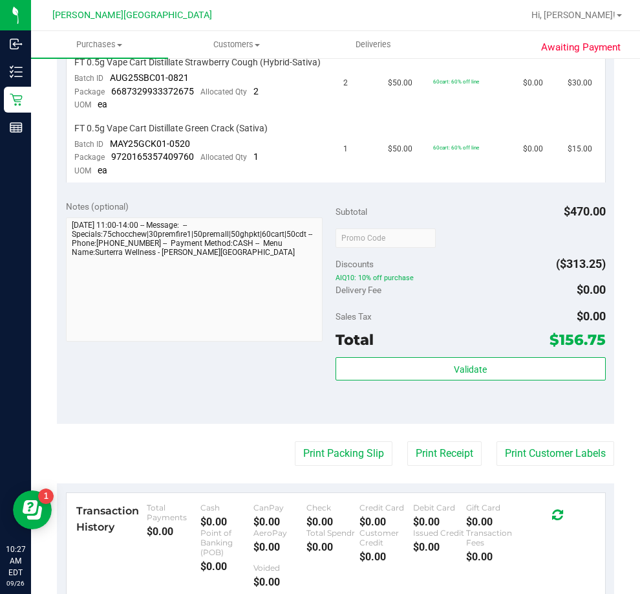
click at [466, 276] on span "AIQ10: 10% off purchase" at bounding box center [471, 278] width 270 height 9
click at [375, 49] on span "Deliveries" at bounding box center [373, 45] width 71 height 12
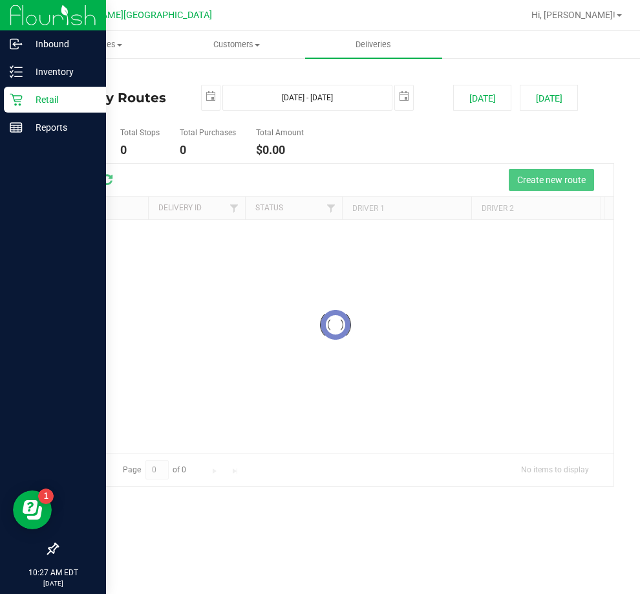
click at [22, 95] on icon at bounding box center [16, 99] width 13 height 13
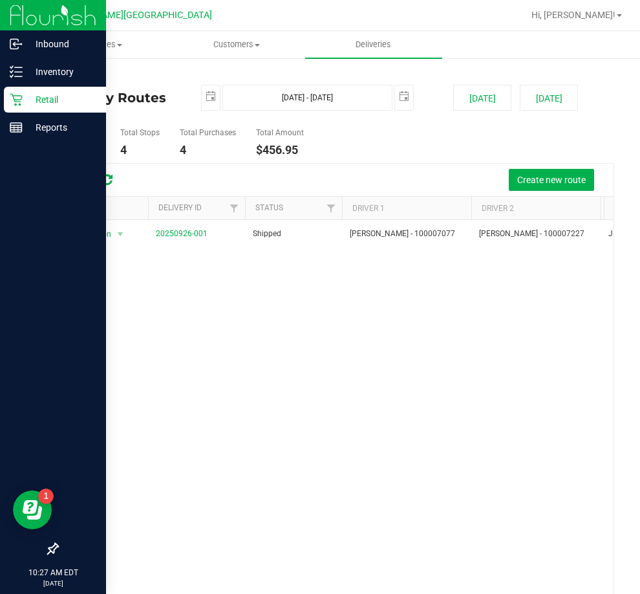
click at [19, 102] on icon at bounding box center [16, 99] width 13 height 13
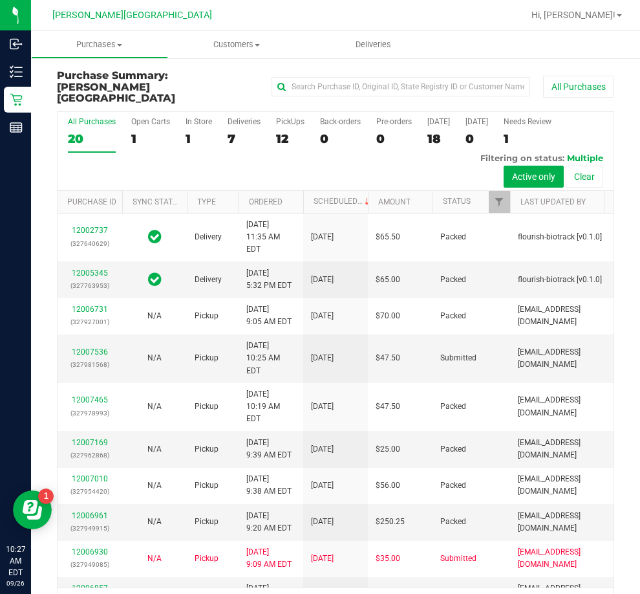
click at [234, 131] on div "7" at bounding box center [244, 138] width 33 height 15
click at [0, 0] on input "Deliveries 7" at bounding box center [0, 0] width 0 height 0
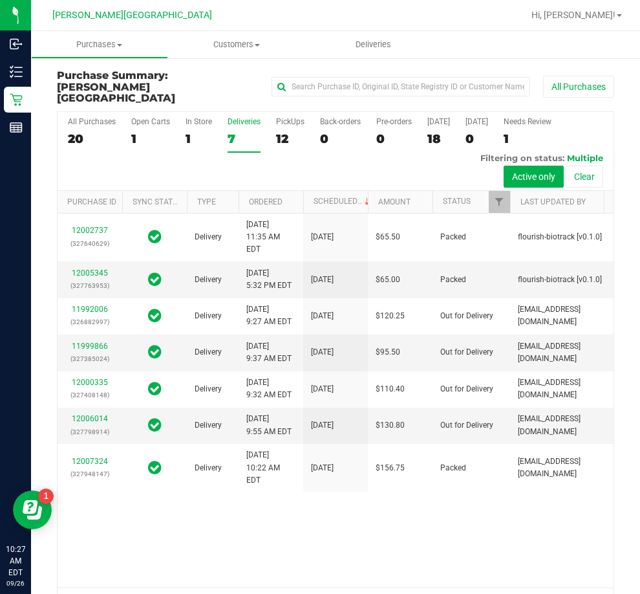
click at [358, 147] on div "All Purchases 20 Open Carts 1 In Store 1 Deliveries 7 PickUps 12 Back-orders 0 …" at bounding box center [336, 151] width 556 height 79
click at [382, 47] on span "Deliveries" at bounding box center [373, 45] width 71 height 12
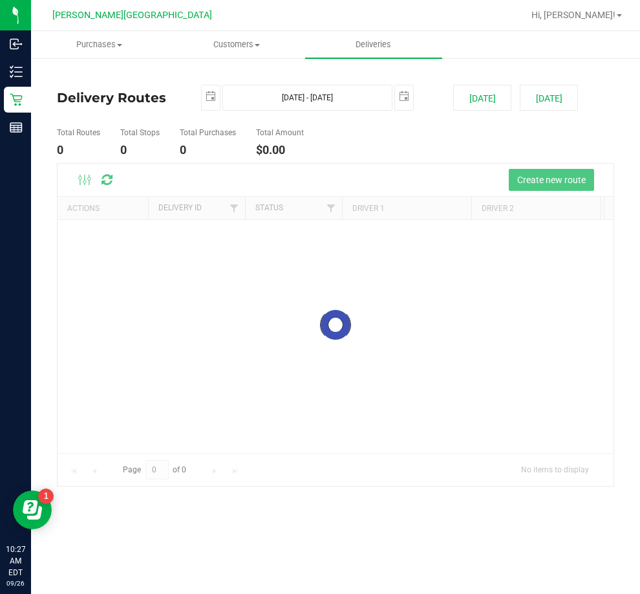
click at [370, 136] on ul "Total Routes 0 Total Stops 0 Total Purchases 0 Total Amount $0.00" at bounding box center [334, 142] width 561 height 41
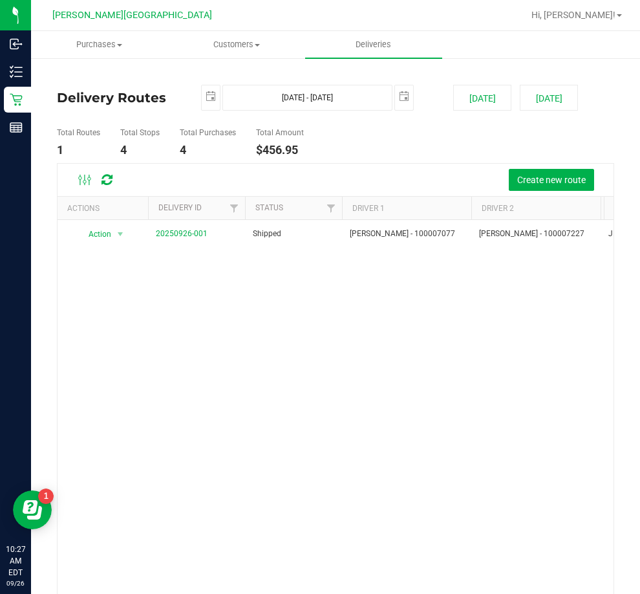
click at [370, 136] on ul "Total Routes 1 Total Stops 4 Total Purchases 4 Total Amount $456.95" at bounding box center [334, 142] width 561 height 41
click at [545, 188] on button "Create new route" at bounding box center [551, 180] width 85 height 22
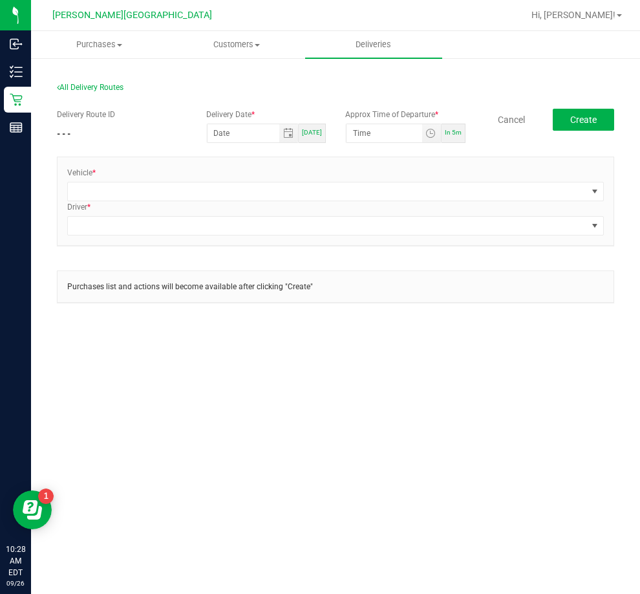
click at [316, 129] on span "[DATE]" at bounding box center [312, 132] width 20 height 7
type input "[DATE]"
click at [358, 134] on input "12:00 AM" at bounding box center [385, 133] width 76 height 18
type input "11:00 AM"
click at [364, 87] on div "All Delivery Routes" at bounding box center [336, 90] width 558 height 17
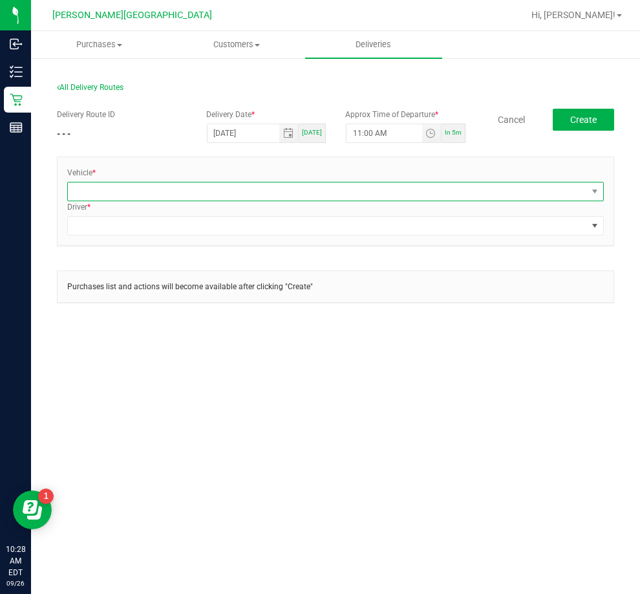
click at [254, 190] on span at bounding box center [327, 191] width 519 height 18
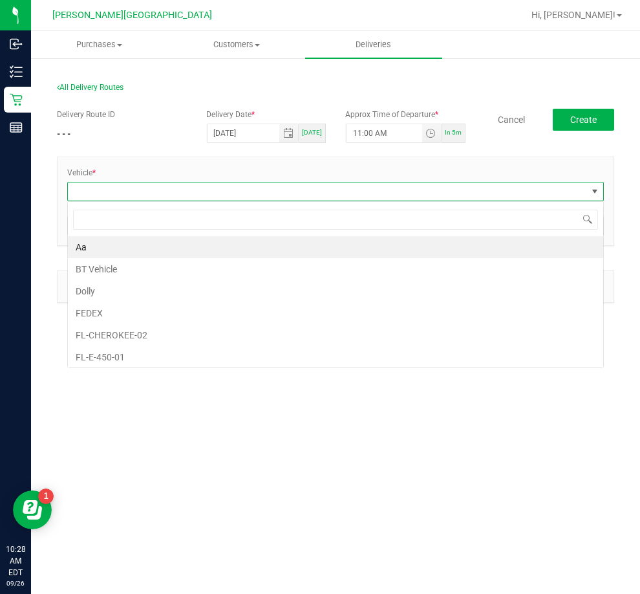
scroll to position [19, 537]
type input "esca"
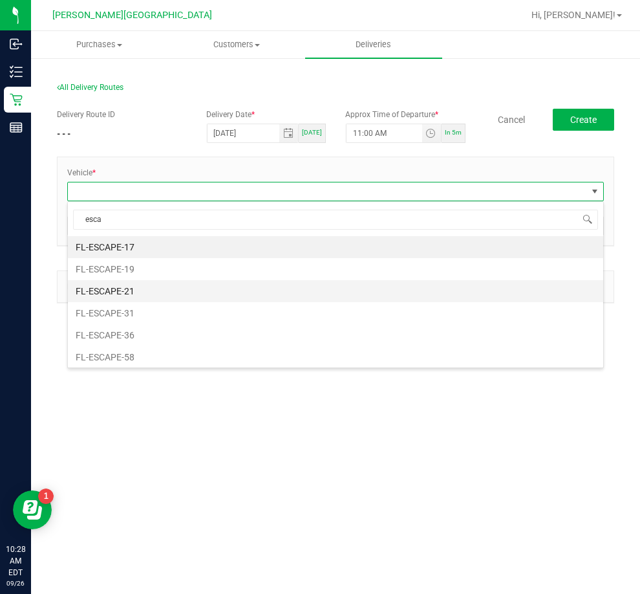
click at [213, 288] on li "FL-ESCAPE-21" at bounding box center [336, 291] width 536 height 22
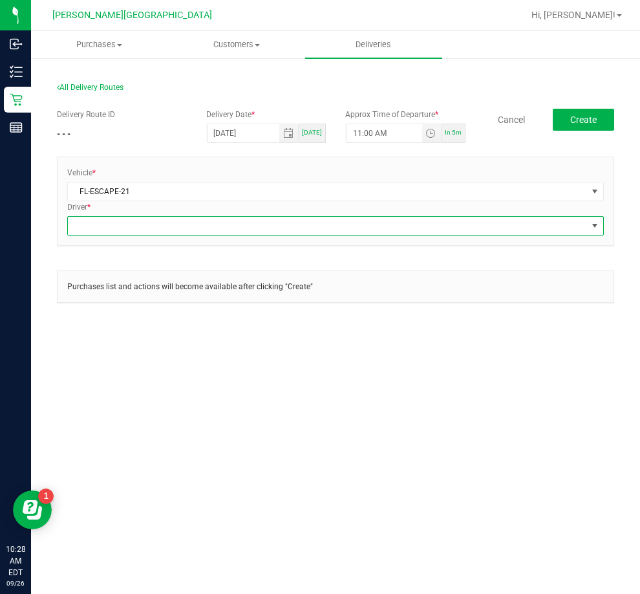
click at [202, 227] on span at bounding box center [327, 226] width 519 height 18
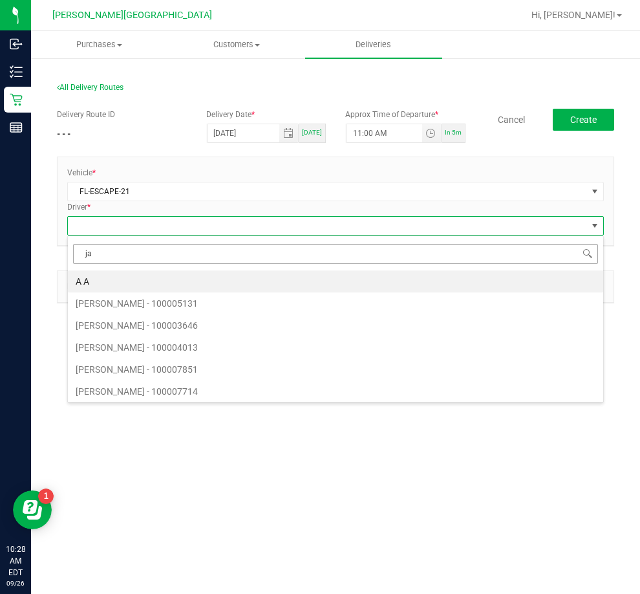
type input "jac"
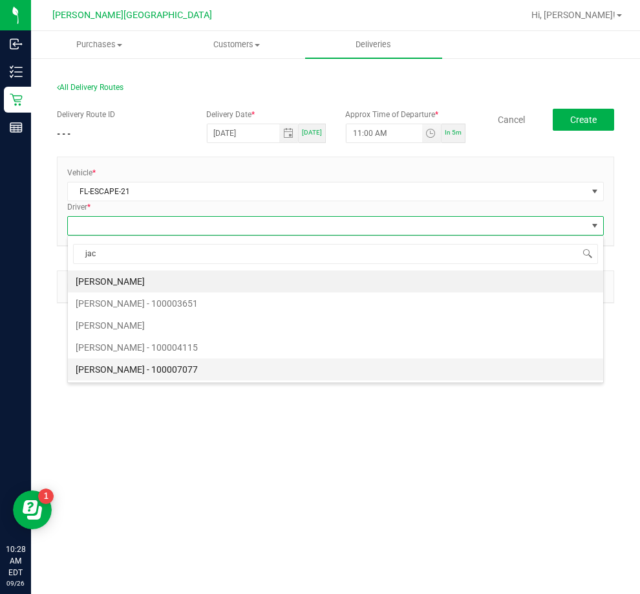
click at [153, 369] on li "[PERSON_NAME] - 100007077" at bounding box center [336, 369] width 536 height 22
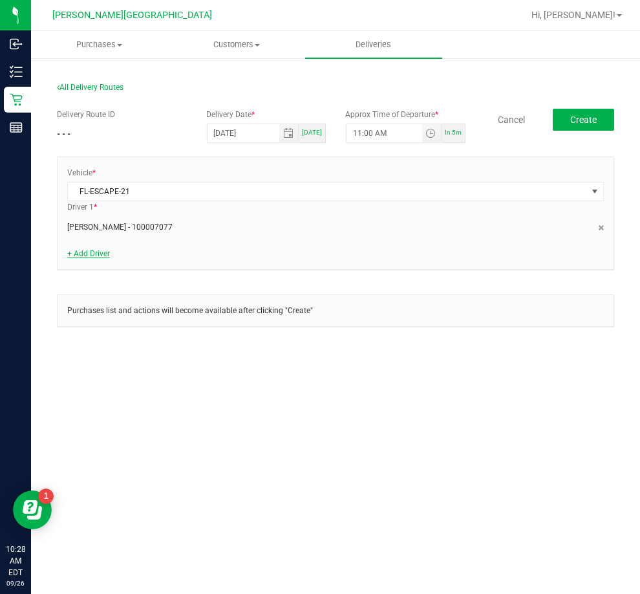
click at [98, 257] on link "+ Add Driver" at bounding box center [88, 253] width 43 height 9
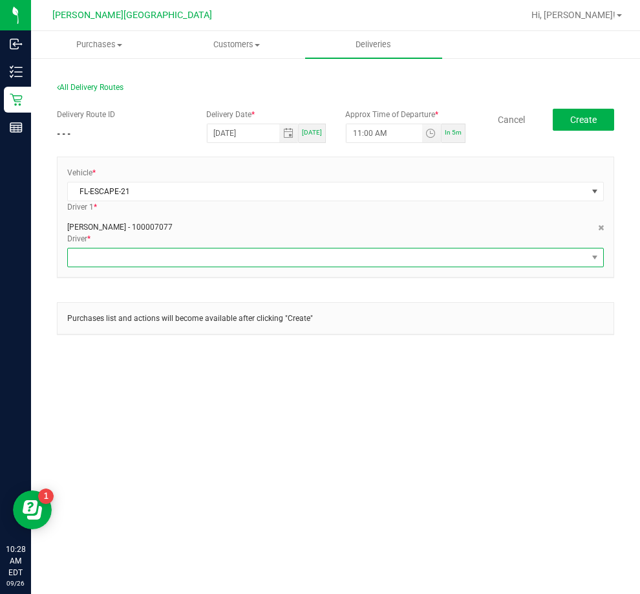
click at [102, 257] on span at bounding box center [327, 257] width 519 height 18
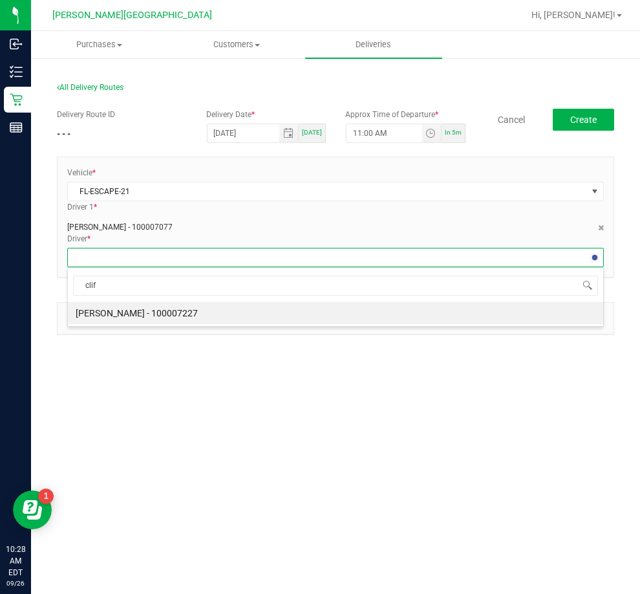
type input "cliff"
click at [120, 317] on li "[PERSON_NAME] - 100007227" at bounding box center [336, 313] width 536 height 22
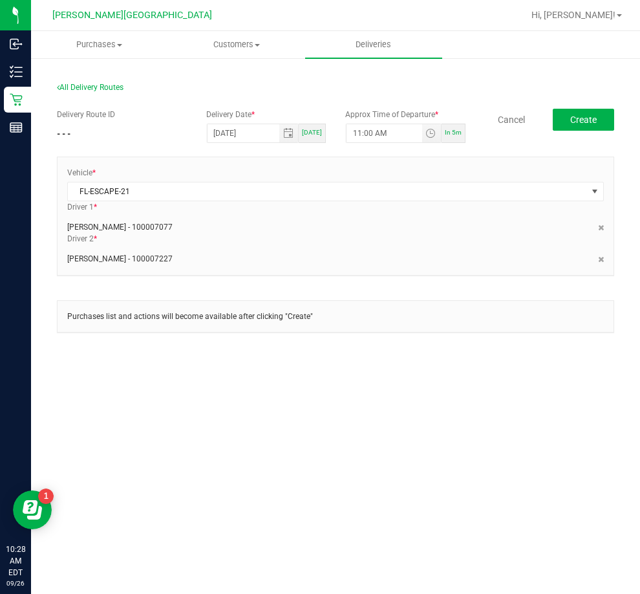
click at [281, 441] on div "Purchases Summary of purchases Fulfillment All purchases Customers All customer…" at bounding box center [335, 312] width 609 height 563
click at [588, 118] on span "Create" at bounding box center [584, 120] width 27 height 10
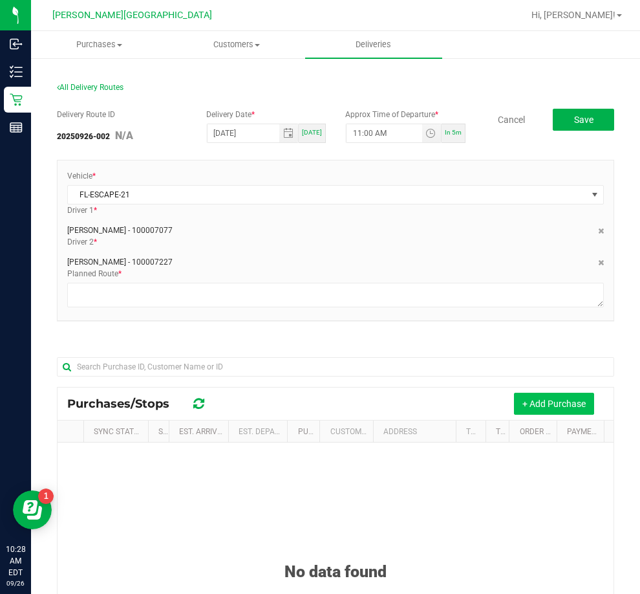
click at [562, 407] on button "+ Add Purchase" at bounding box center [554, 404] width 80 height 22
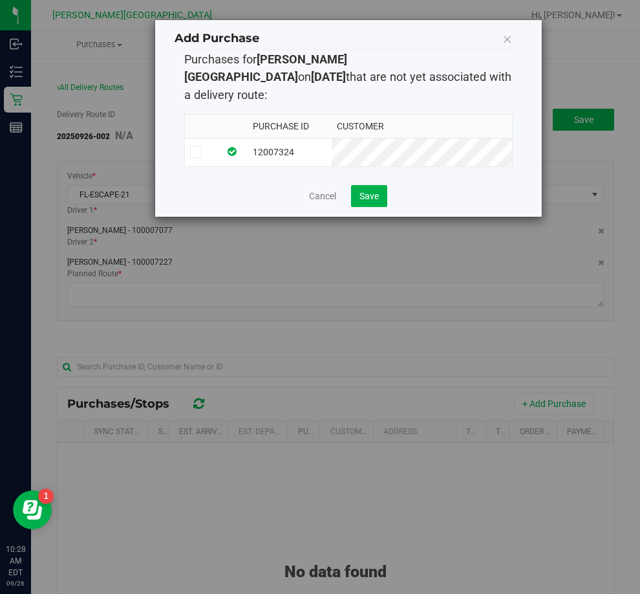
click at [331, 140] on td "12007324" at bounding box center [289, 152] width 83 height 28
click at [367, 191] on span "Save" at bounding box center [369, 196] width 19 height 10
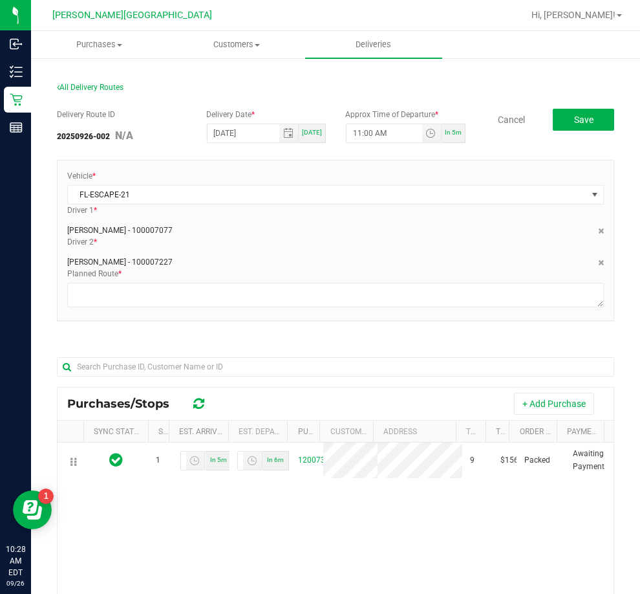
click at [0, 0] on div at bounding box center [0, 0] width 0 height 0
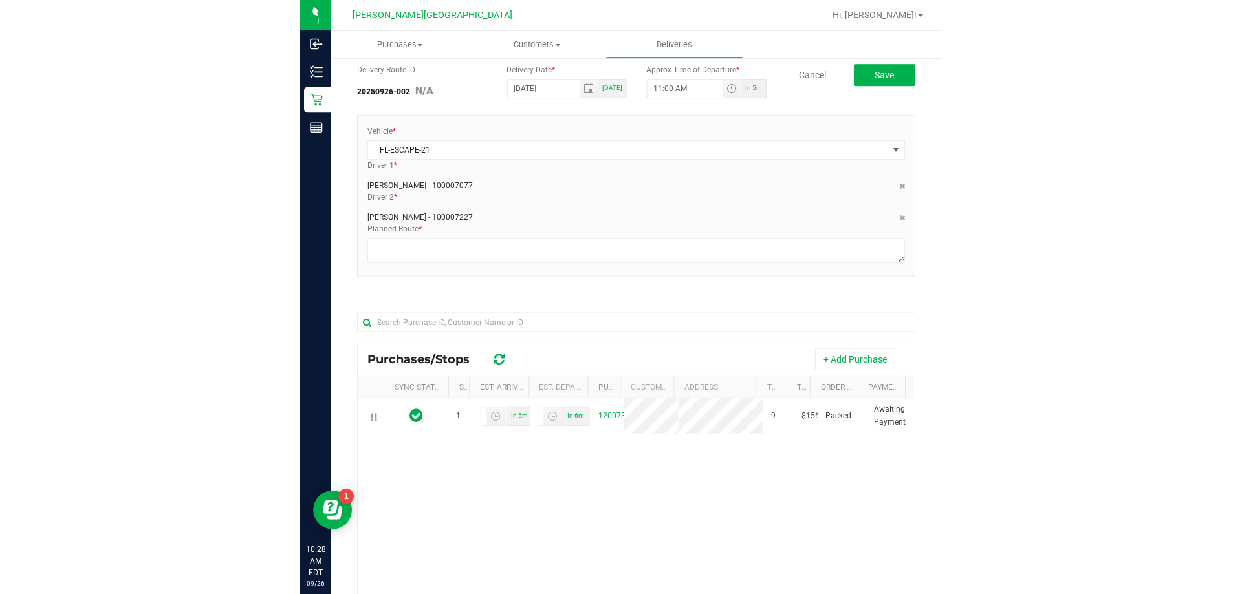
scroll to position [65, 0]
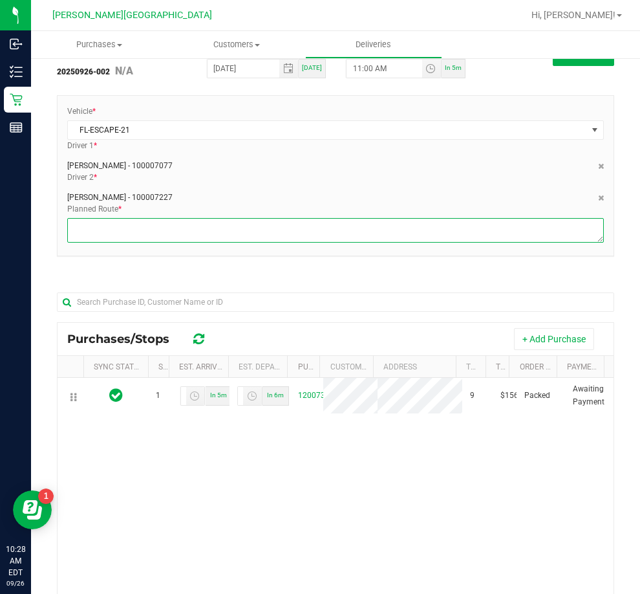
click at [338, 229] on textarea at bounding box center [335, 230] width 537 height 25
type textarea "bts > [PERSON_NAME] > [PERSON_NAME]"
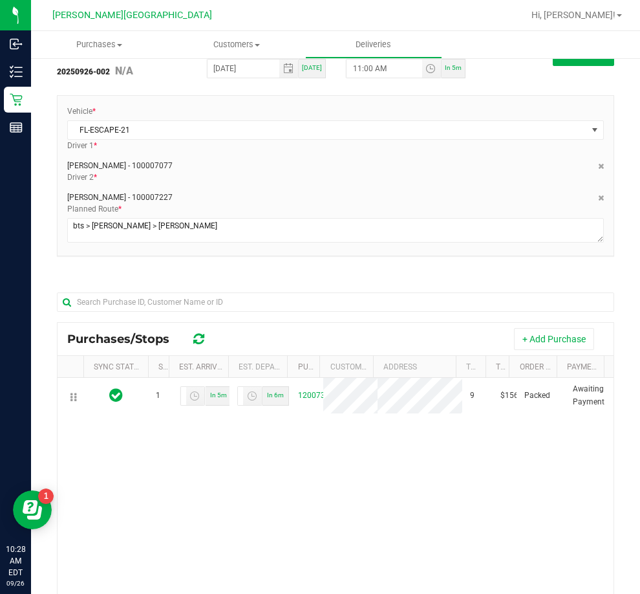
click at [339, 209] on div "Planned Route *" at bounding box center [336, 224] width 556 height 43
click at [474, 269] on div "Delivery Route ID 20250926-002 N/A Delivery Date * [DATE] [DATE] Approx Time of…" at bounding box center [336, 415] width 558 height 762
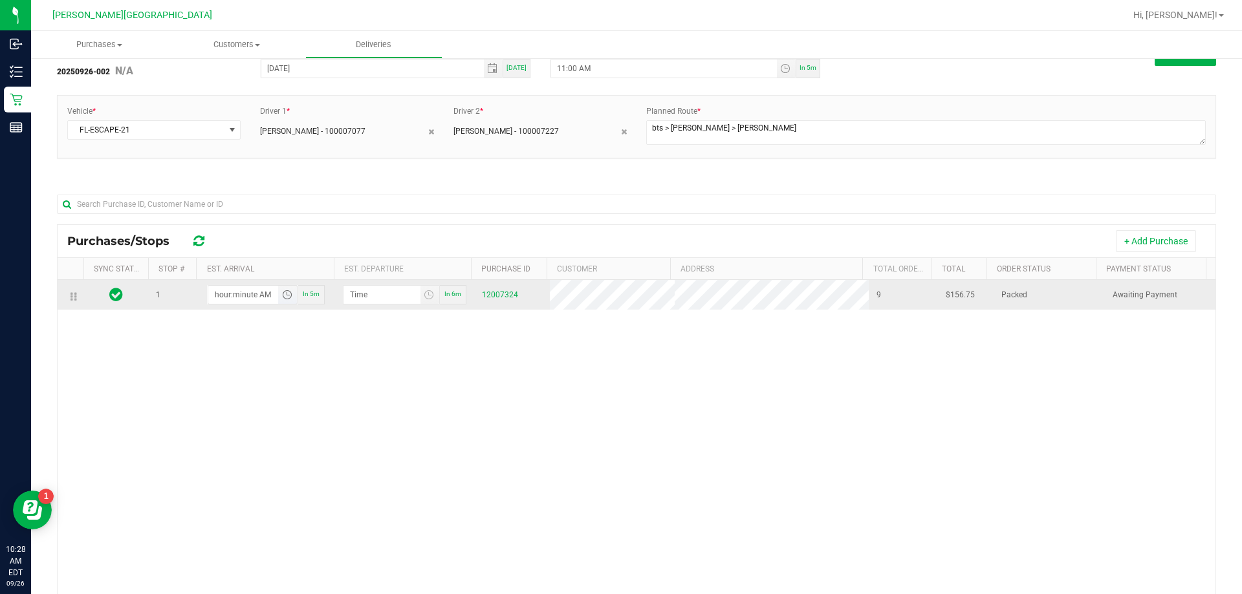
click at [240, 288] on input "hour:minute AM" at bounding box center [243, 295] width 71 height 18
type input "11:03 AM"
type input "11:04 AM"
type input "11:30 AM"
type input "11:31 AM"
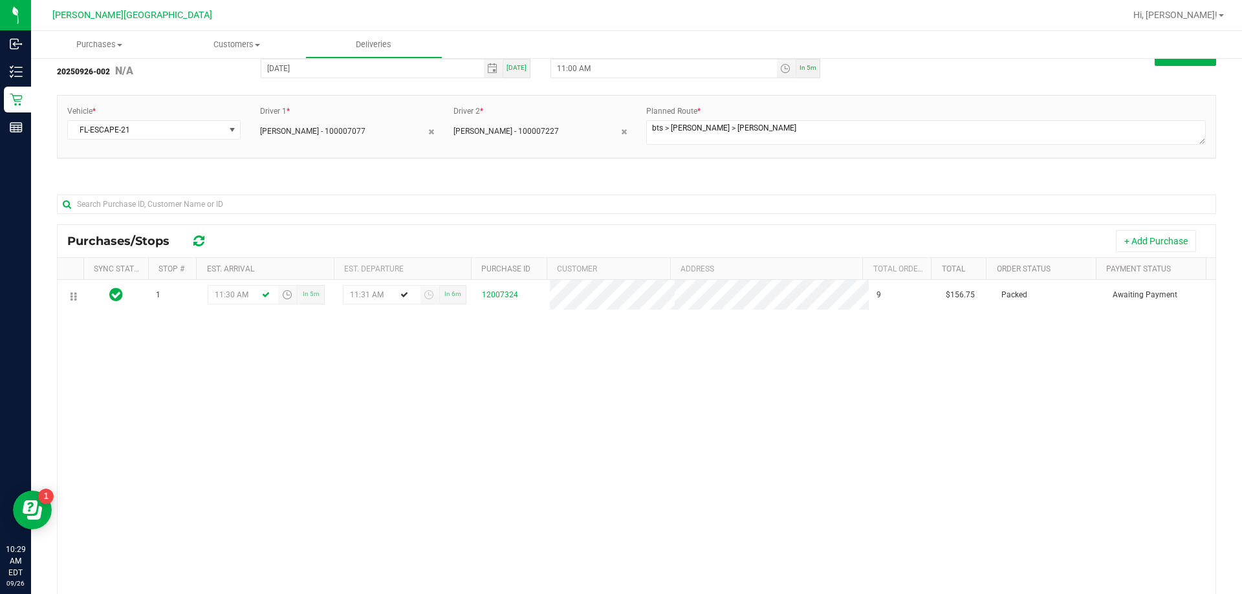
type input "11:30 AM"
click at [328, 224] on div "Purchases/Stops + Add Purchase Sync Status Stop # Est. Arrival Est. Departure P…" at bounding box center [636, 455] width 1159 height 462
click at [640, 65] on button "Save" at bounding box center [1185, 55] width 61 height 22
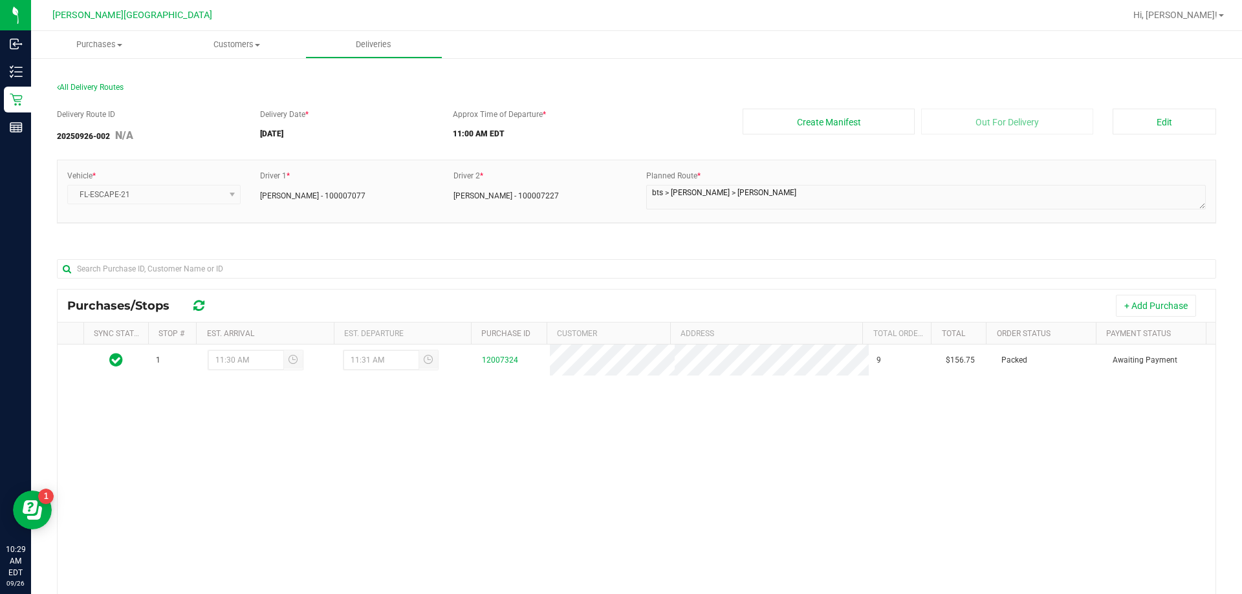
click at [406, 237] on div "Delivery Route ID 20250926-002 N/A Delivery Date * [DATE] Approx Time of Depart…" at bounding box center [636, 430] width 1159 height 662
click at [508, 230] on div "Vehicle * FL-ESCAPE-21 Driver 1 * [PERSON_NAME] - 100007077 Driver 2 * [PERSON_…" at bounding box center [636, 198] width 1159 height 76
click at [509, 230] on div "Vehicle * FL-ESCAPE-21 Driver 1 * [PERSON_NAME] - 100007077 Driver 2 * [PERSON_…" at bounding box center [636, 198] width 1159 height 76
click at [545, 121] on div "Approx Time of Departure * 11:00 AM EDT" at bounding box center [588, 127] width 290 height 36
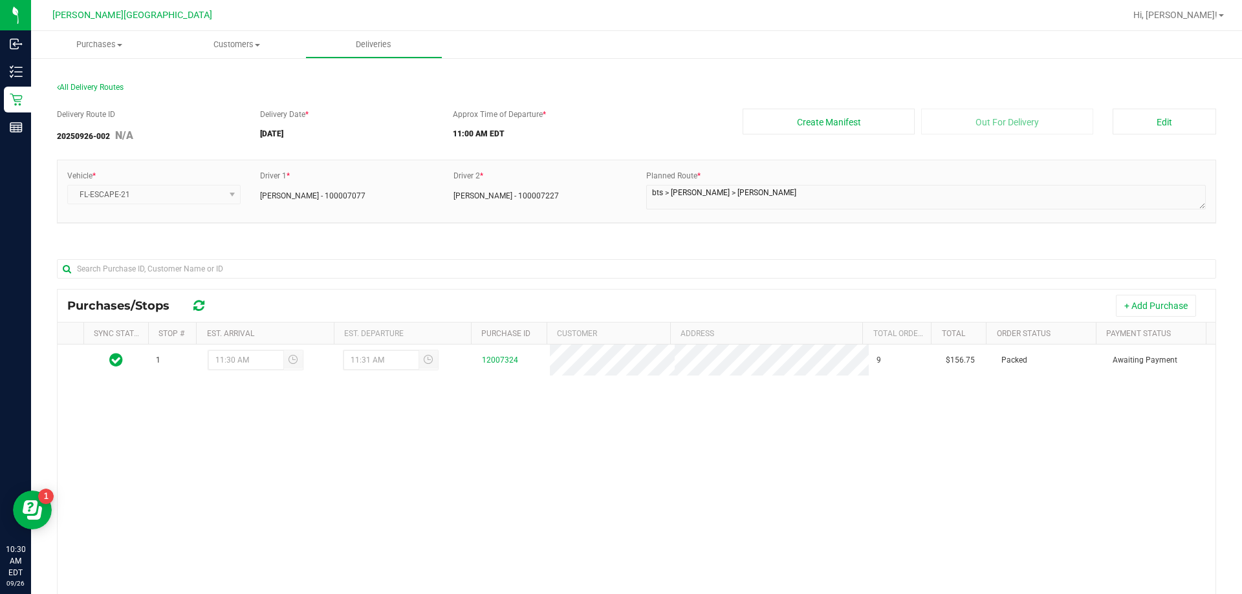
click at [549, 110] on div "Approx Time of Departure * 11:00 AM EDT" at bounding box center [588, 127] width 290 height 36
click at [640, 127] on button "Create Manifest" at bounding box center [829, 122] width 172 height 26
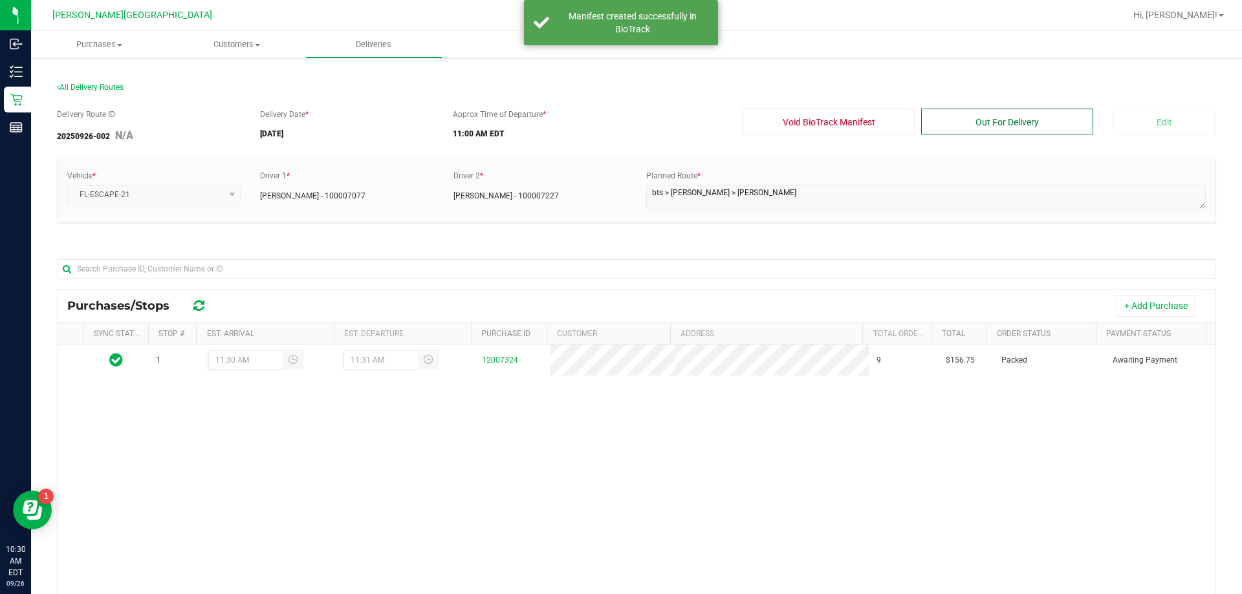
click at [640, 124] on button "Out For Delivery" at bounding box center [1007, 122] width 172 height 26
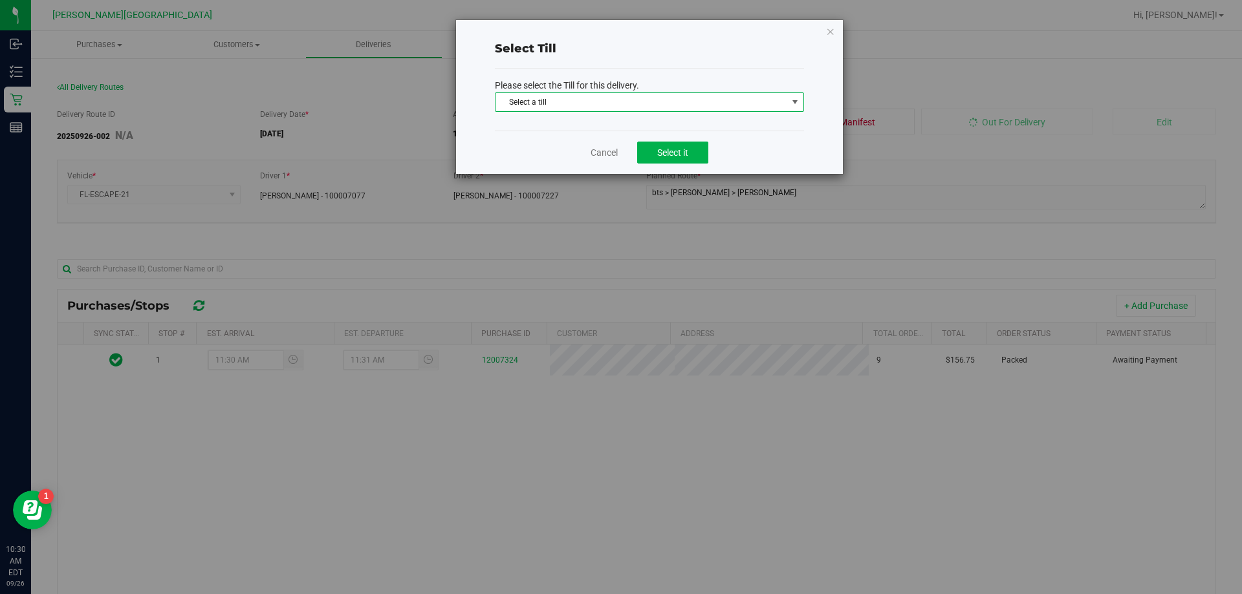
click at [640, 105] on span "Select a till" at bounding box center [642, 102] width 292 height 18
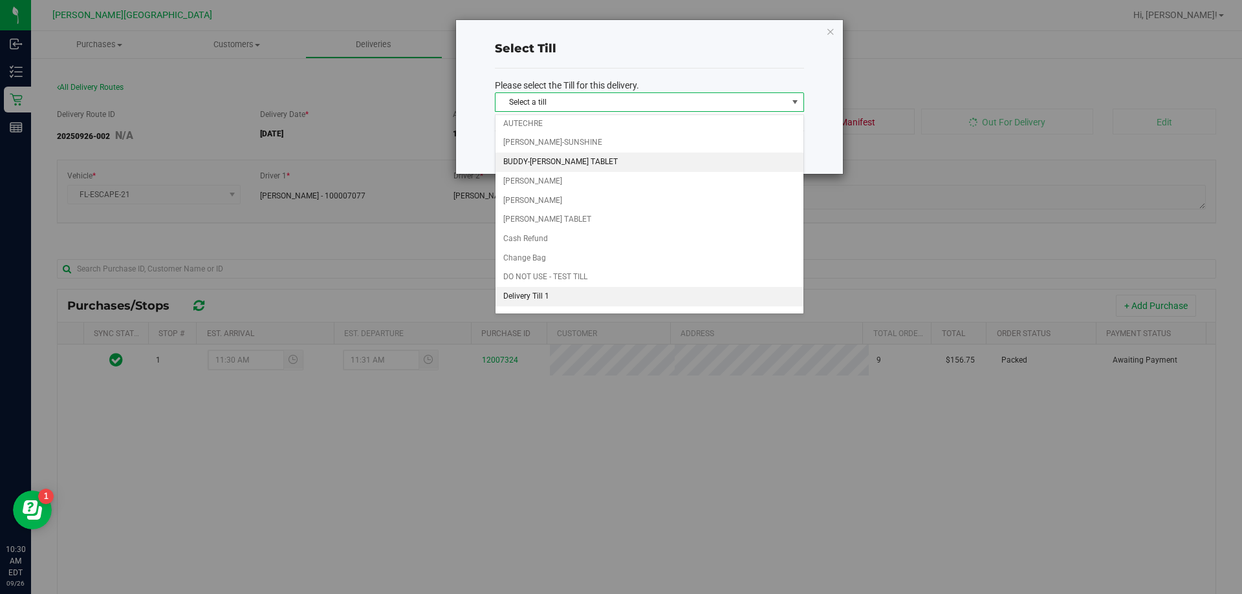
scroll to position [129, 0]
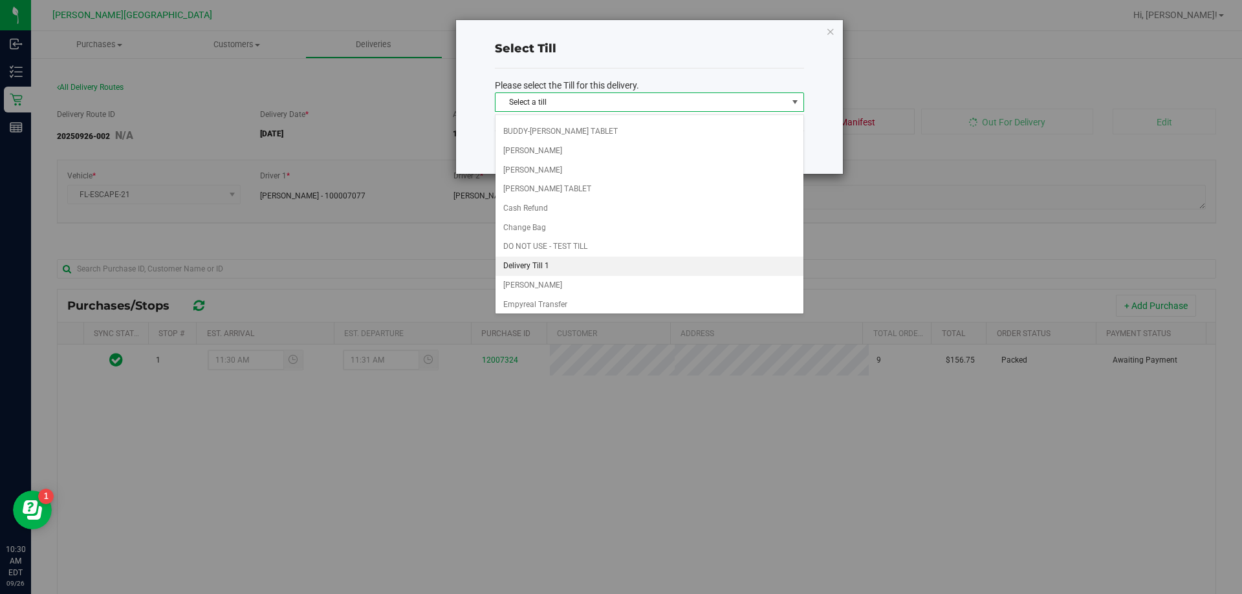
click at [624, 269] on li "Delivery Till 1" at bounding box center [650, 266] width 308 height 19
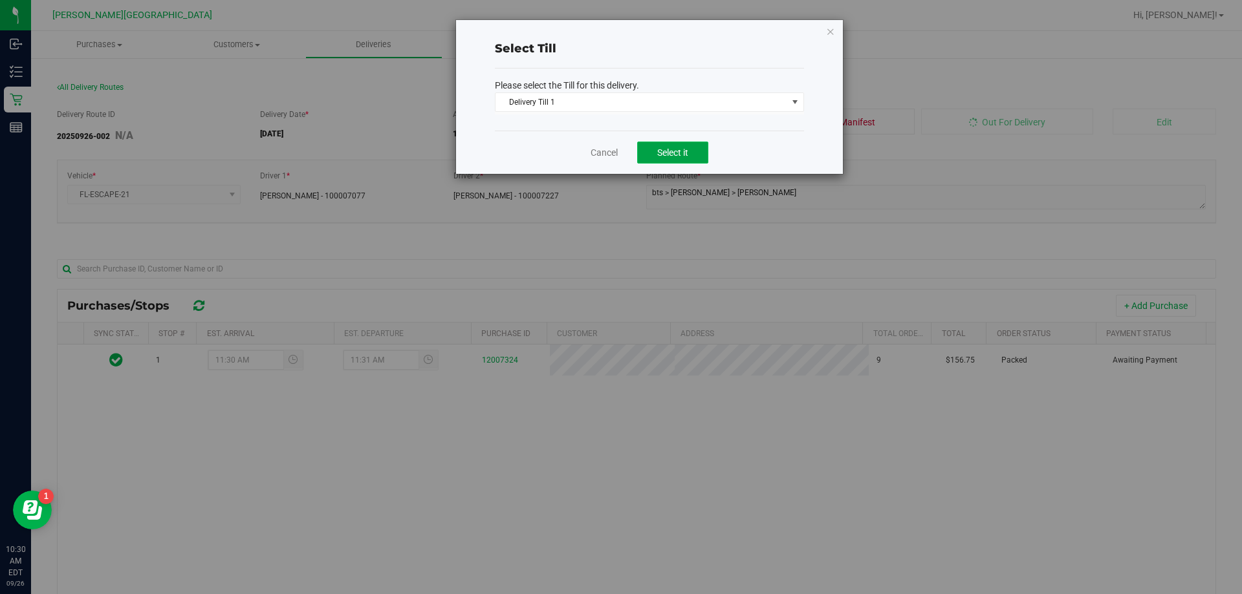
click at [640, 155] on span "Select it" at bounding box center [672, 152] width 31 height 10
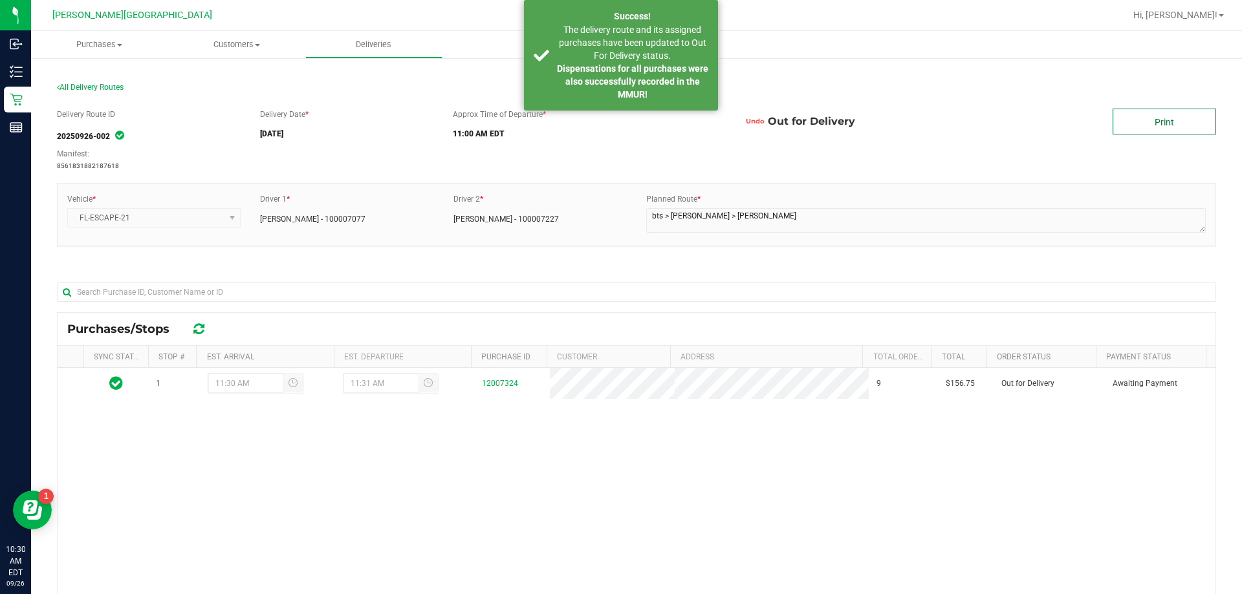
click at [640, 111] on link "Print" at bounding box center [1165, 122] width 104 height 26
click at [400, 143] on div "Delivery Date * [DATE]" at bounding box center [346, 127] width 193 height 36
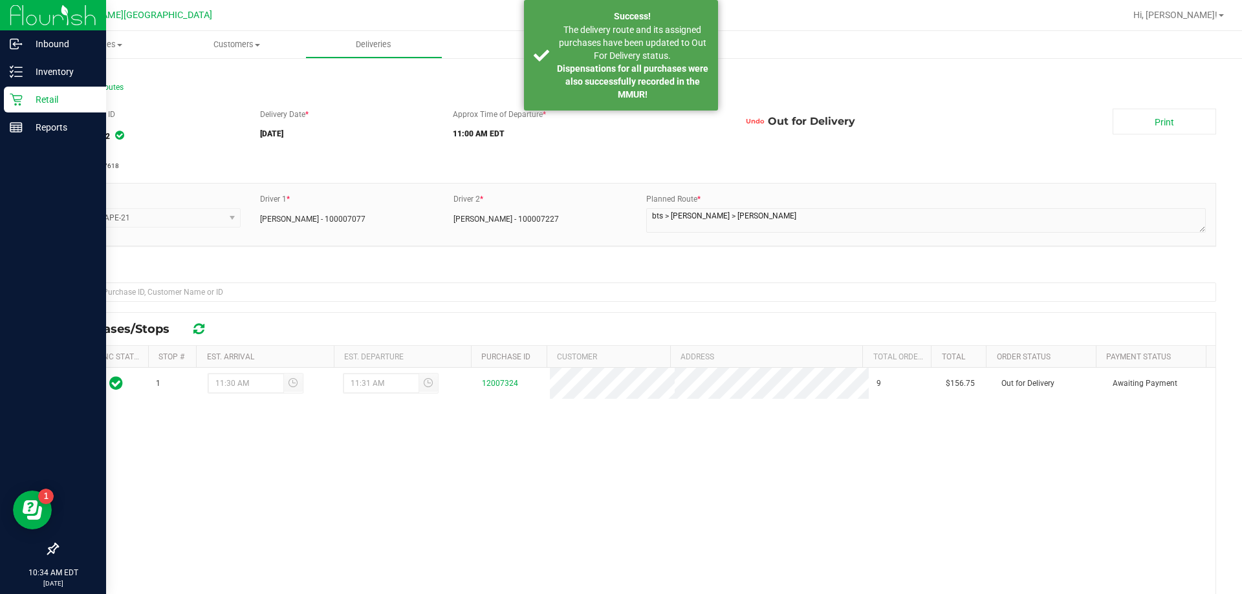
drag, startPoint x: 60, startPoint y: 106, endPoint x: 38, endPoint y: 93, distance: 26.1
click at [38, 93] on p "Retail" at bounding box center [62, 100] width 78 height 16
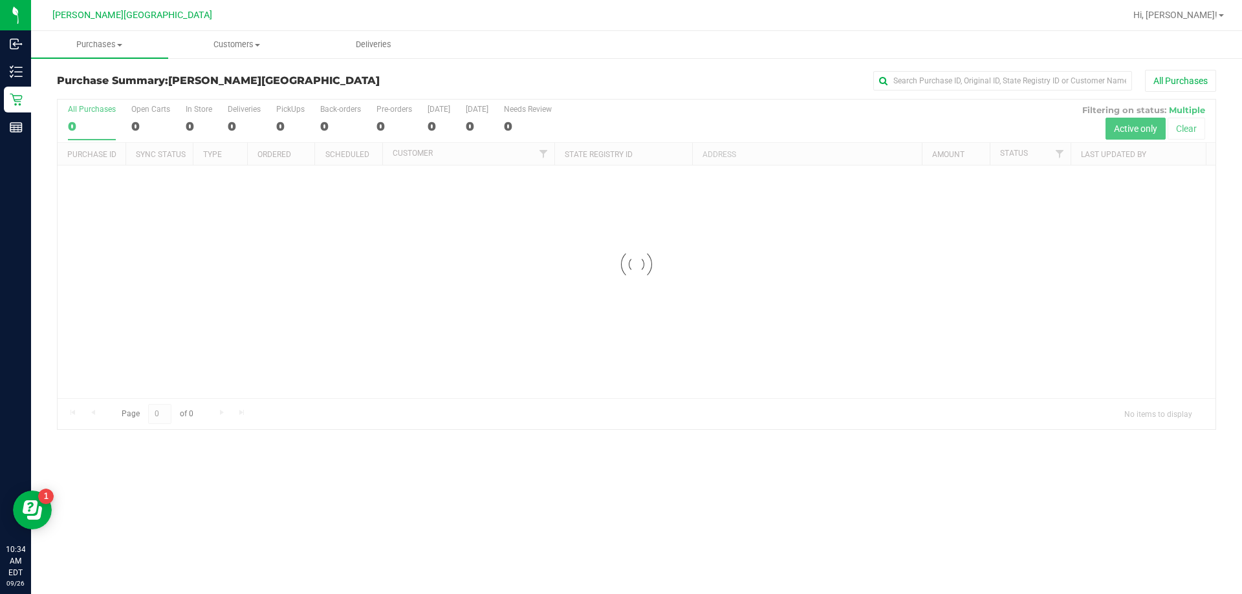
click at [397, 64] on div "Purchase Summary: [PERSON_NAME][GEOGRAPHIC_DATA] All Purchases Loading... All P…" at bounding box center [636, 250] width 1211 height 386
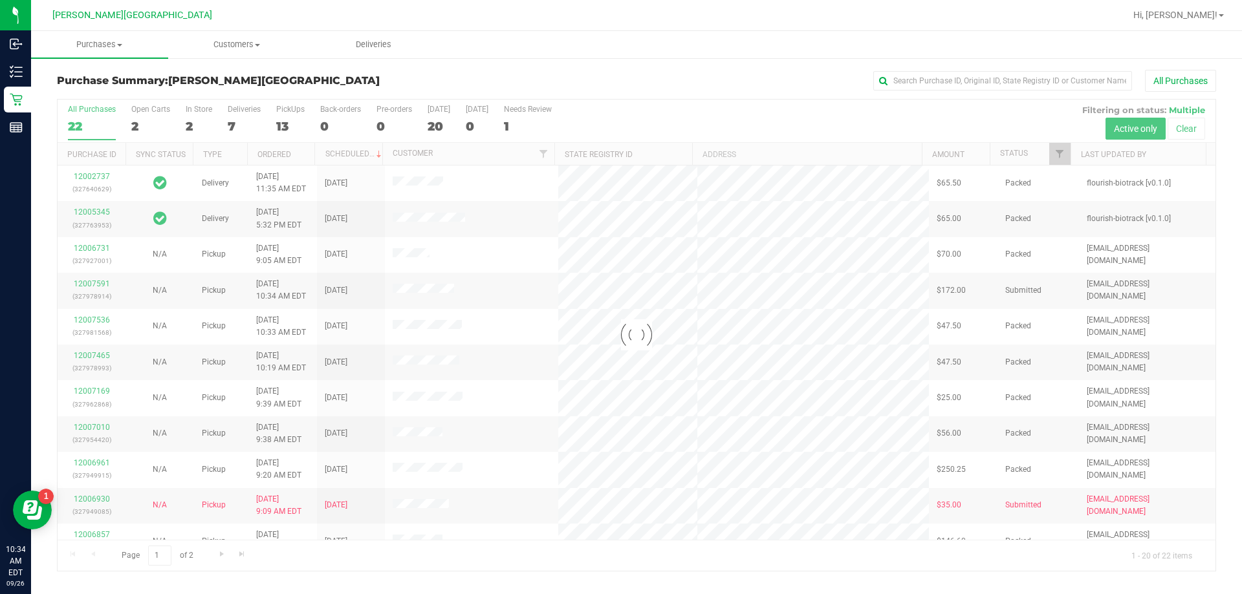
click at [412, 72] on div "Purchase Summary: [PERSON_NAME][GEOGRAPHIC_DATA] All Purchases" at bounding box center [636, 84] width 1159 height 28
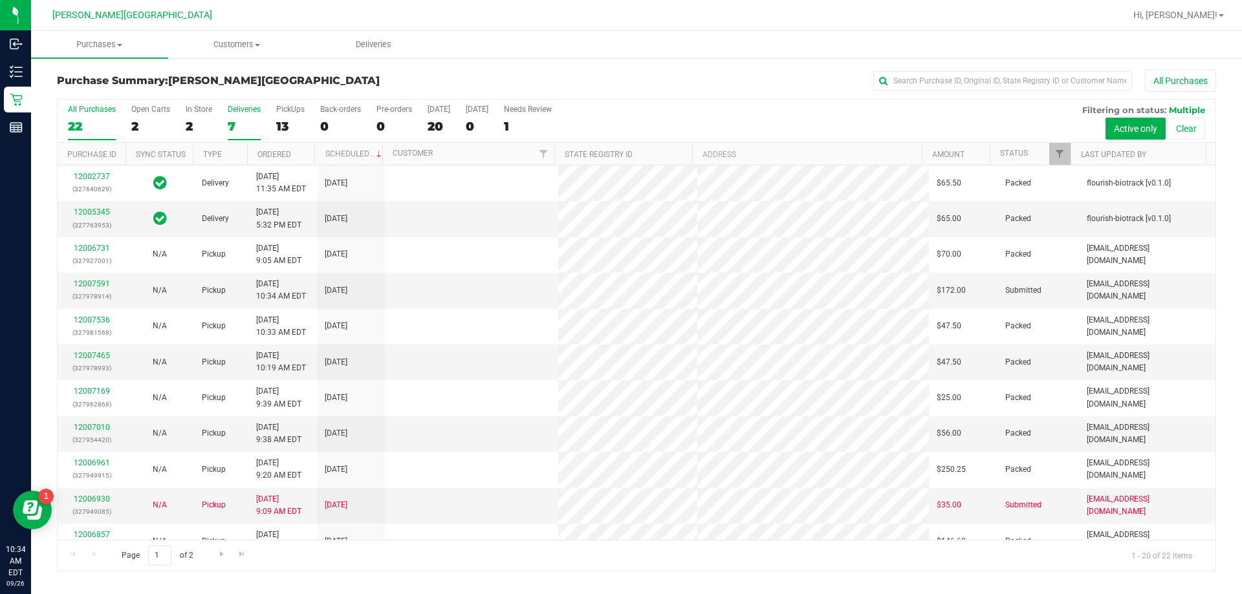
click at [233, 122] on div "7" at bounding box center [244, 126] width 33 height 15
click at [0, 0] on input "Deliveries 7" at bounding box center [0, 0] width 0 height 0
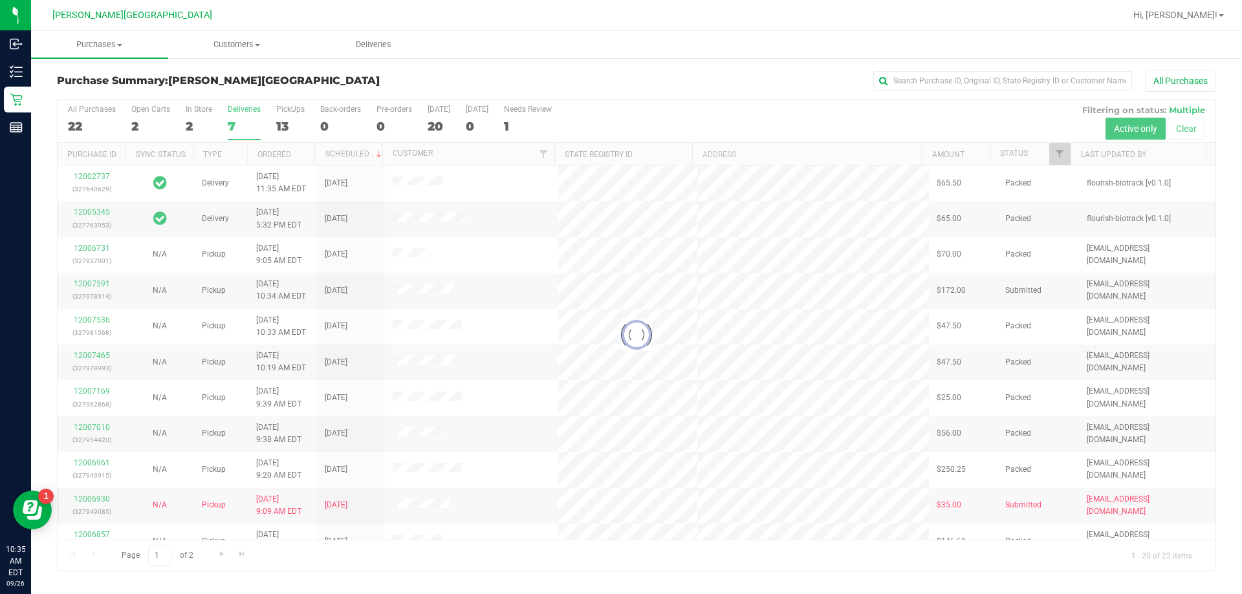
click at [327, 80] on h3 "Purchase Summary: [PERSON_NAME][GEOGRAPHIC_DATA]" at bounding box center [250, 81] width 386 height 12
